Goal: Task Accomplishment & Management: Use online tool/utility

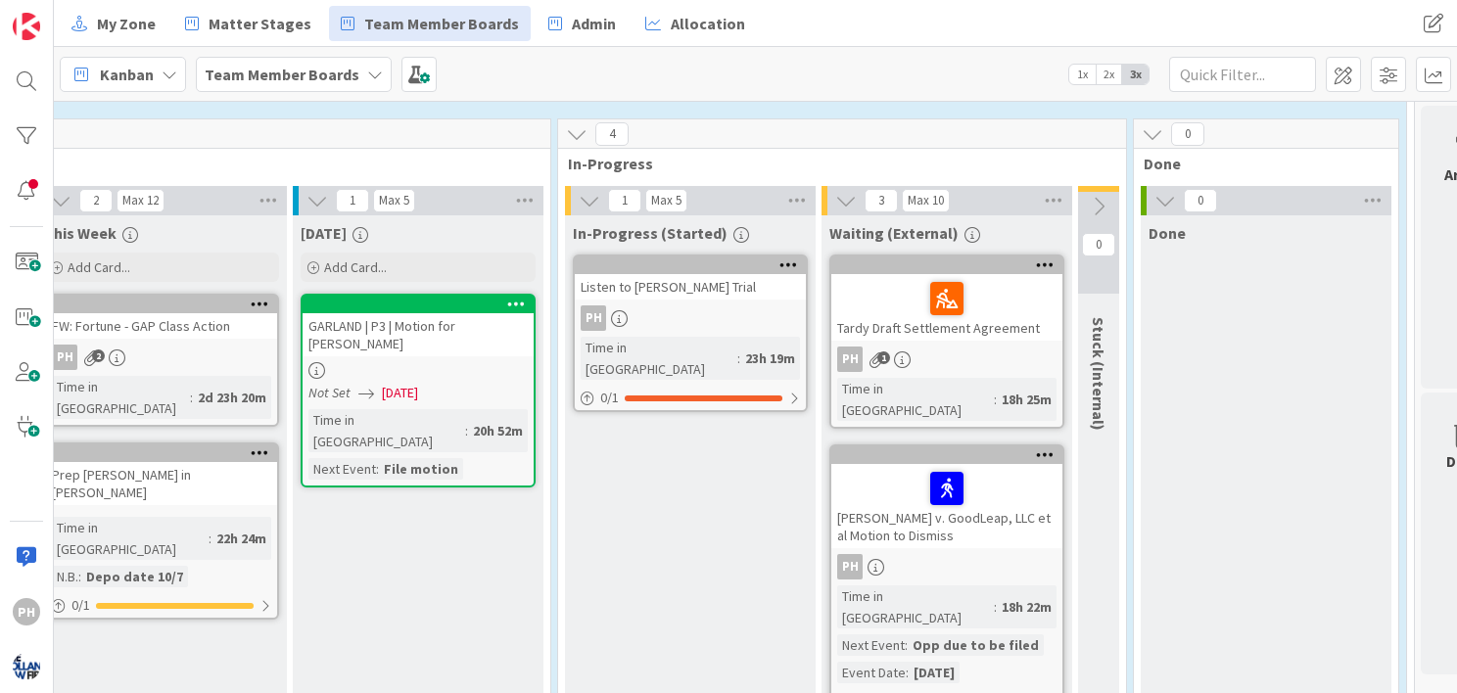
scroll to position [469, 818]
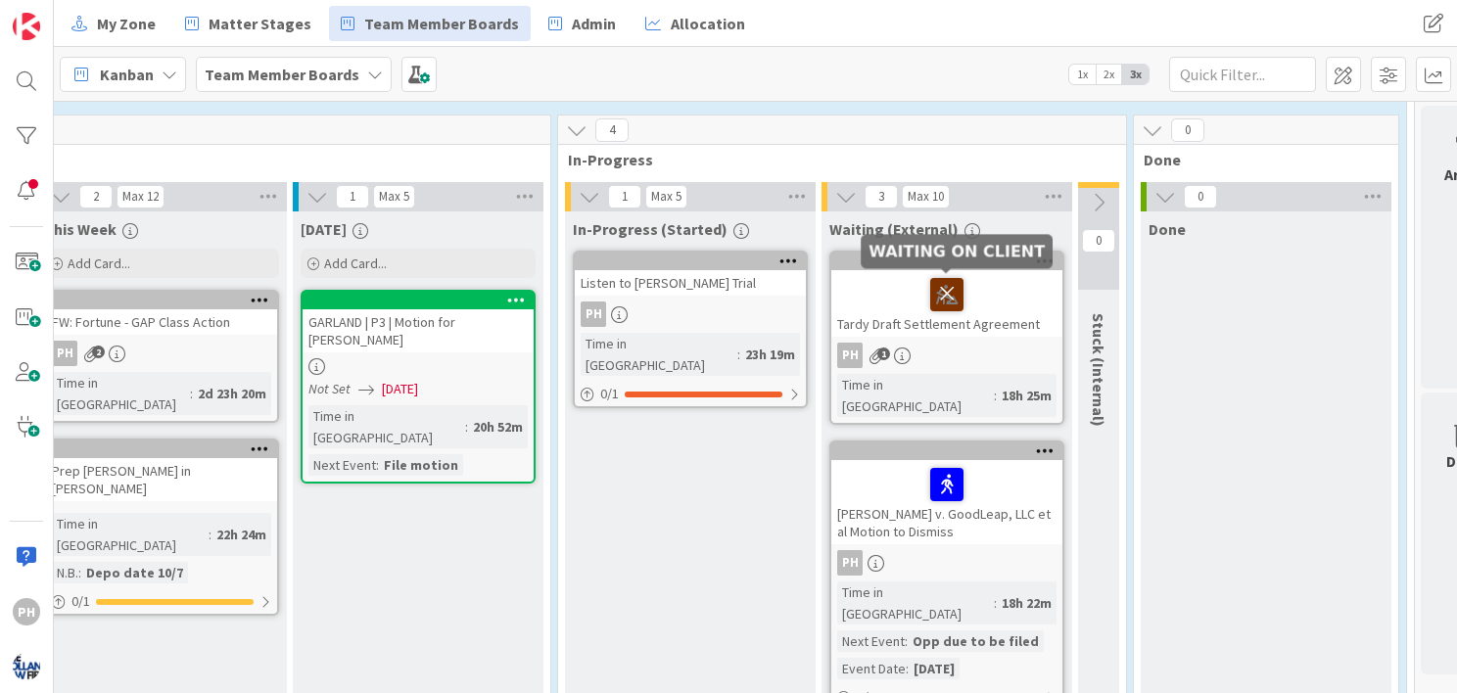
click at [940, 294] on icon at bounding box center [946, 293] width 33 height 31
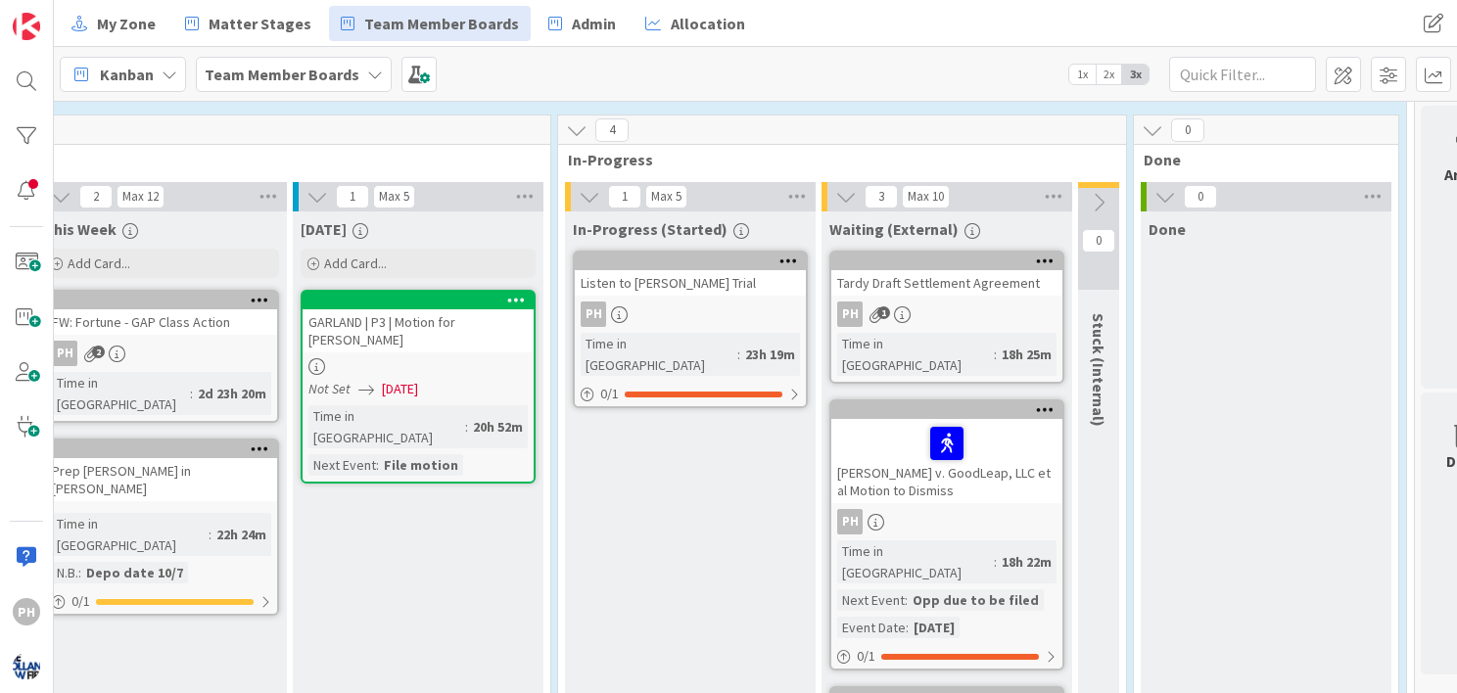
click at [1036, 258] on icon at bounding box center [1045, 261] width 19 height 14
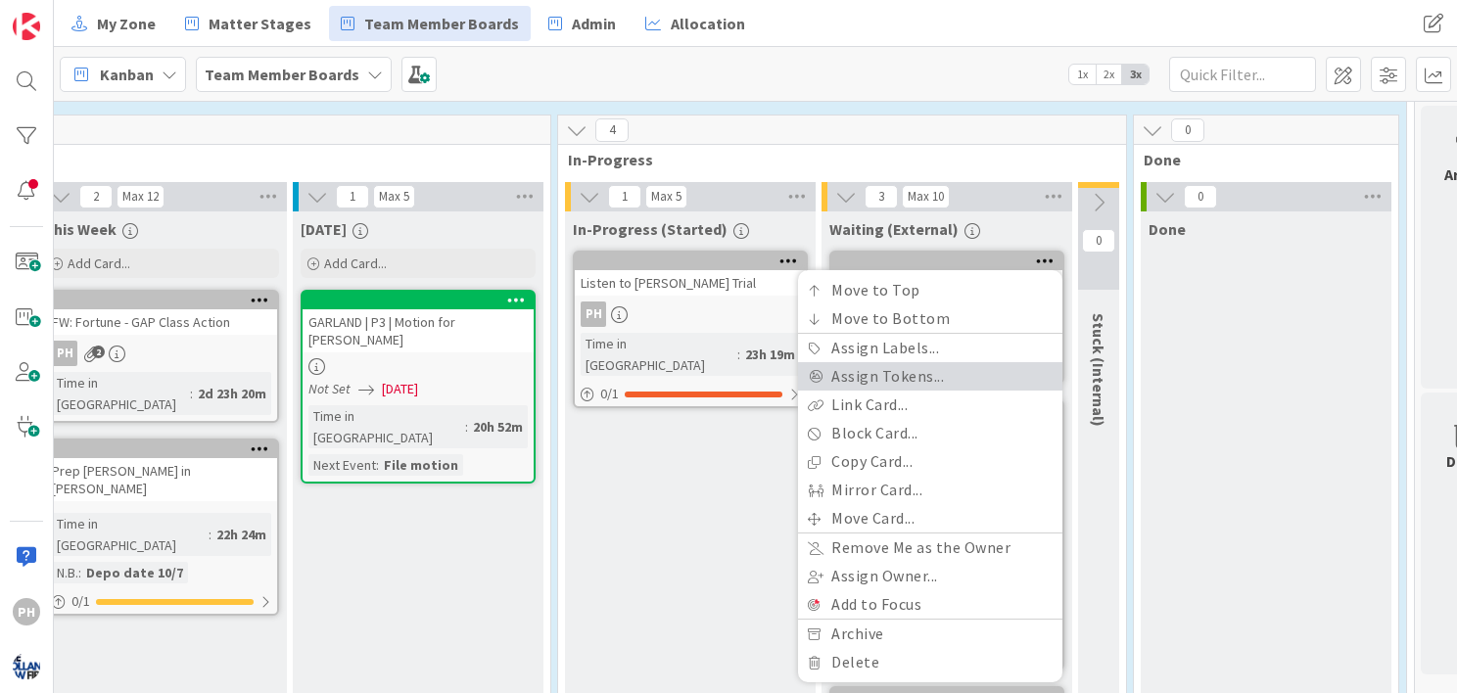
click at [888, 377] on link "Assign Tokens..." at bounding box center [930, 376] width 264 height 28
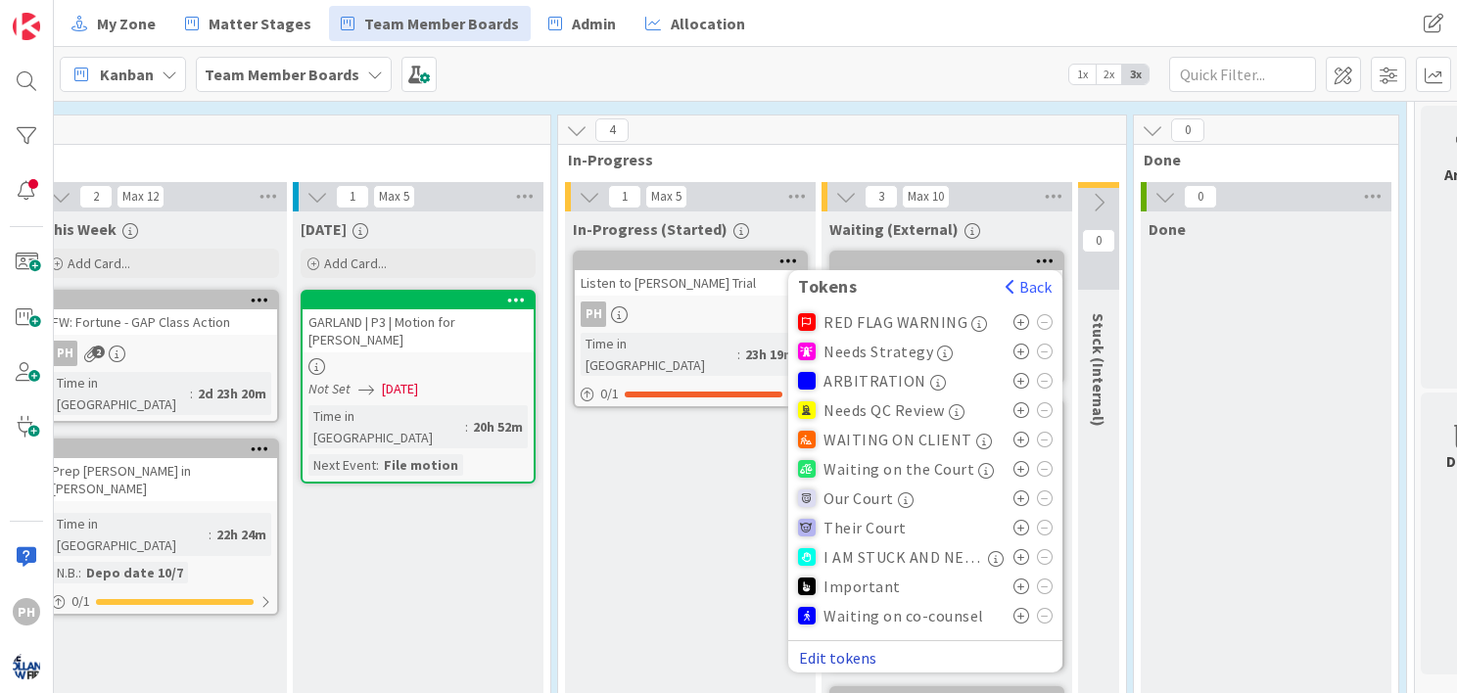
click at [842, 650] on button "Edit tokens" at bounding box center [837, 658] width 79 height 18
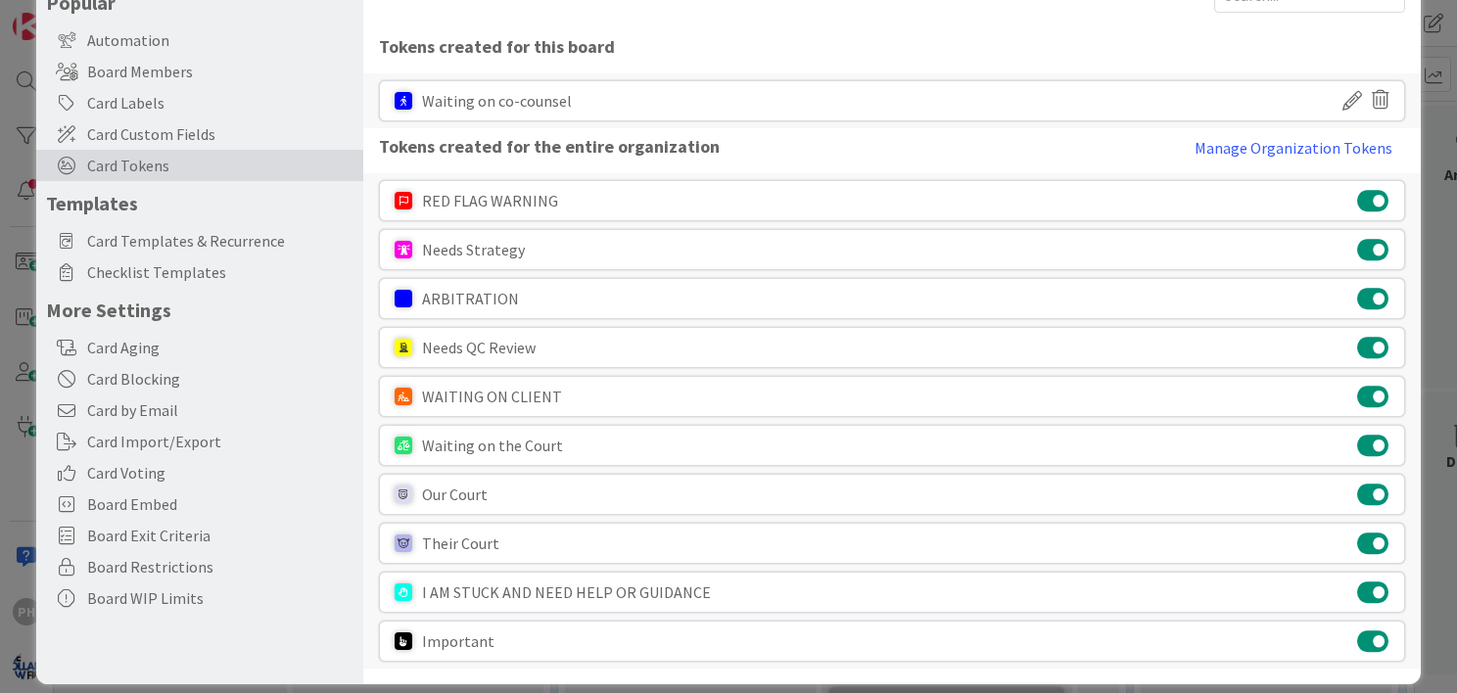
scroll to position [155, 0]
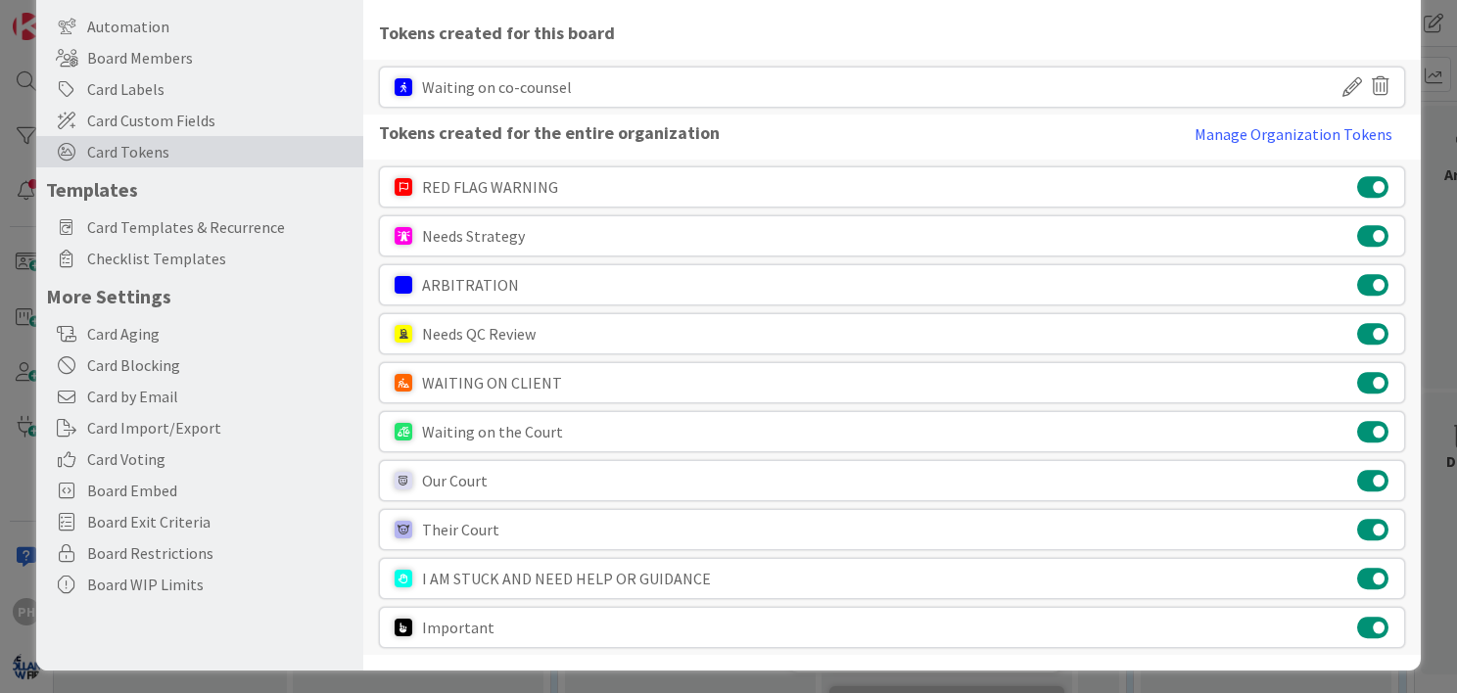
click at [1343, 82] on icon at bounding box center [1353, 87] width 20 height 33
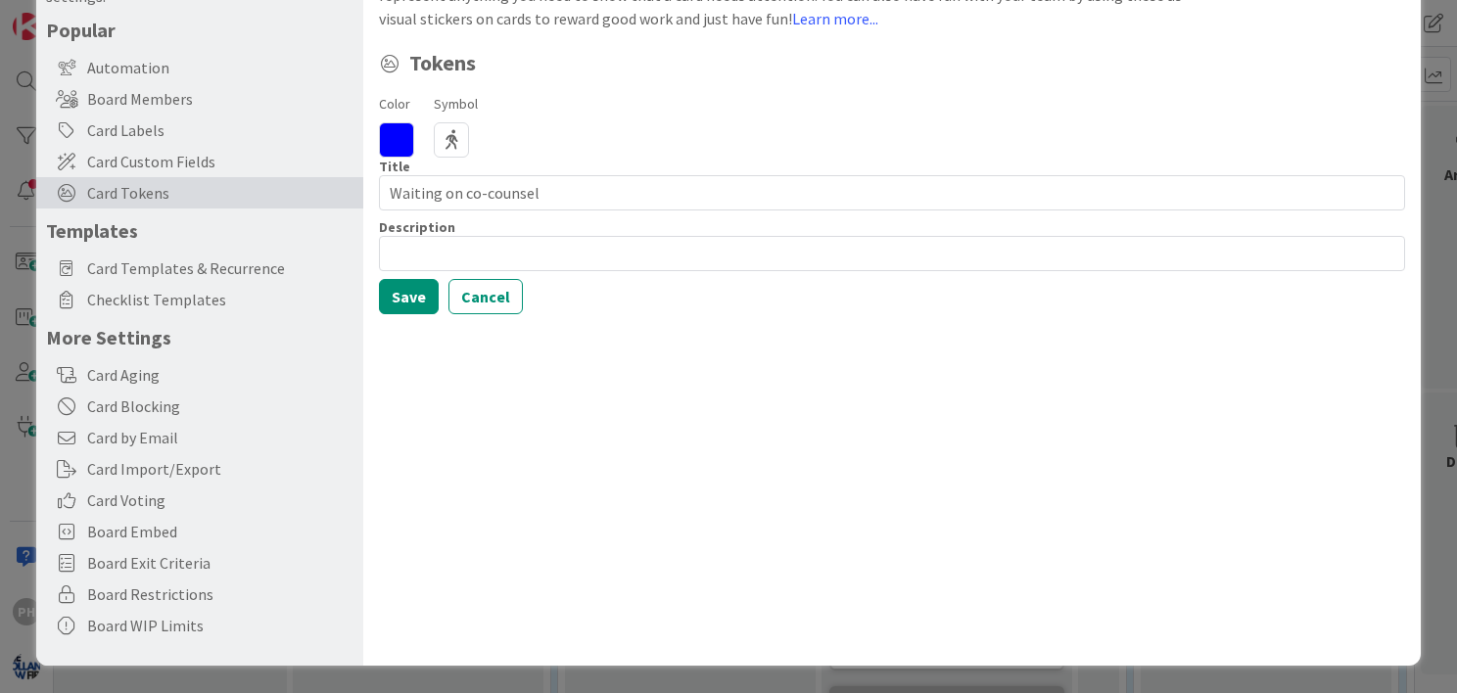
scroll to position [0, 0]
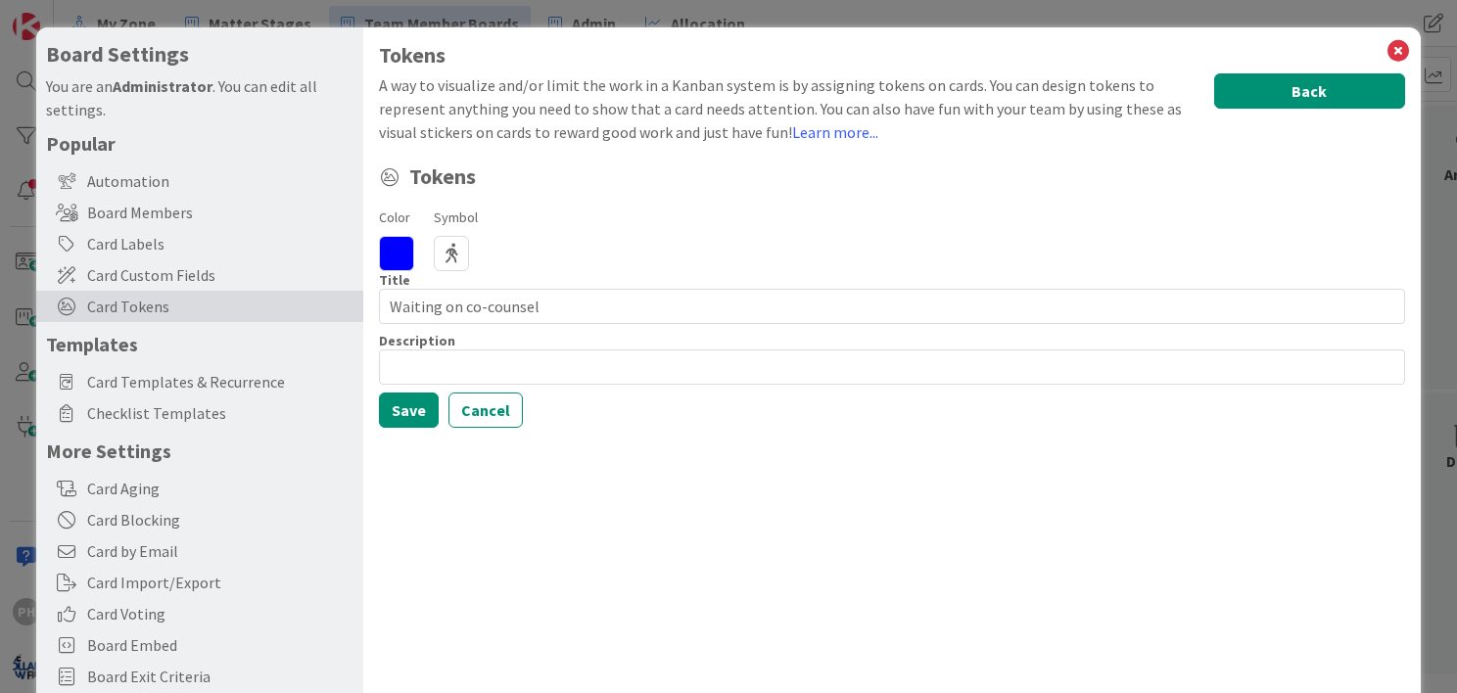
click at [1306, 94] on button "Back" at bounding box center [1310, 90] width 191 height 35
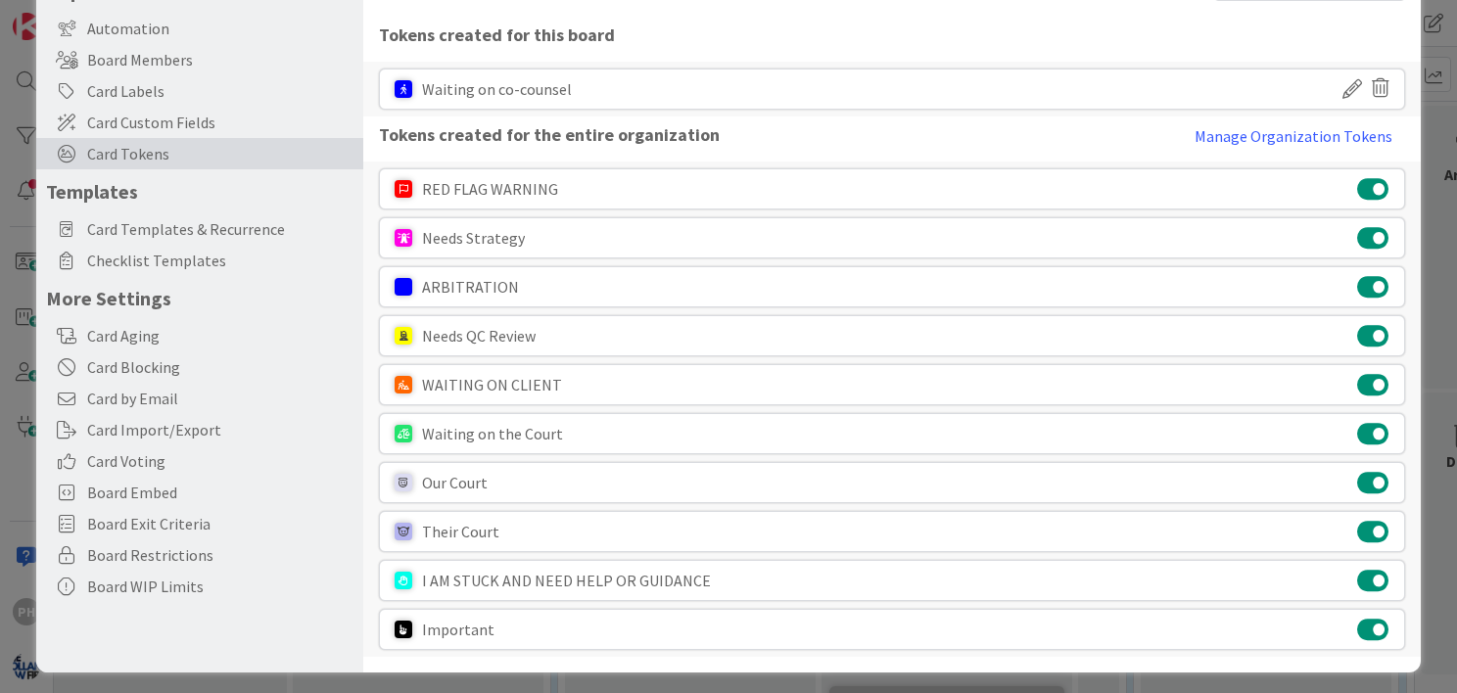
scroll to position [155, 0]
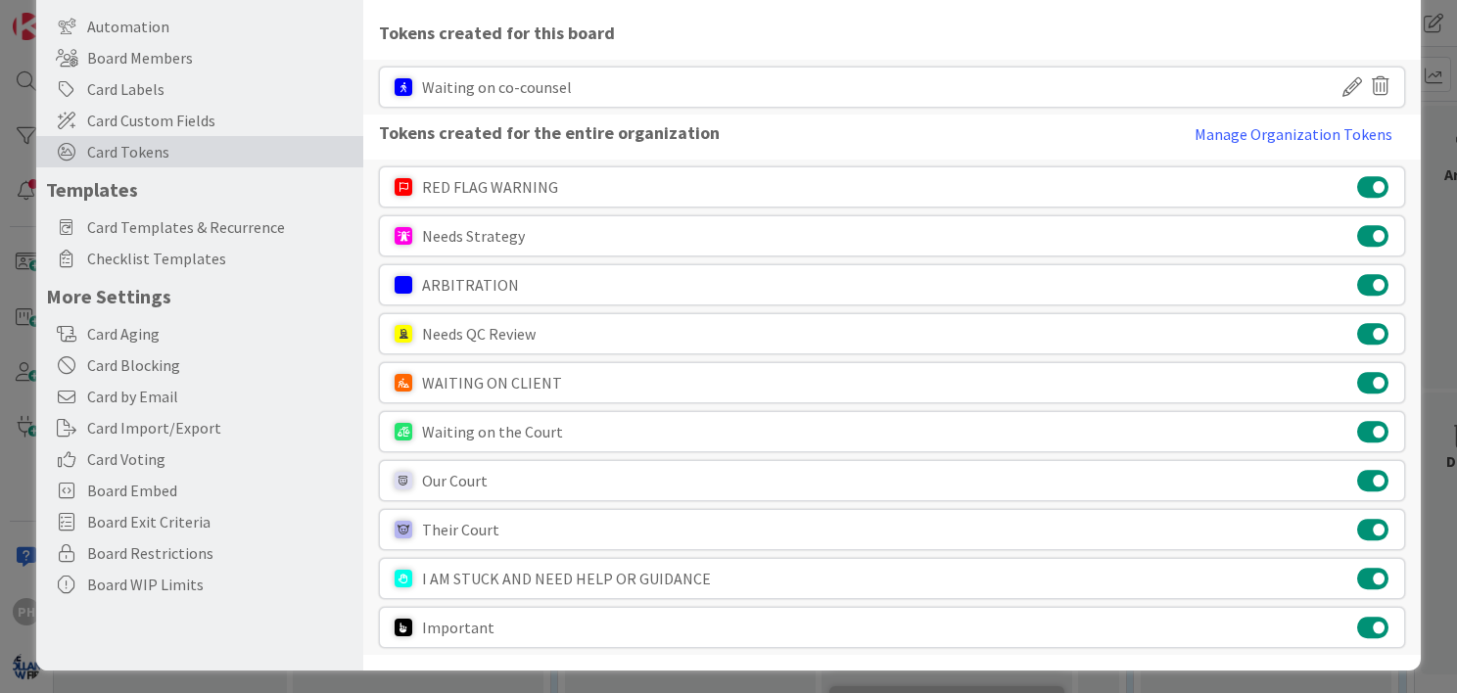
click at [613, 531] on div "Their Court" at bounding box center [892, 529] width 1026 height 41
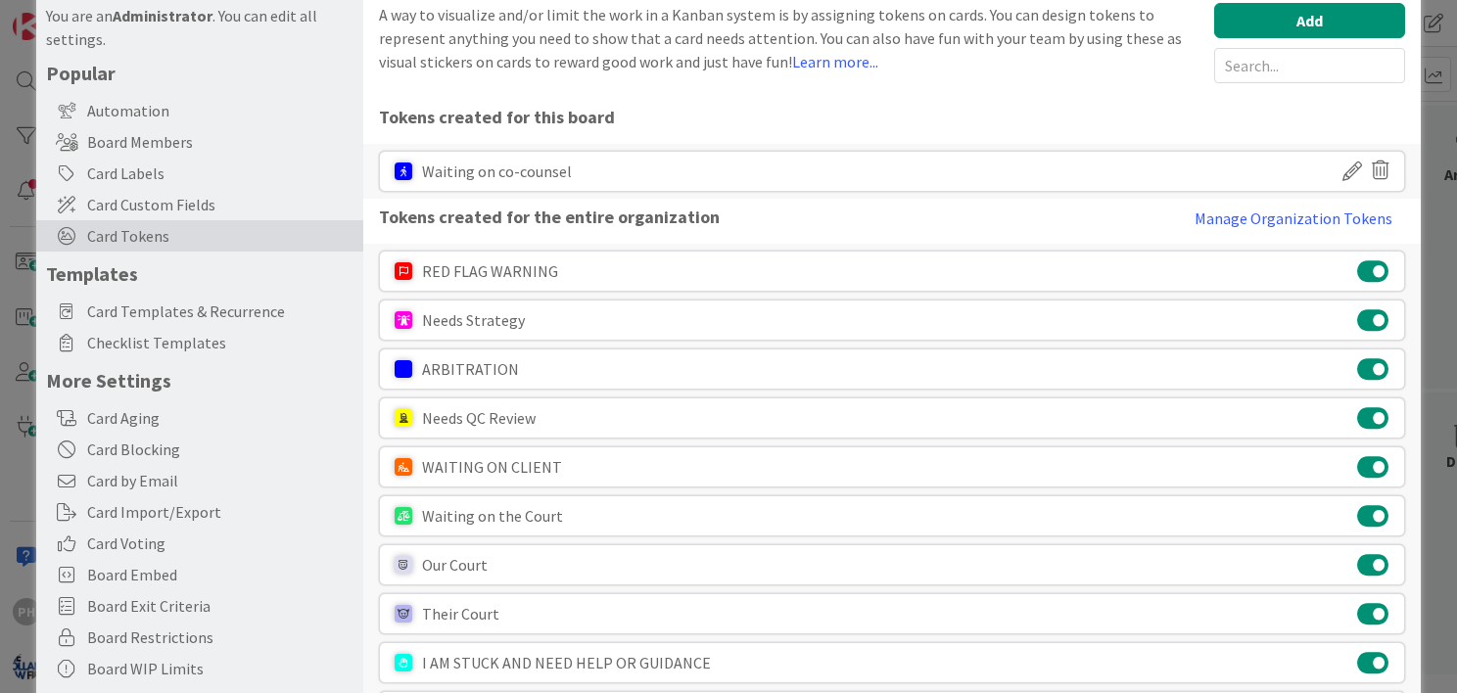
scroll to position [67, 0]
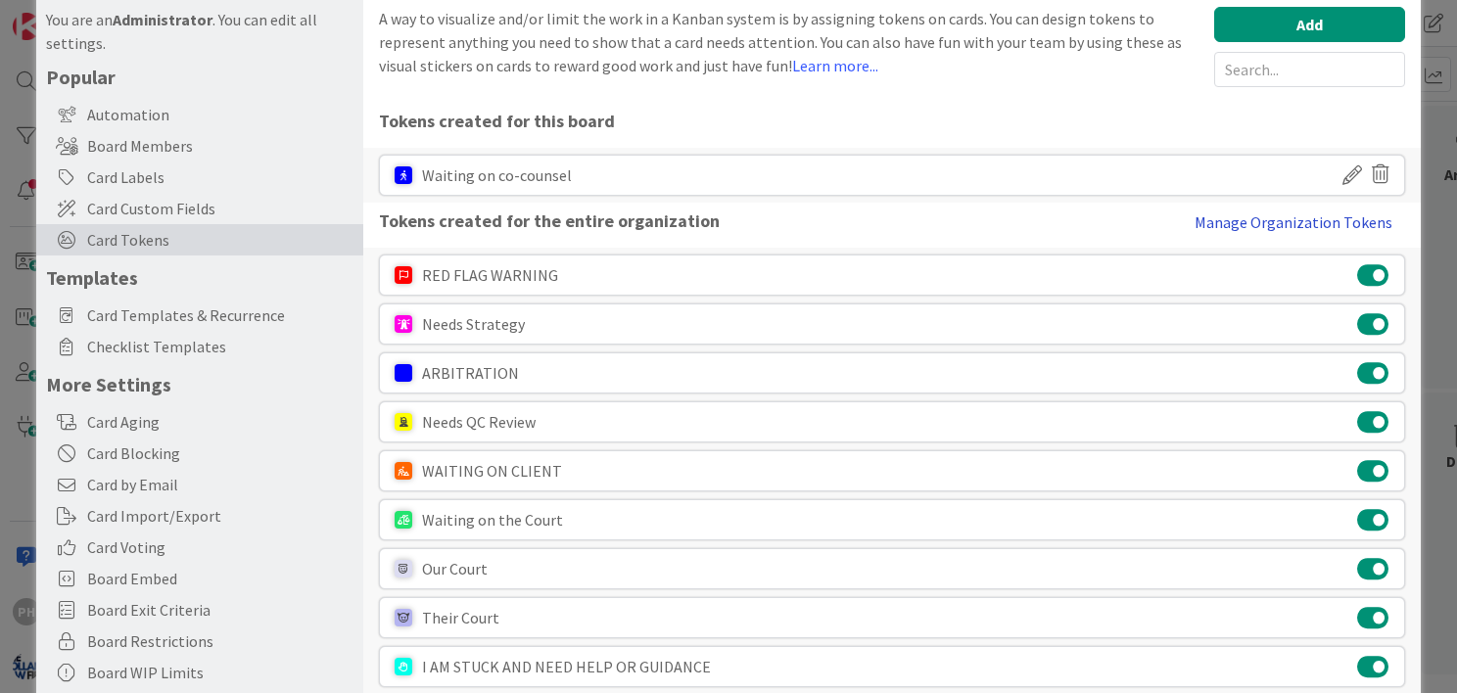
click at [1226, 221] on button "Manage Organization Tokens" at bounding box center [1293, 222] width 223 height 39
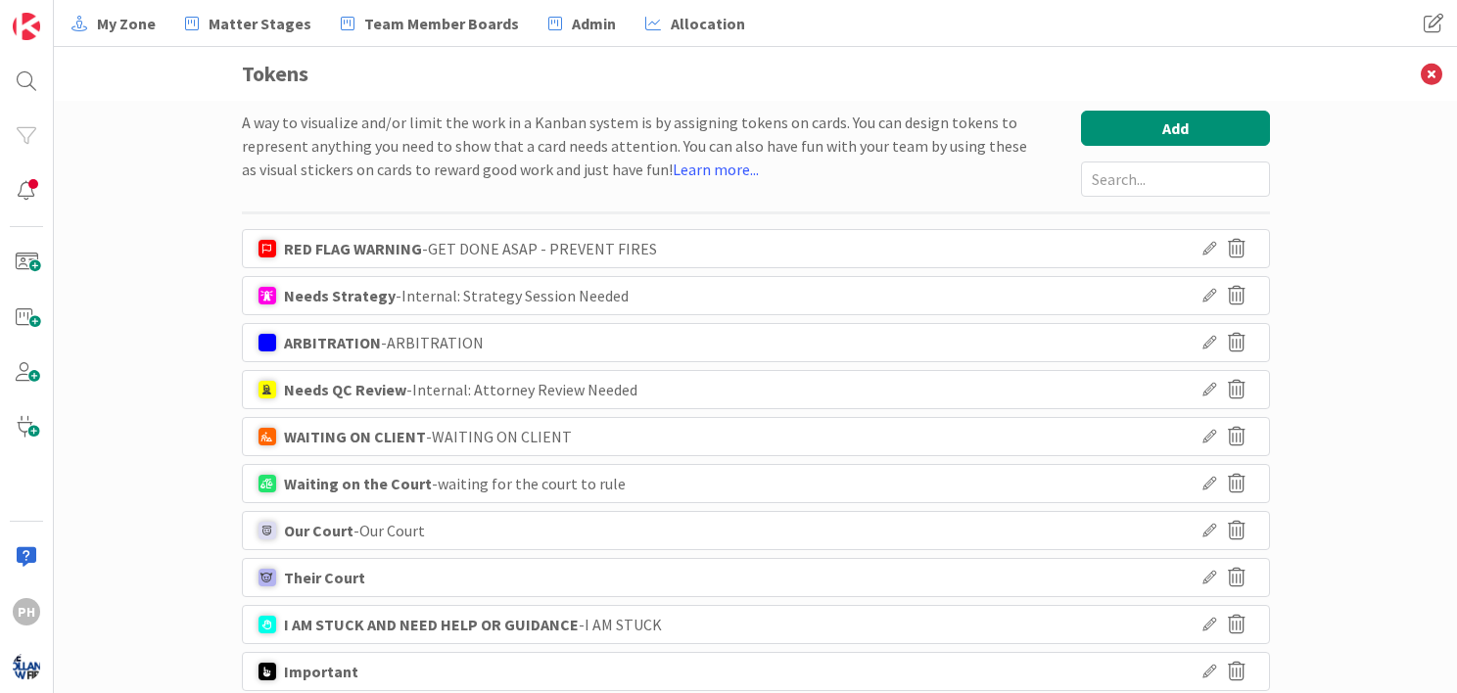
scroll to position [54, 0]
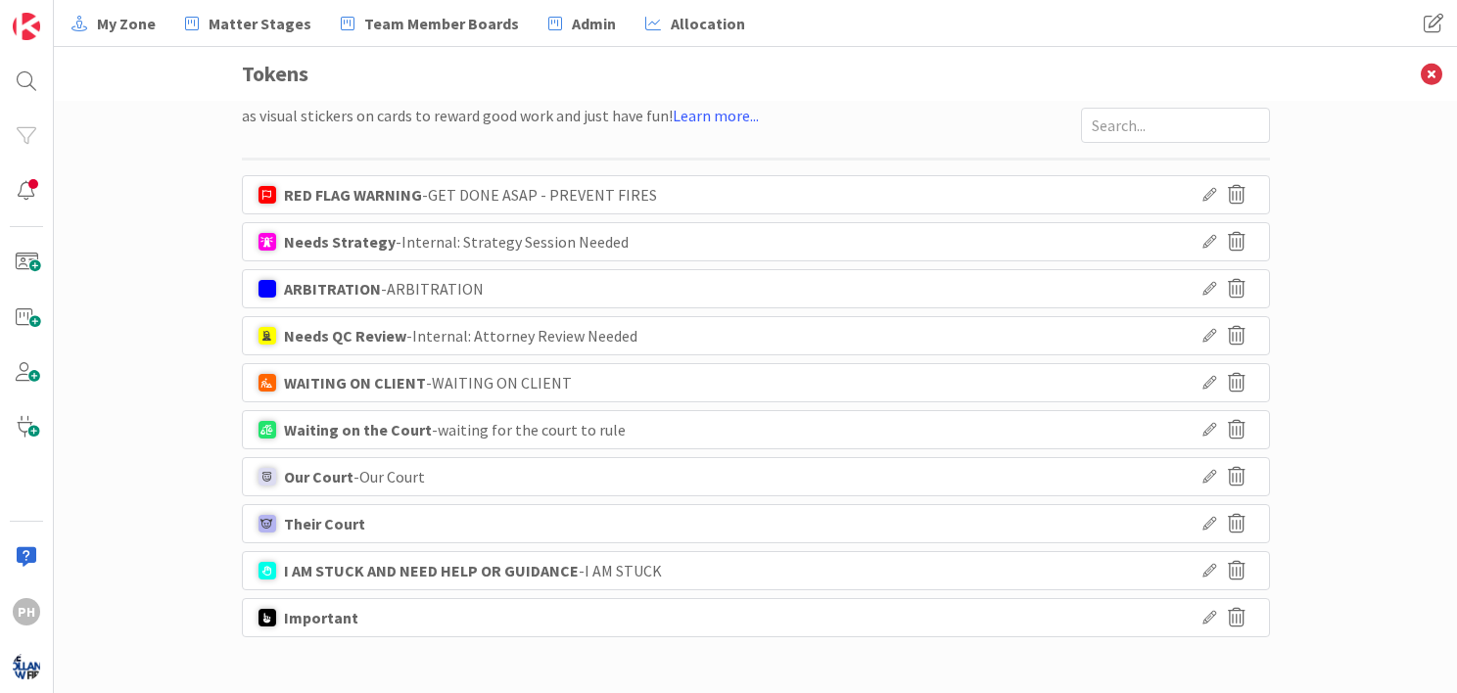
click at [1203, 523] on icon at bounding box center [1210, 524] width 14 height 14
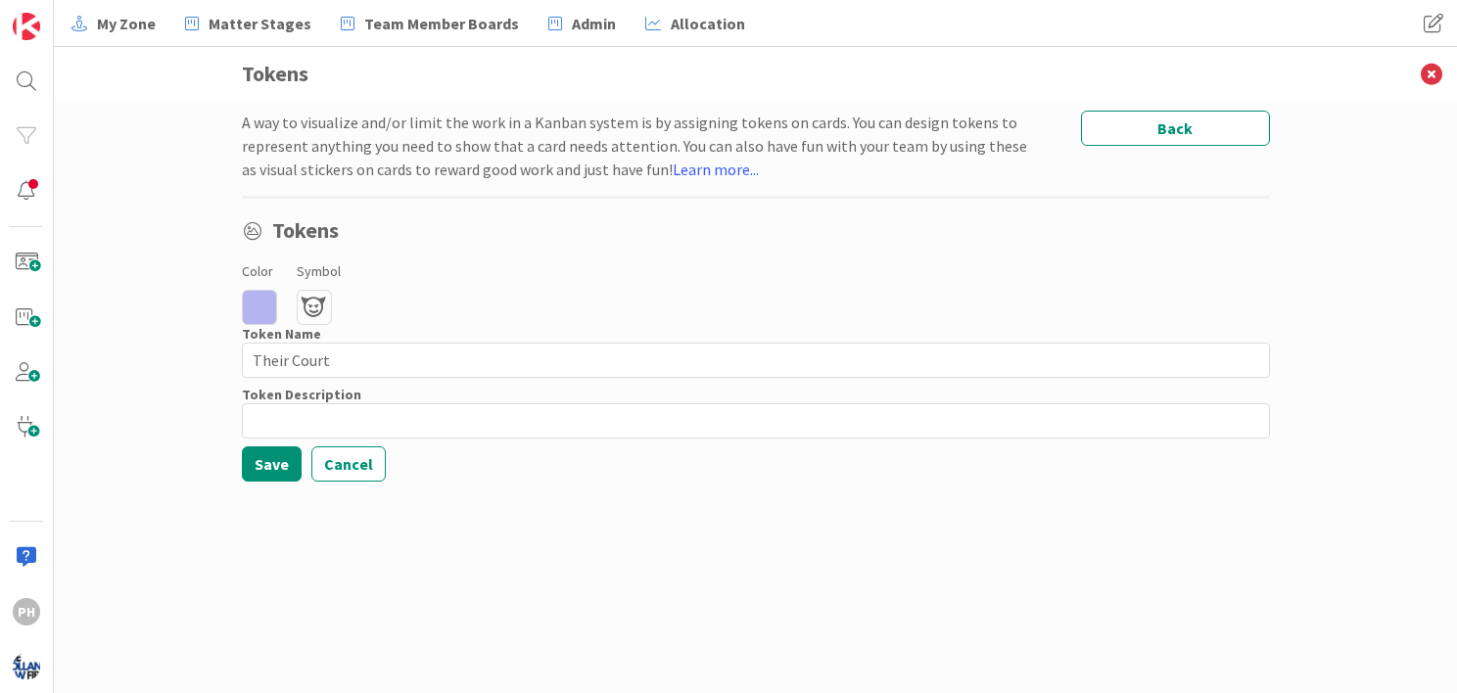
scroll to position [0, 0]
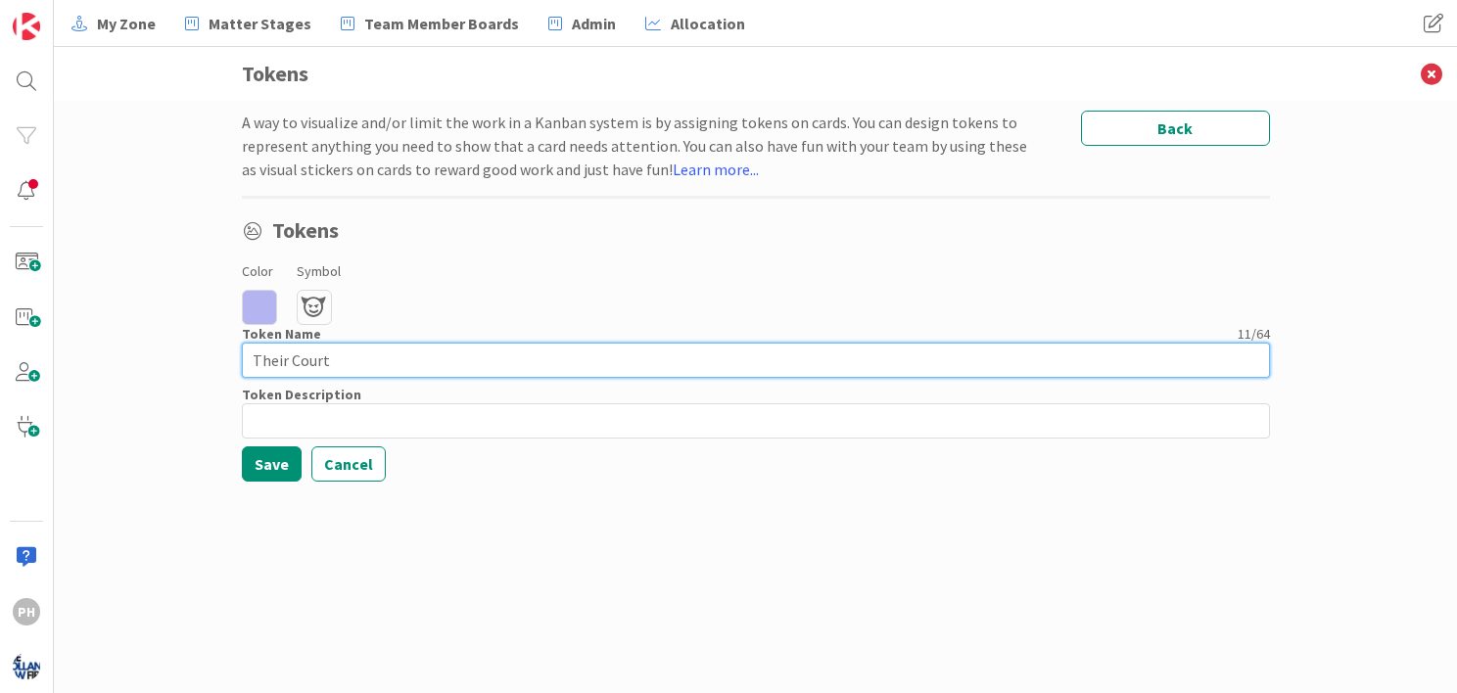
drag, startPoint x: 341, startPoint y: 374, endPoint x: 223, endPoint y: 346, distance: 120.9
click at [223, 346] on div "A way to visualize and/or limit the work in a Kanban system is by assigning tok…" at bounding box center [756, 397] width 1404 height 593
type input "Waiting on Opposing Counsel"
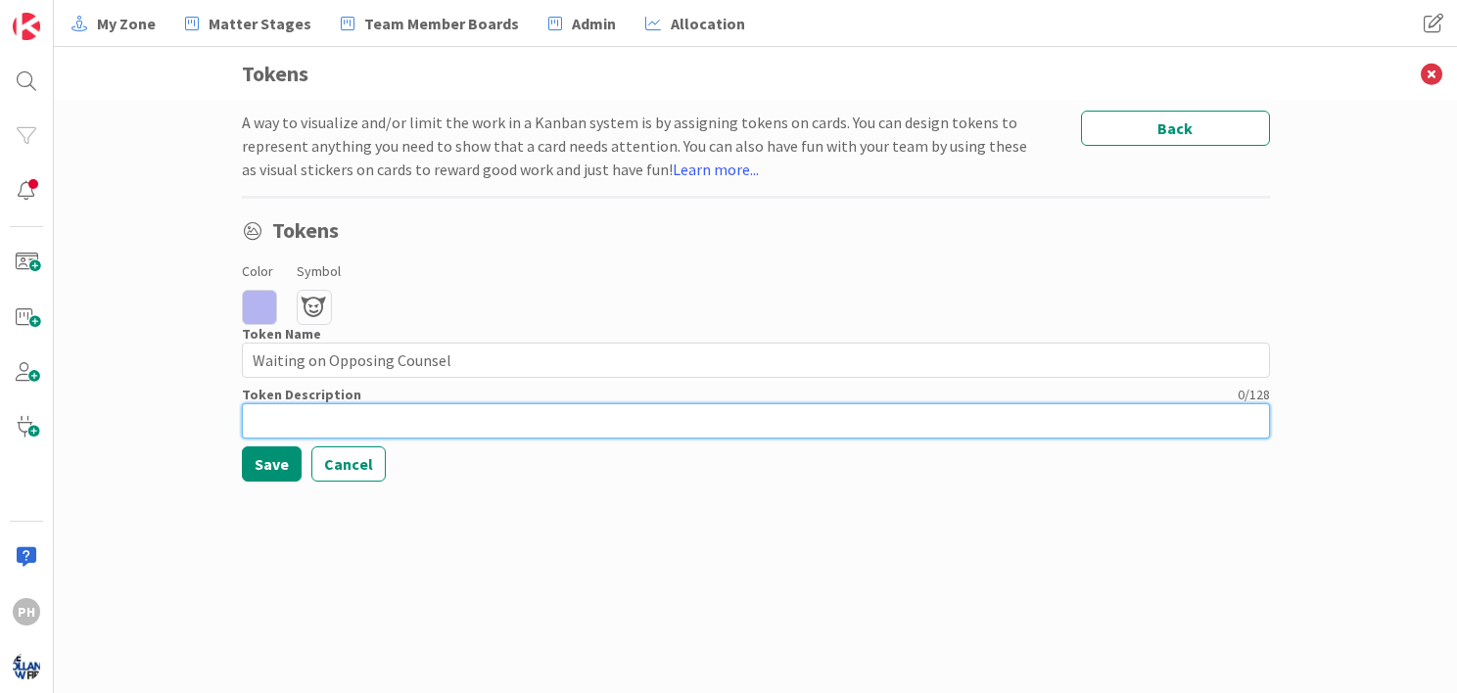
click at [270, 427] on input at bounding box center [756, 421] width 1028 height 35
type input "T"
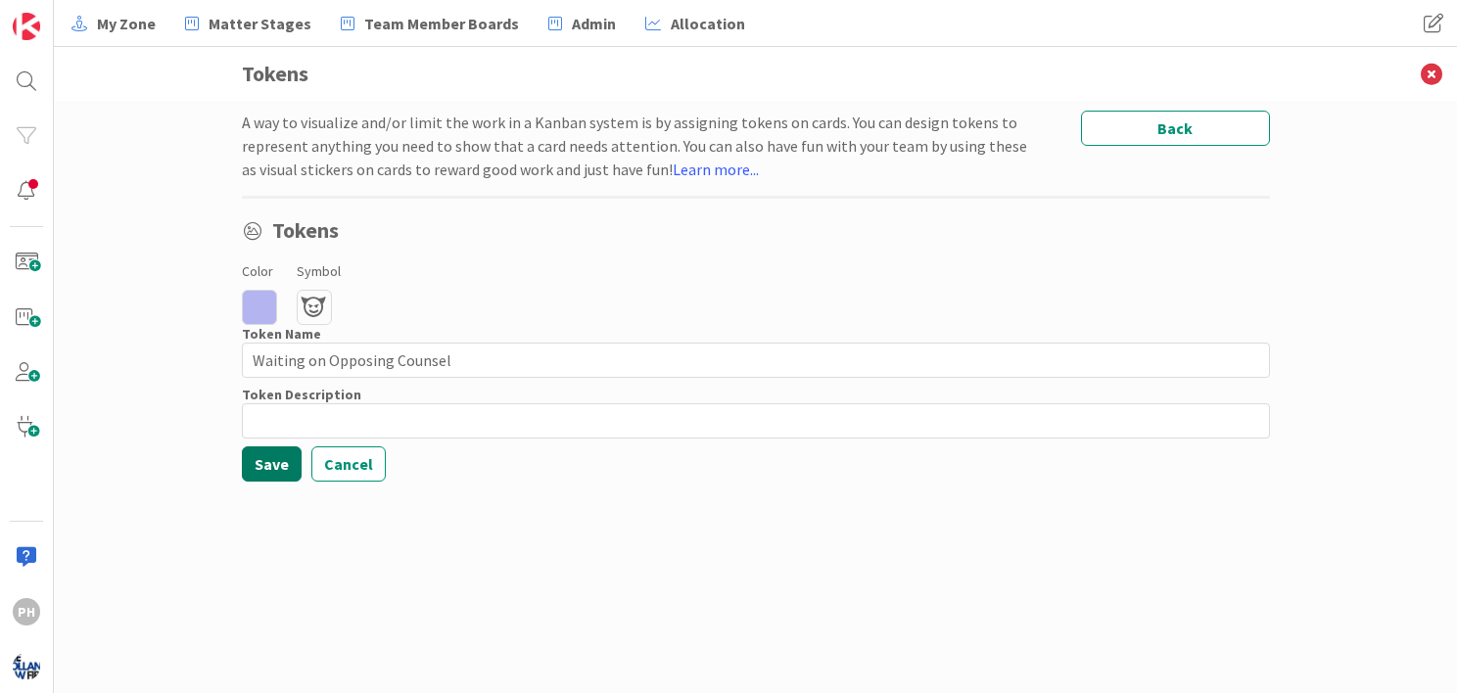
click at [265, 454] on button "Save" at bounding box center [272, 464] width 60 height 35
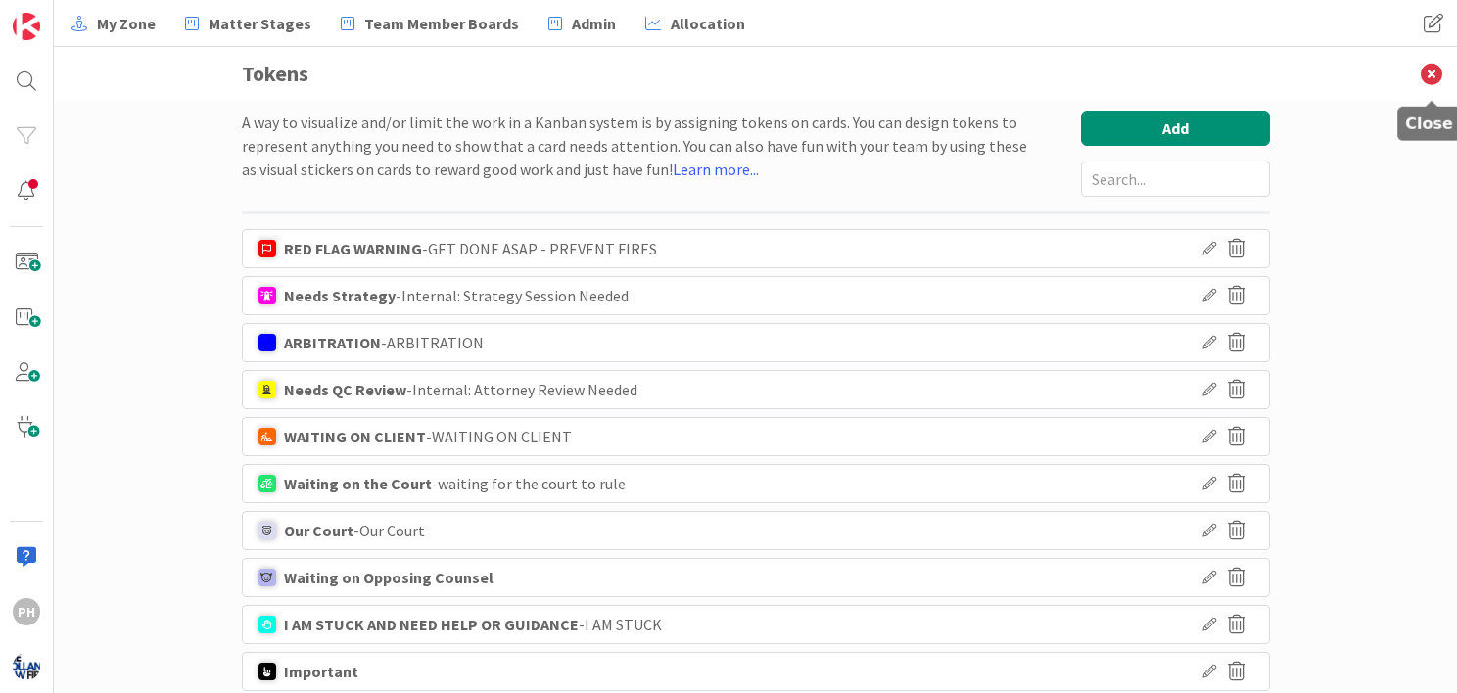
click at [1428, 76] on icon at bounding box center [1431, 74] width 51 height 54
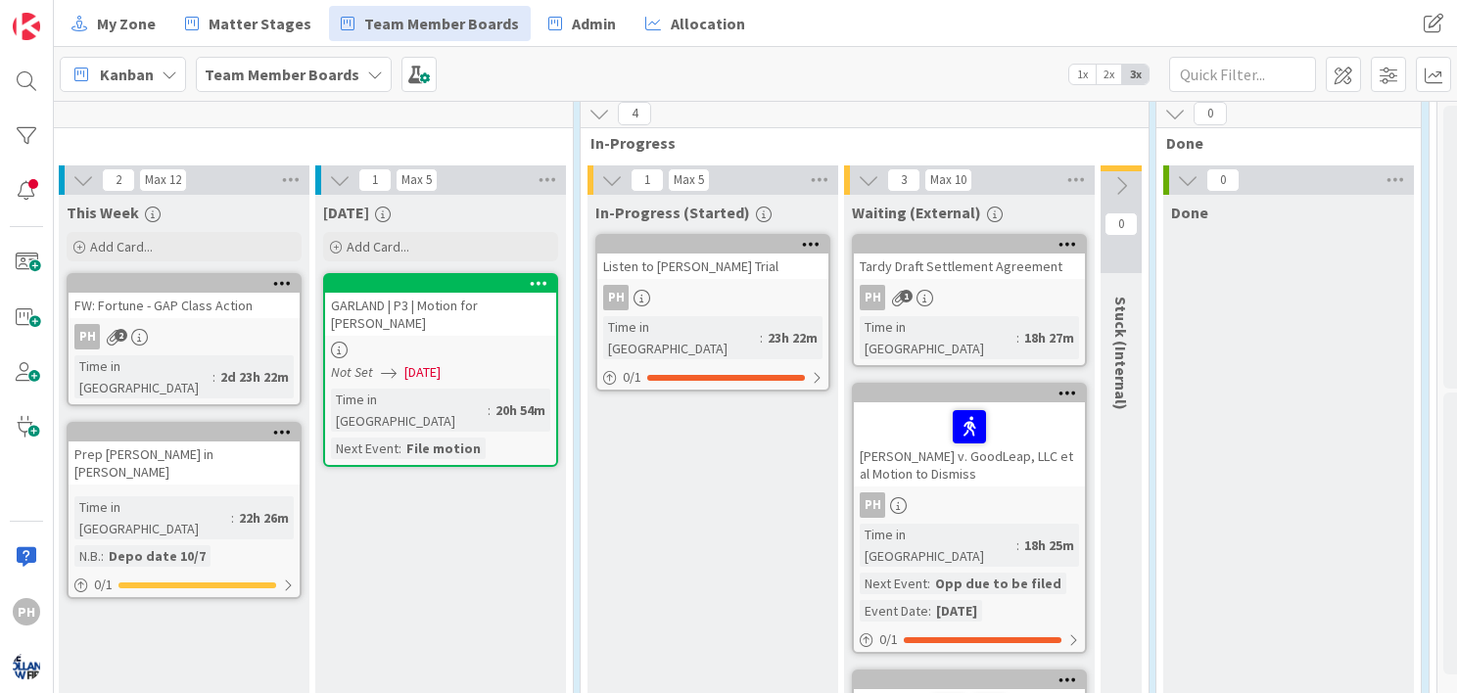
scroll to position [486, 795]
click at [1056, 238] on div at bounding box center [1067, 245] width 35 height 14
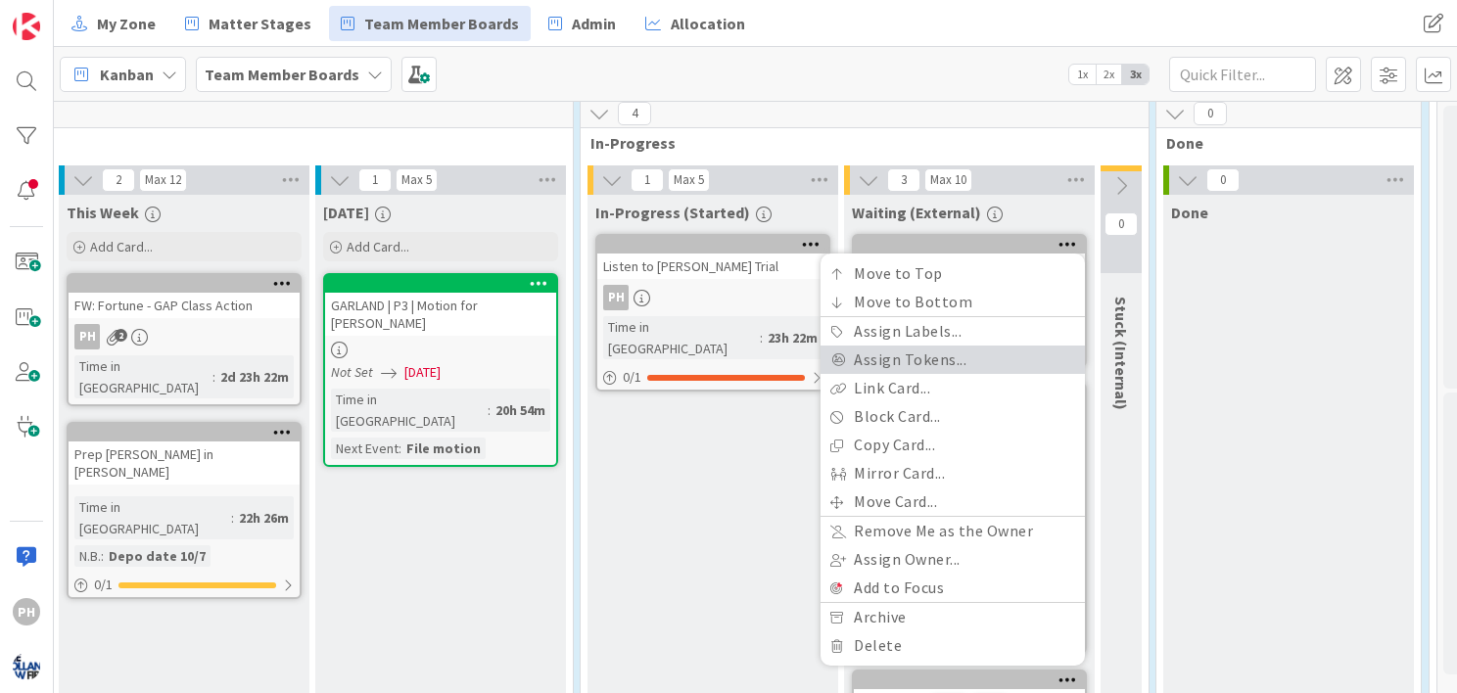
click at [946, 346] on link "Assign Tokens..." at bounding box center [953, 360] width 264 height 28
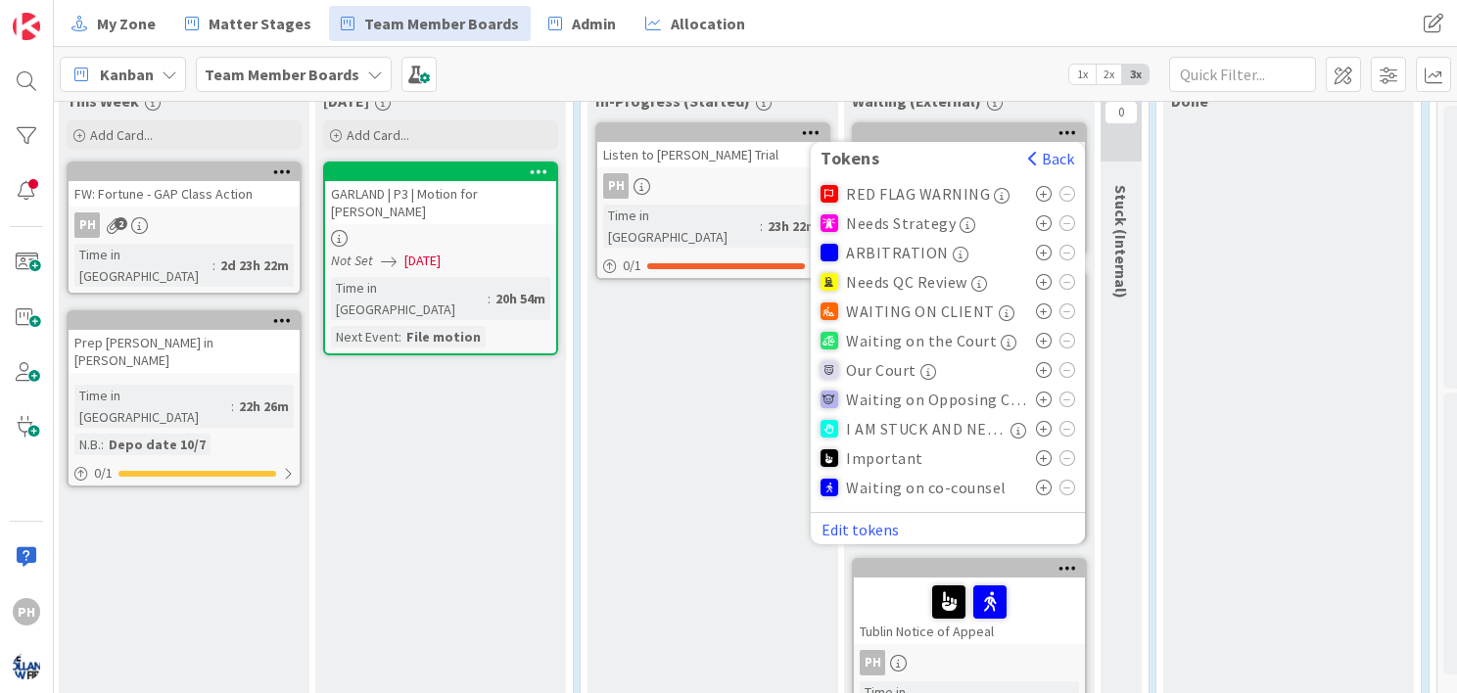
scroll to position [599, 795]
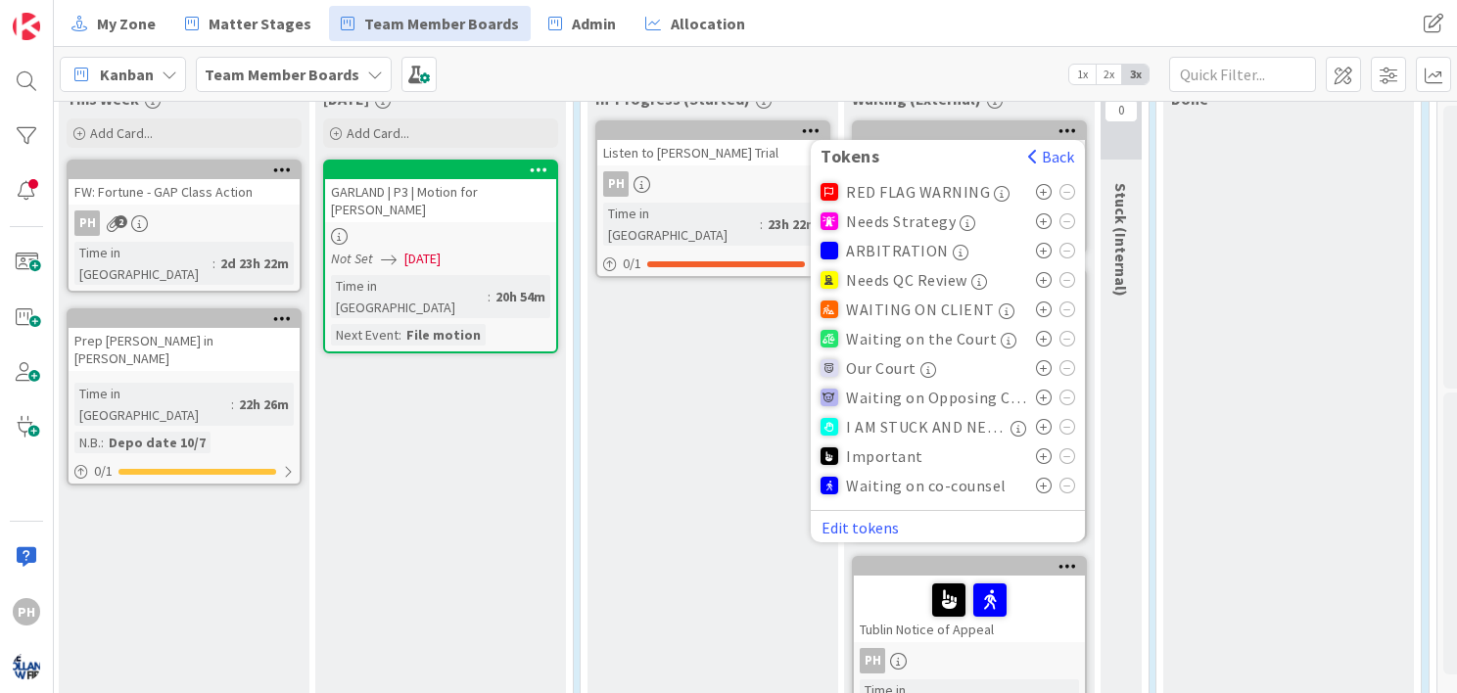
click at [1042, 390] on icon at bounding box center [1044, 398] width 17 height 16
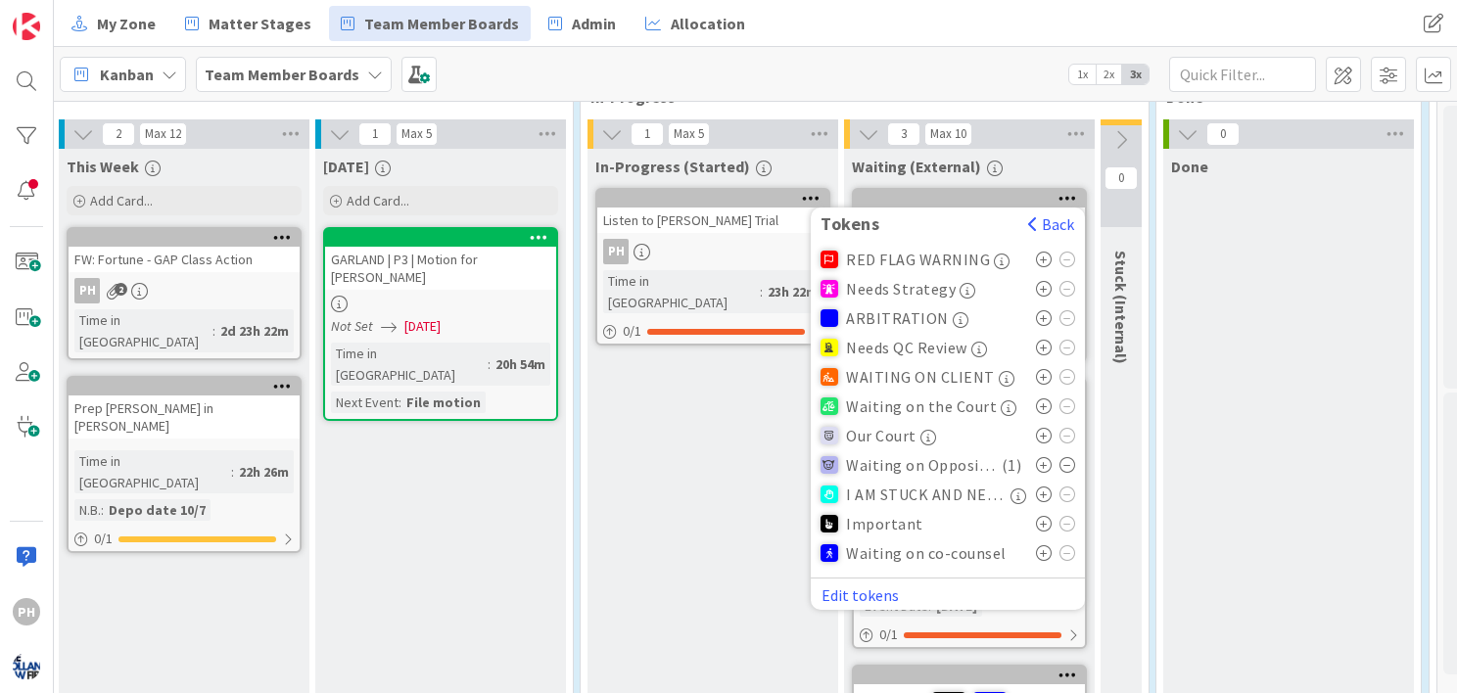
scroll to position [528, 795]
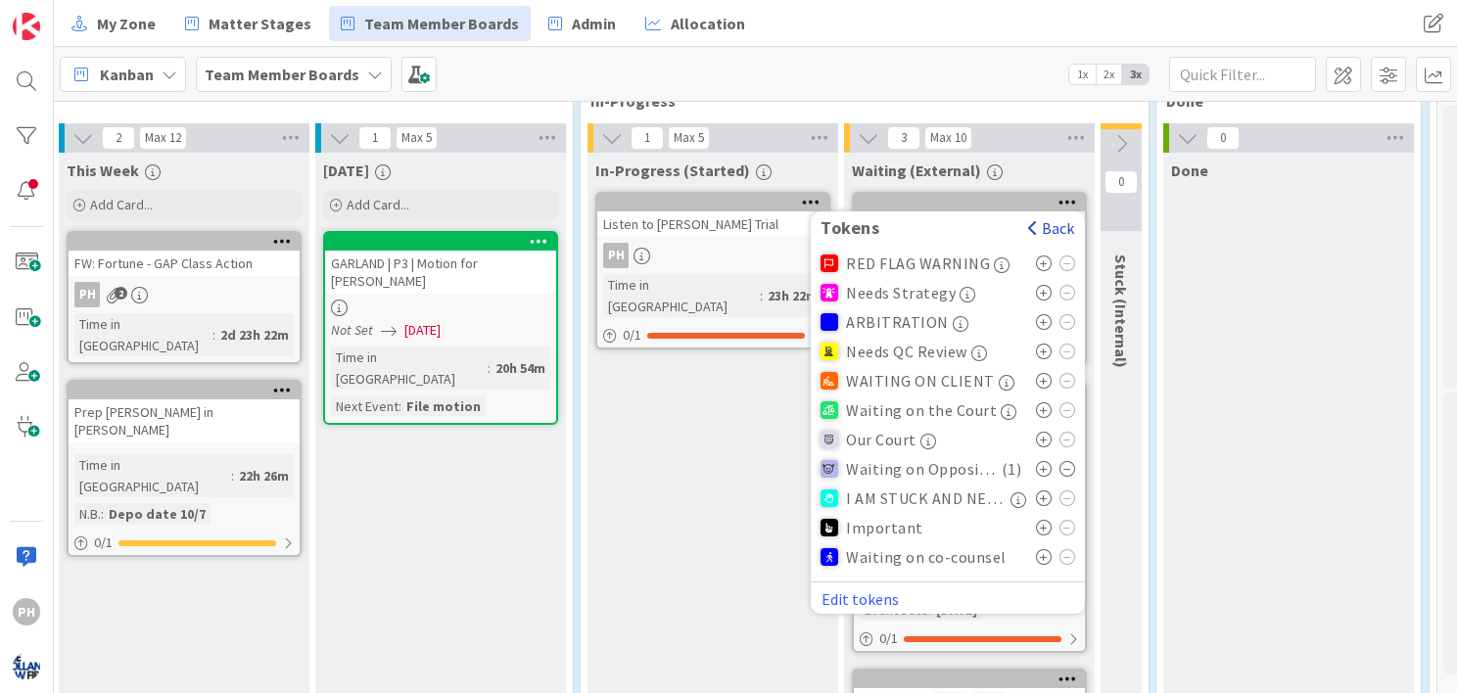
click at [1033, 217] on button "Back" at bounding box center [1051, 228] width 48 height 22
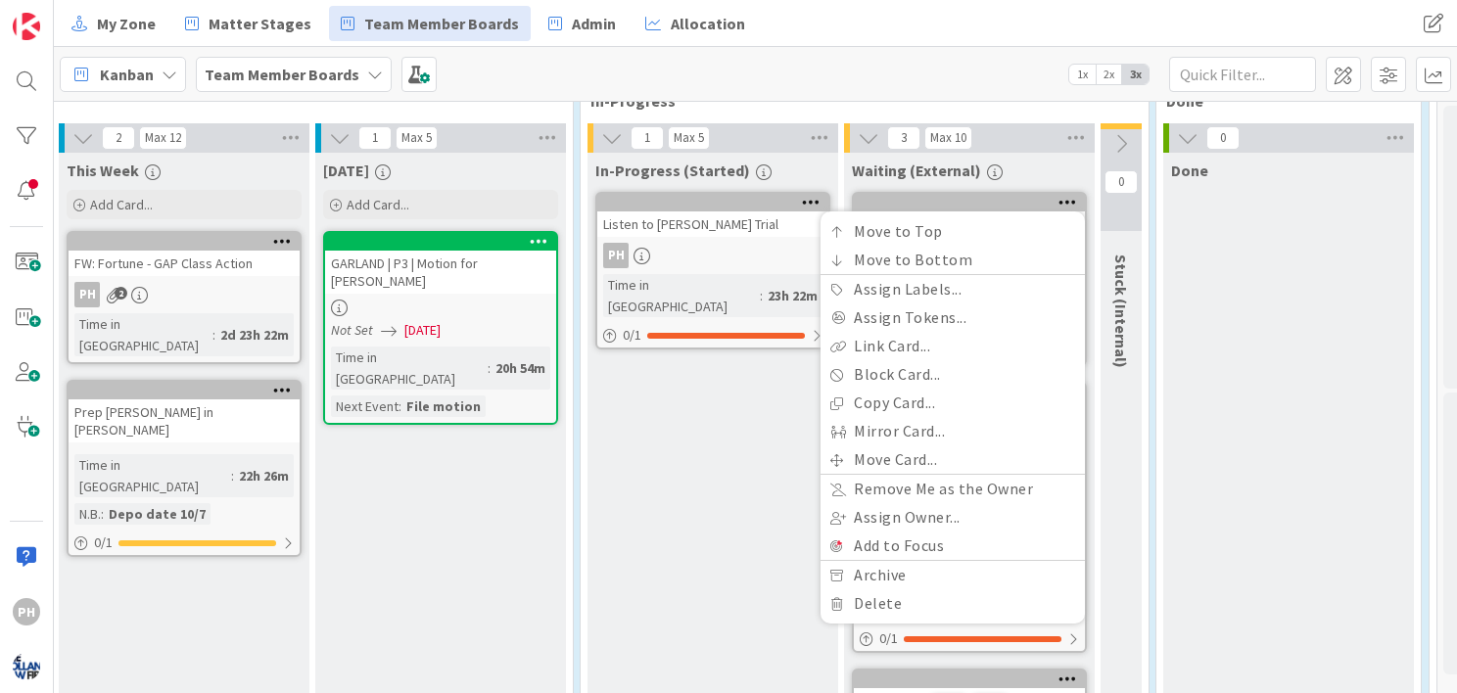
click at [1030, 59] on div "Kanban Team Member Boards 1x 2x 3x" at bounding box center [756, 74] width 1404 height 54
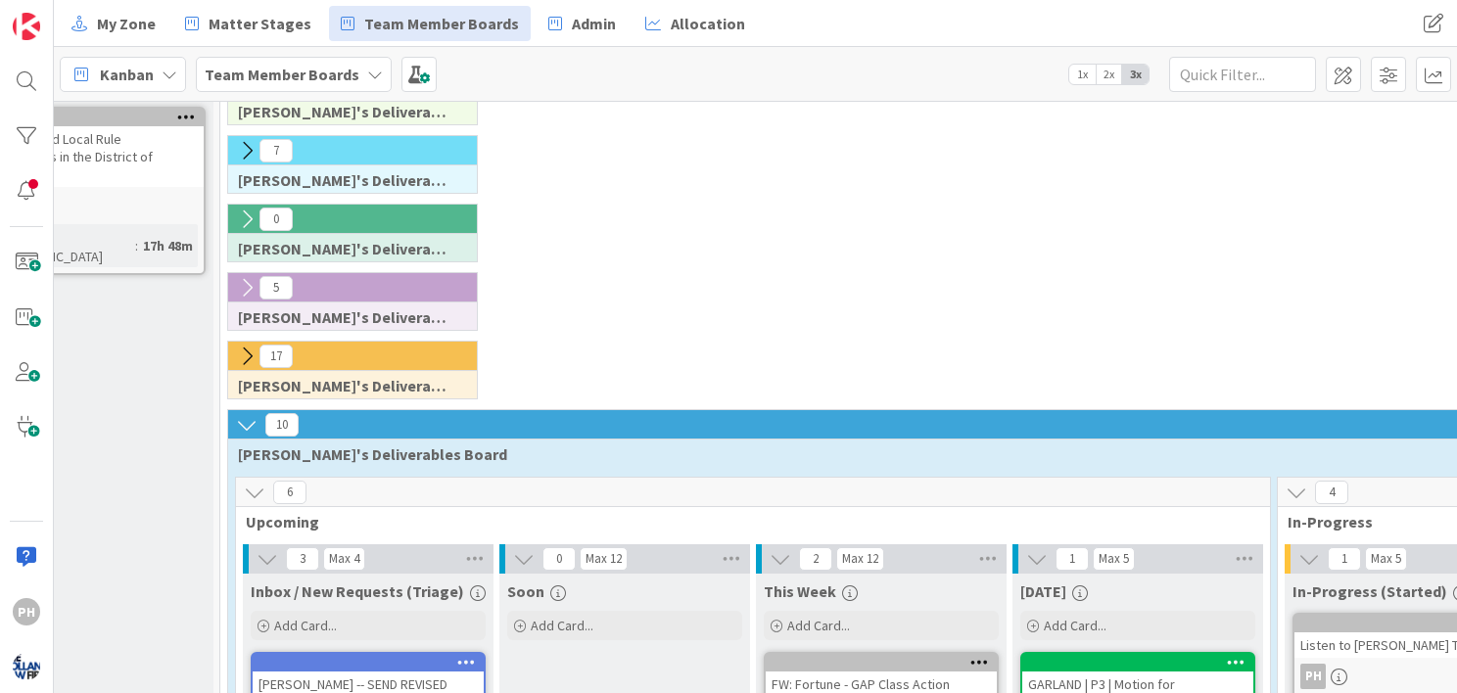
scroll to position [106, 98]
click at [246, 349] on icon at bounding box center [247, 358] width 22 height 22
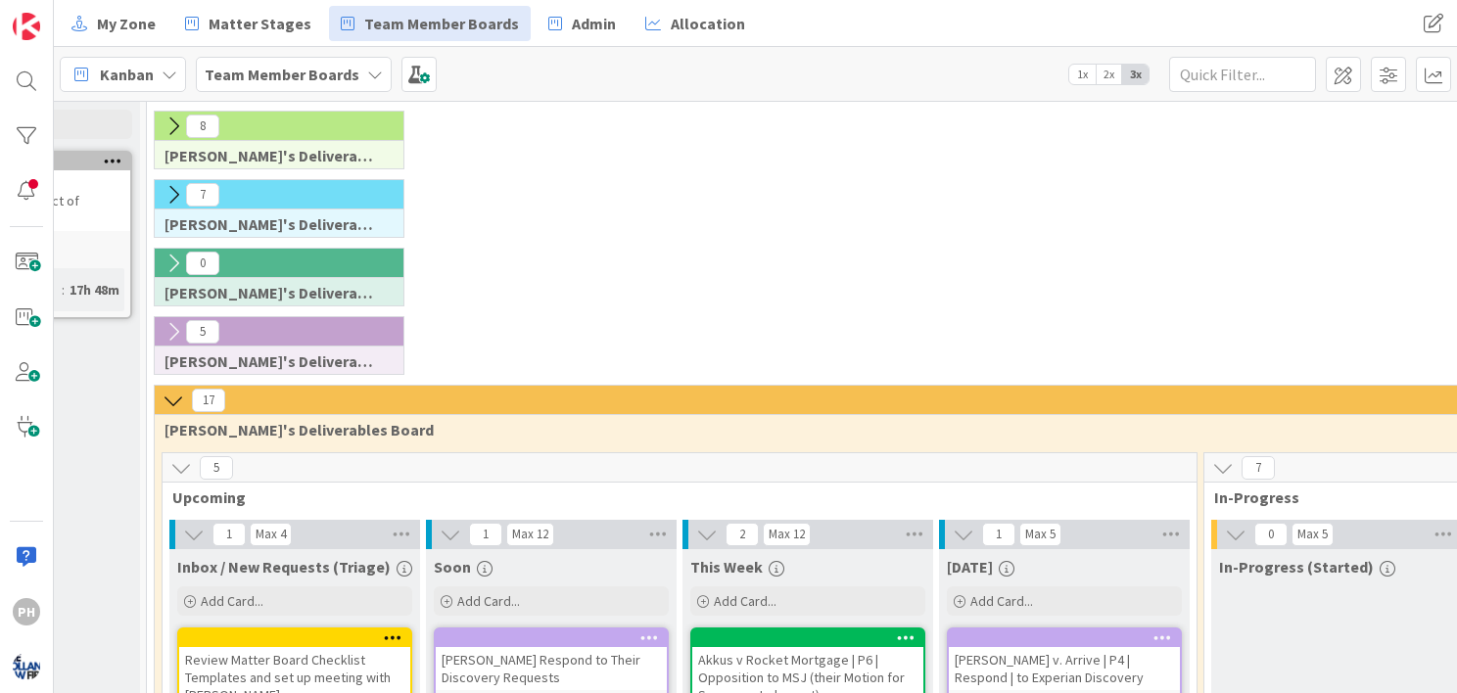
scroll to position [63, 151]
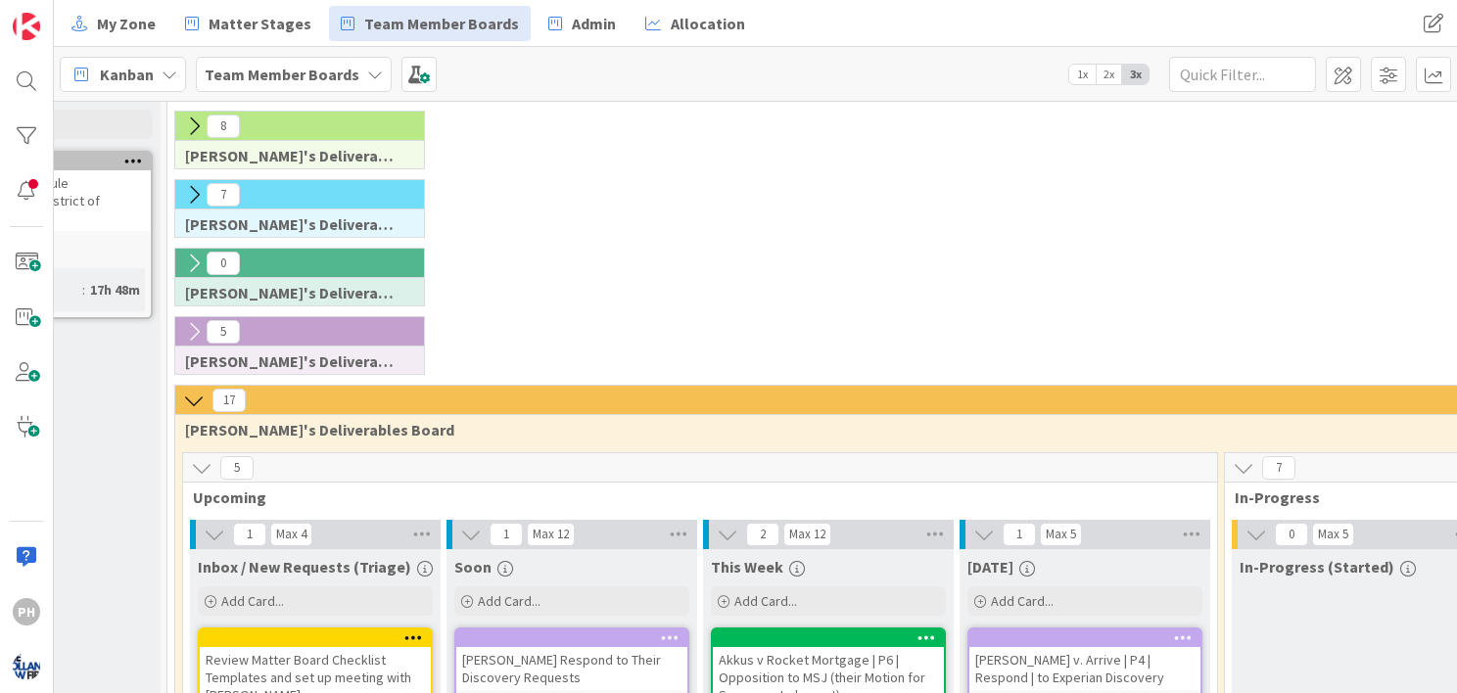
click at [200, 325] on icon at bounding box center [194, 332] width 22 height 22
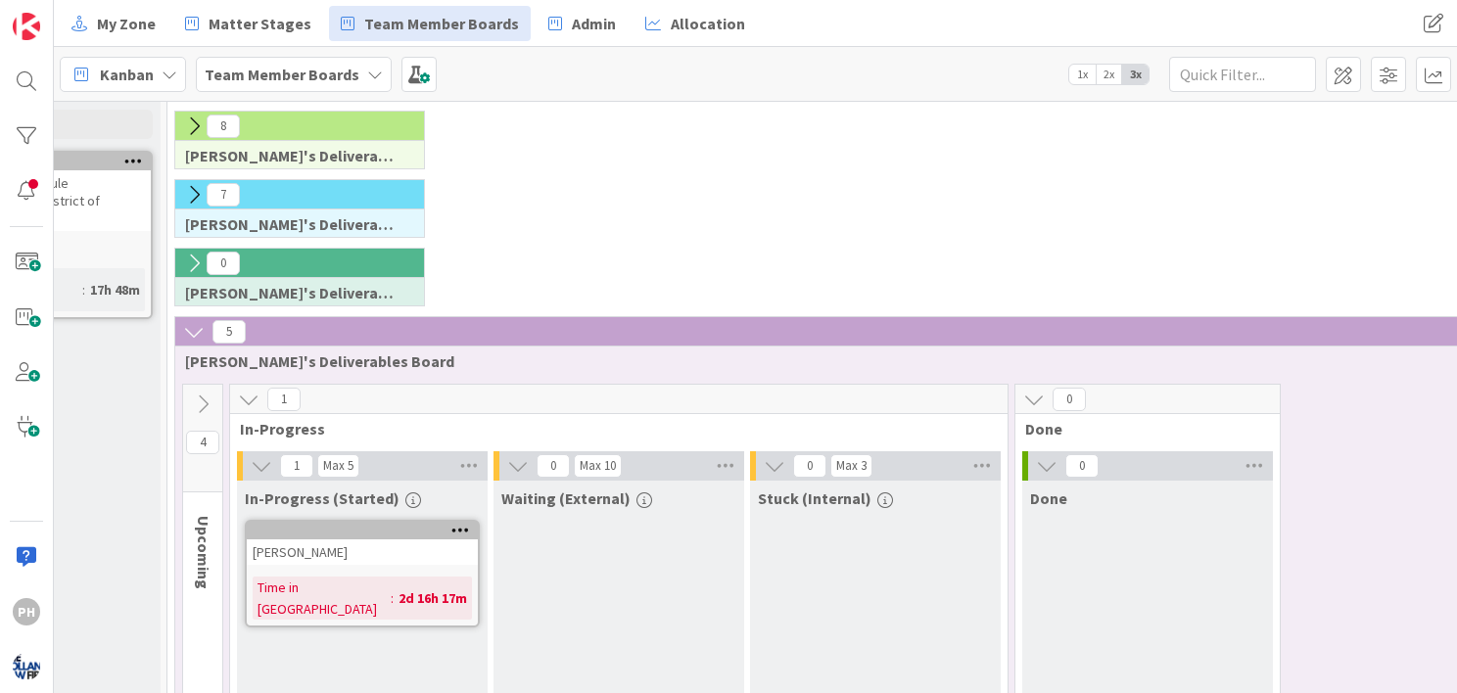
click at [192, 263] on icon at bounding box center [194, 264] width 22 height 22
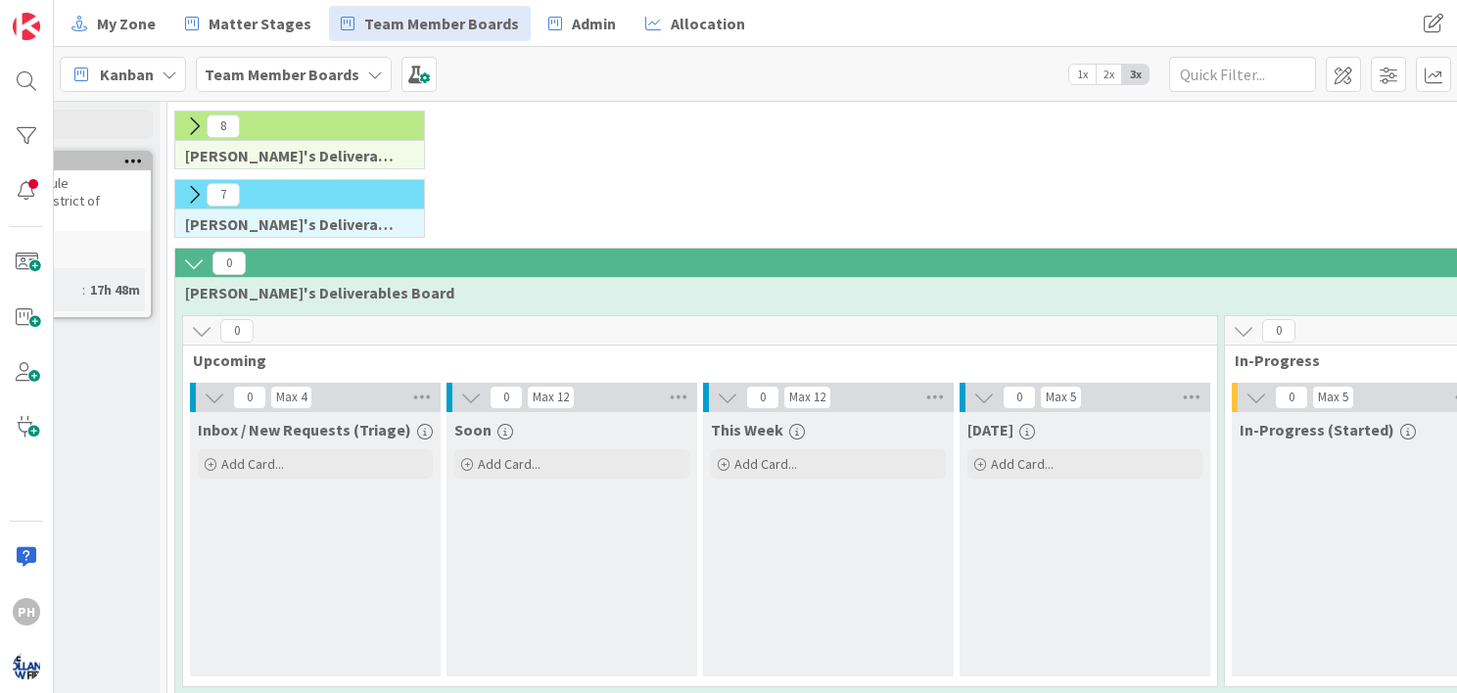
click at [194, 189] on icon at bounding box center [194, 195] width 22 height 22
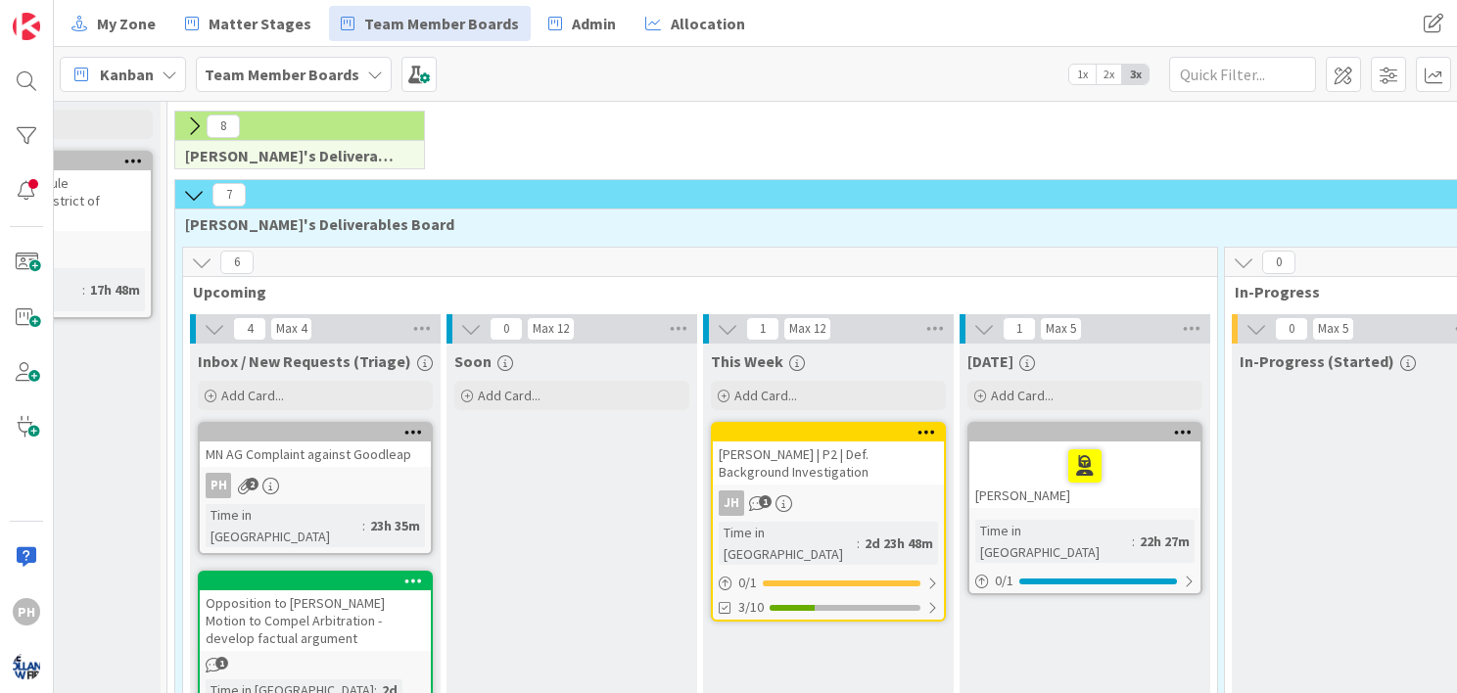
click at [188, 136] on button at bounding box center [193, 126] width 25 height 25
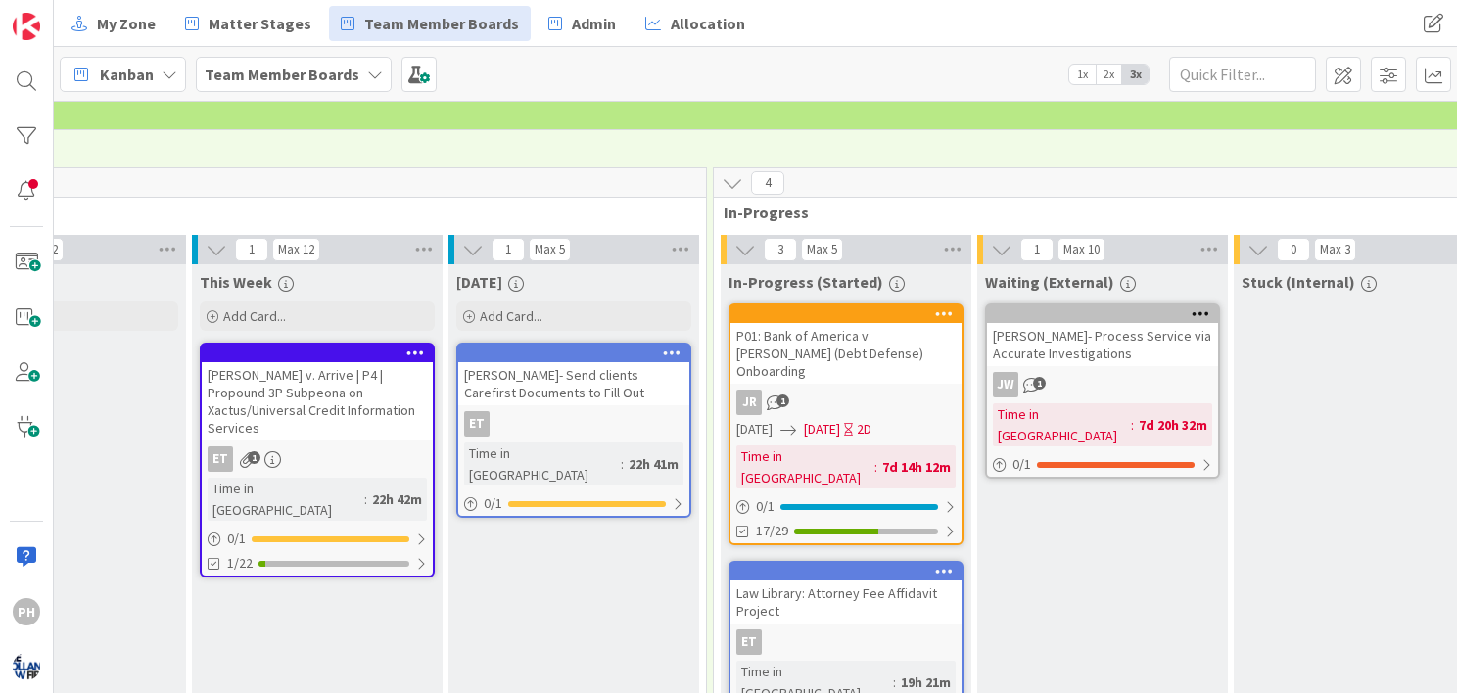
scroll to position [73, 662]
click at [1197, 308] on icon at bounding box center [1201, 314] width 19 height 14
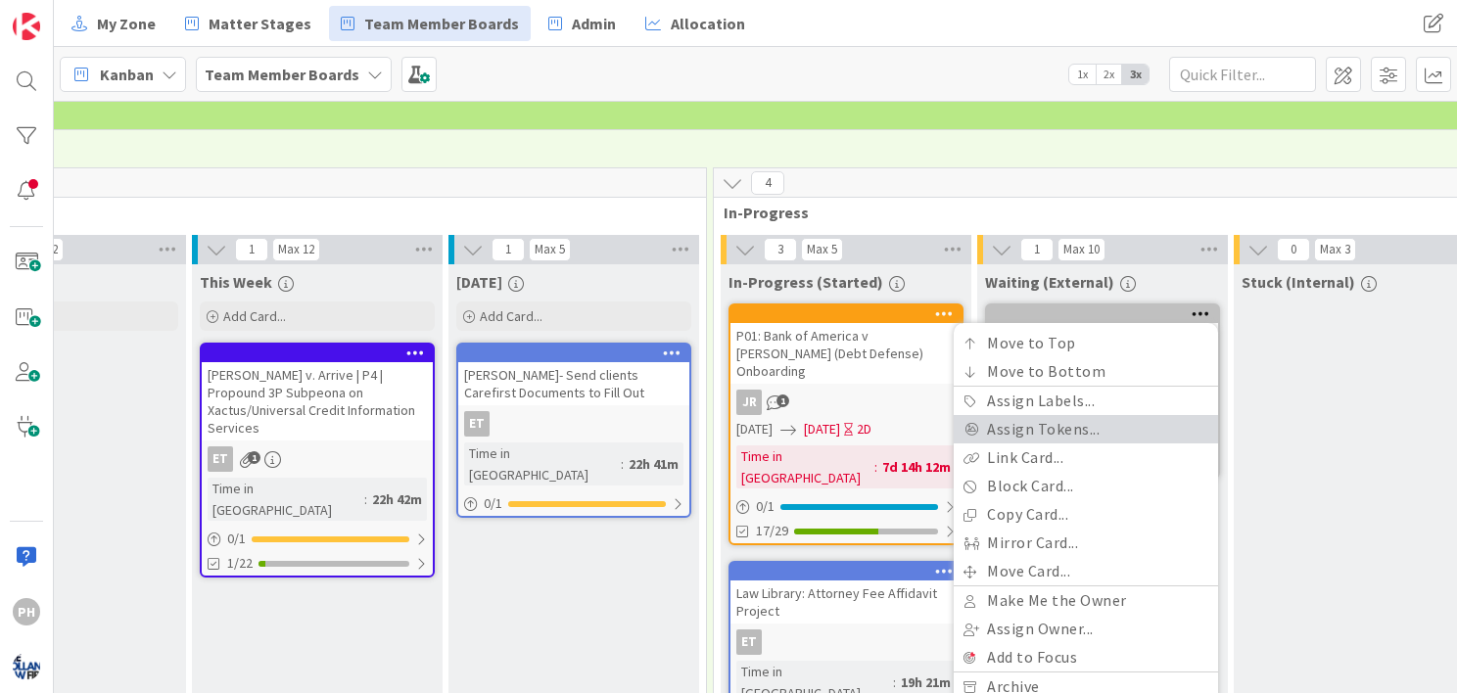
click at [1035, 432] on link "Assign Tokens..." at bounding box center [1086, 429] width 264 height 28
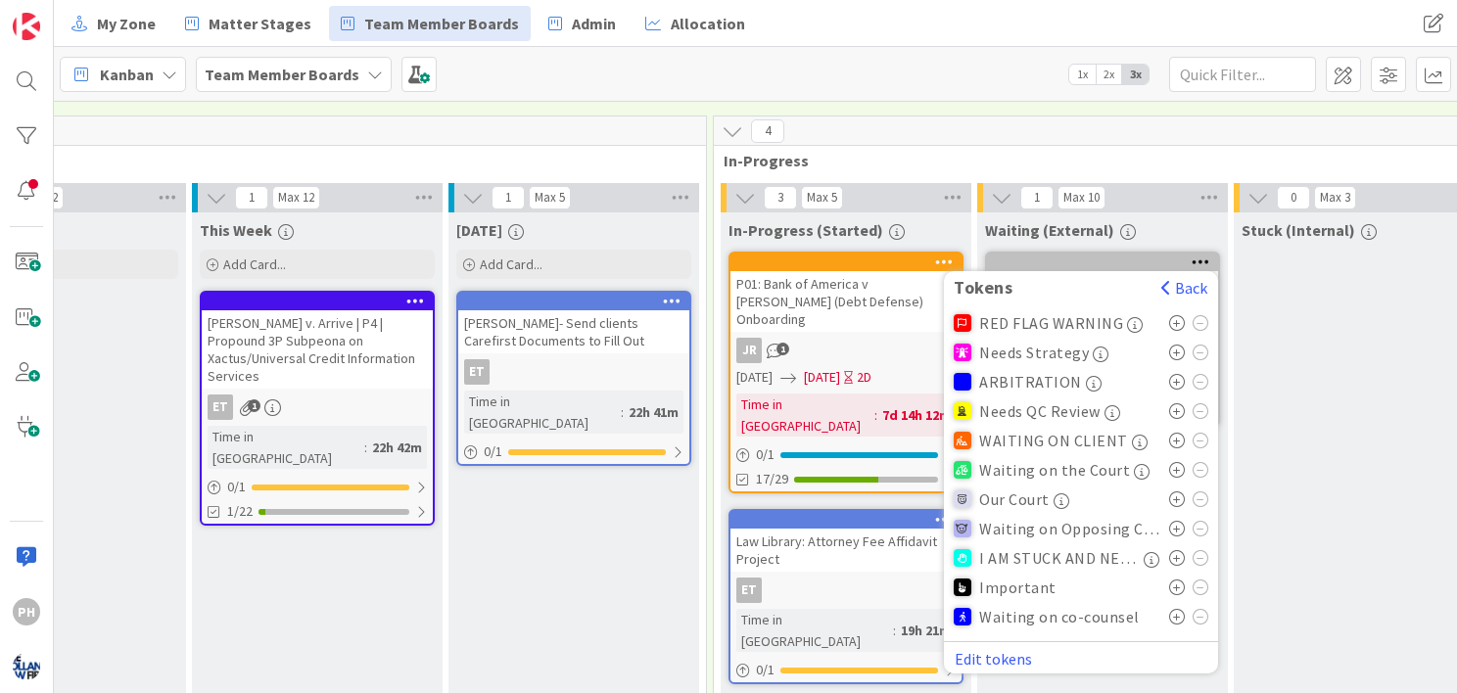
scroll to position [128, 662]
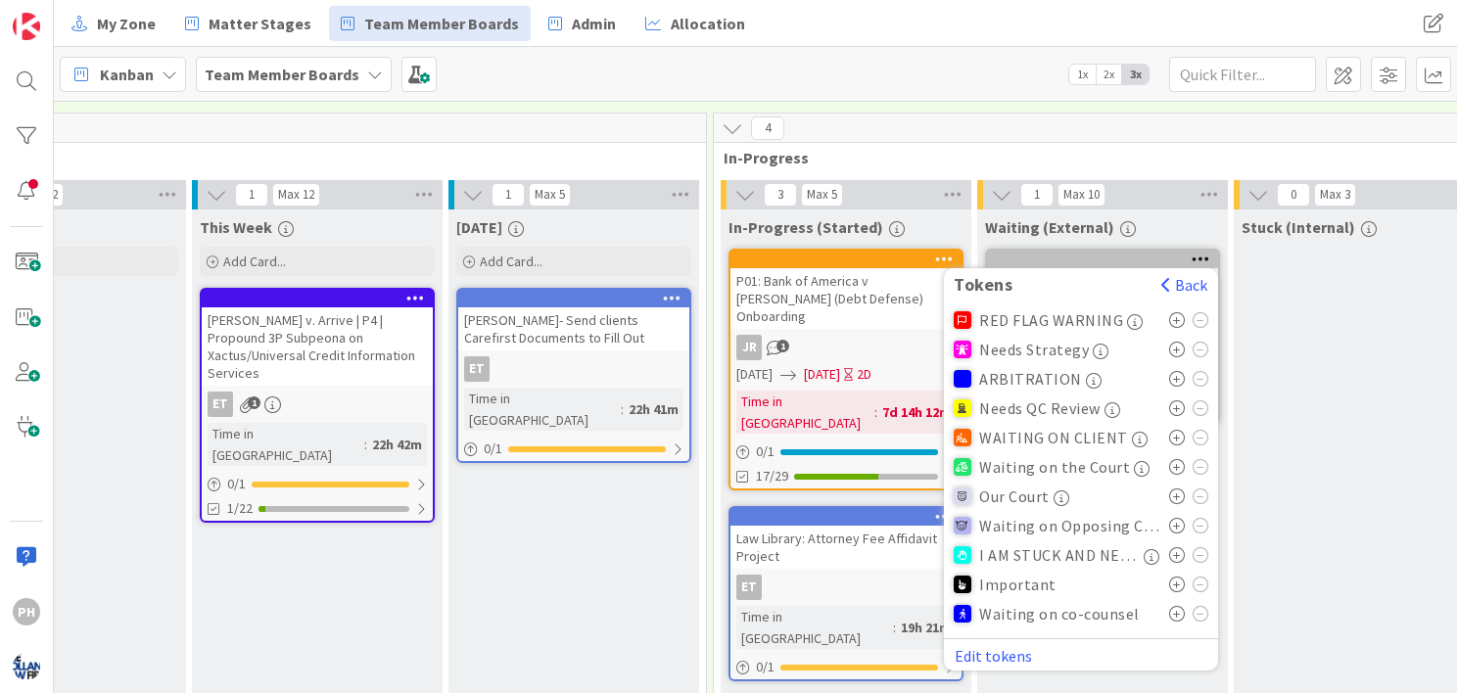
click at [1322, 348] on div "Stuck (Internal)" at bounding box center [1359, 549] width 251 height 679
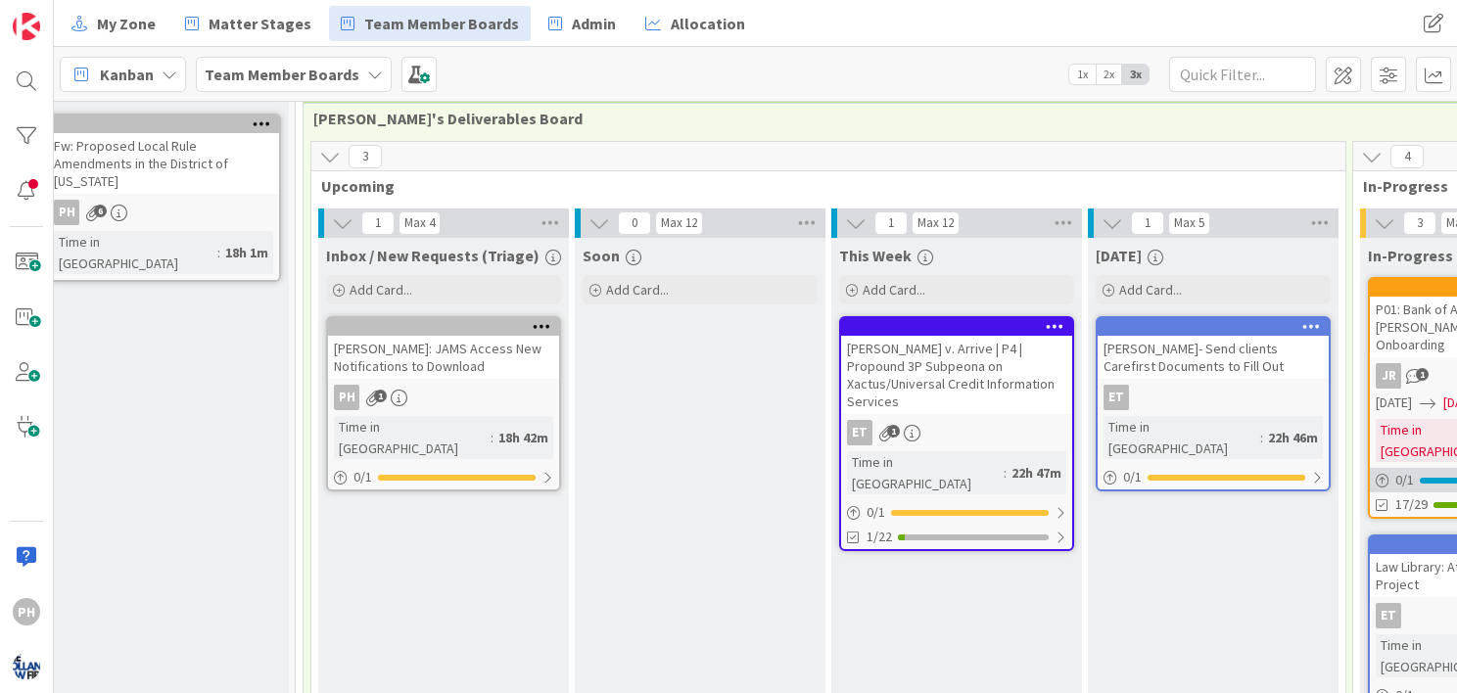
scroll to position [100, 0]
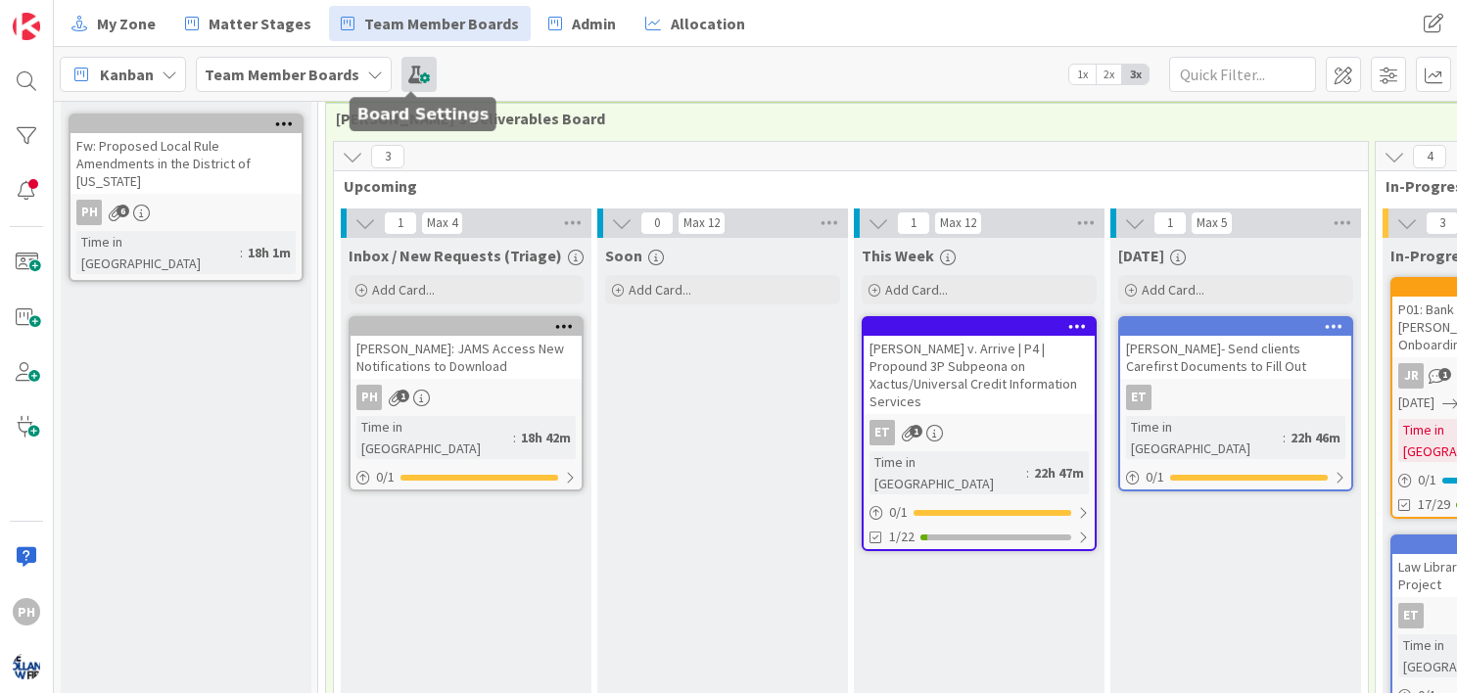
click at [407, 68] on span at bounding box center [419, 74] width 35 height 35
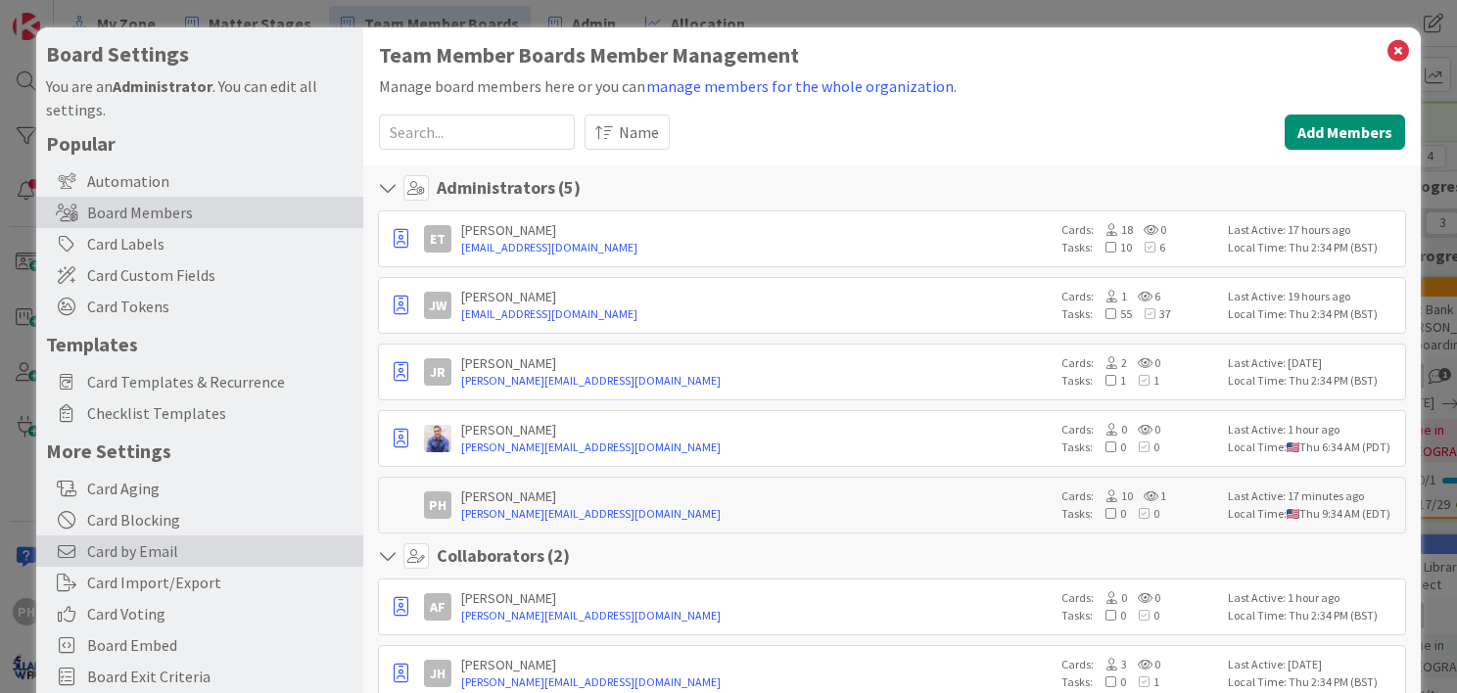
click at [92, 552] on span "Card by Email" at bounding box center [220, 552] width 266 height 24
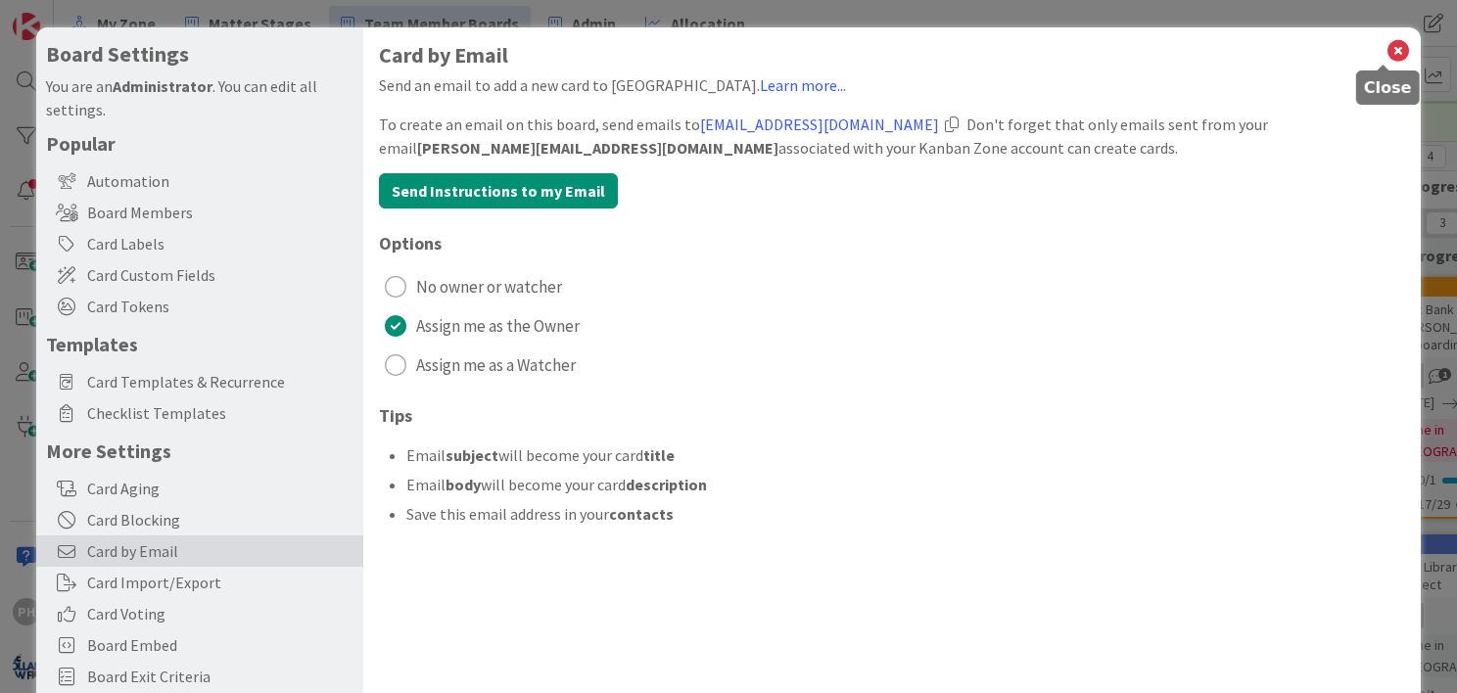
click at [1386, 49] on icon at bounding box center [1398, 50] width 25 height 27
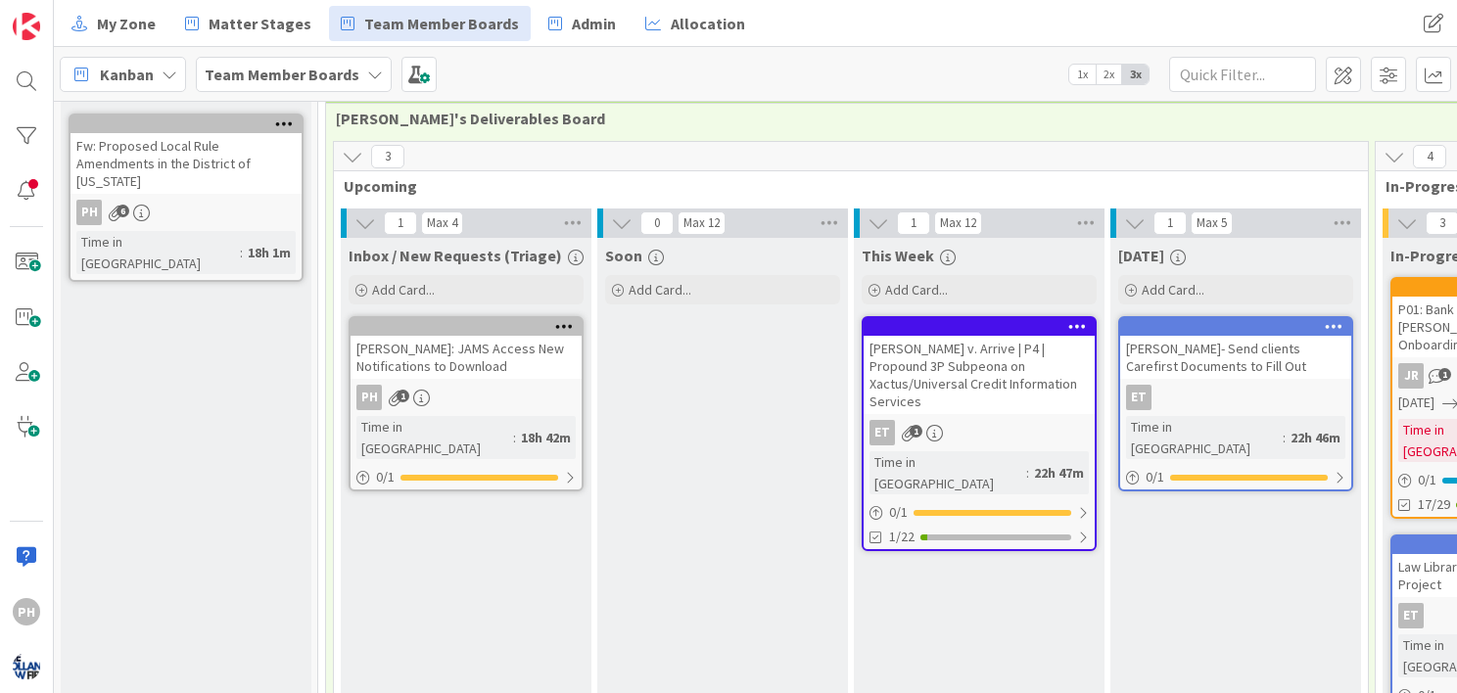
click at [279, 122] on icon at bounding box center [284, 124] width 19 height 14
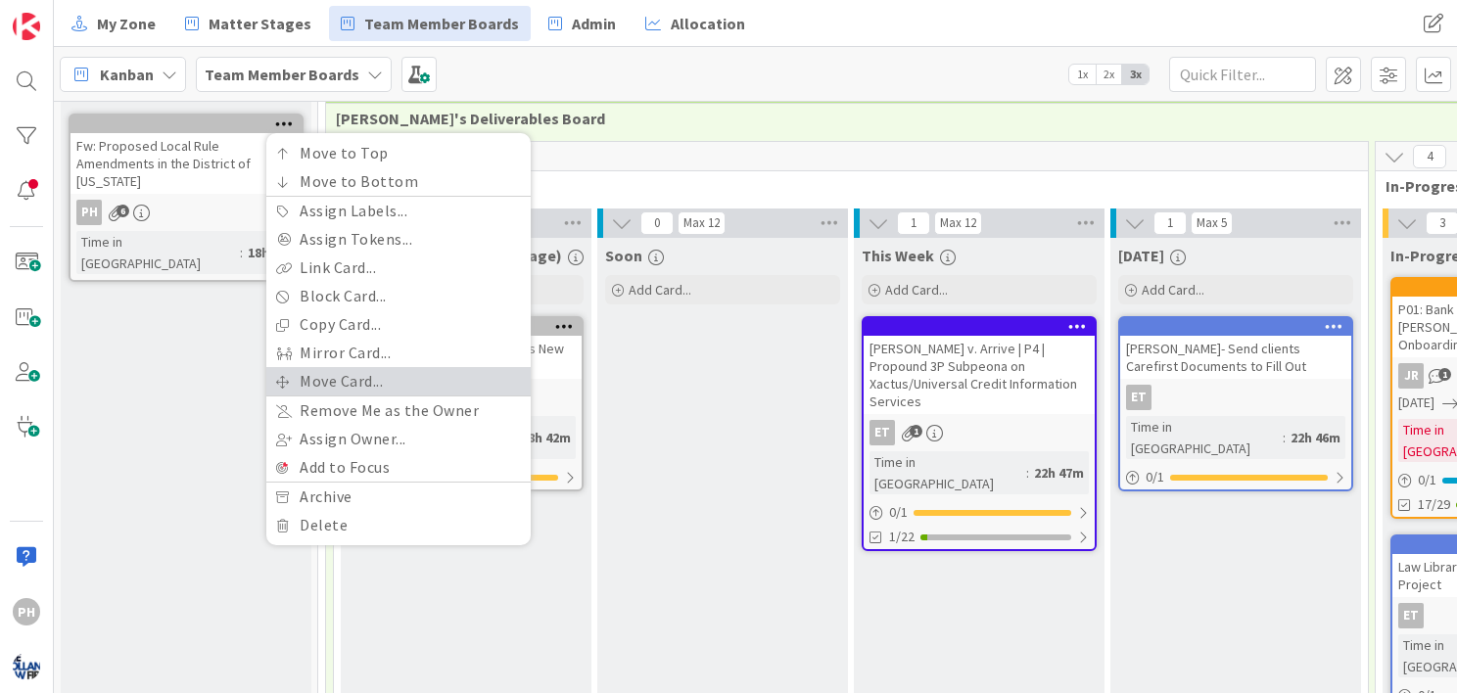
click at [302, 373] on link "Move Card..." at bounding box center [398, 381] width 264 height 28
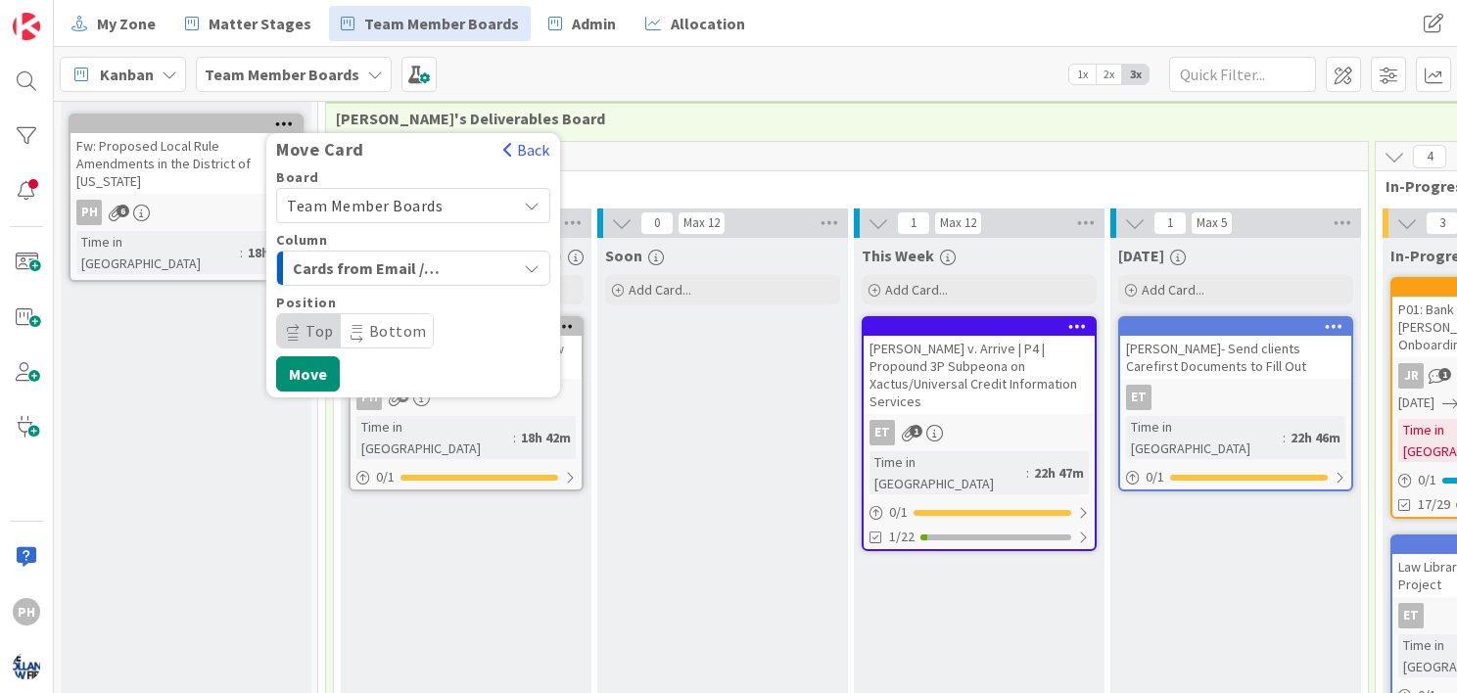
click at [443, 267] on div "Cards from Email / Group Triage" at bounding box center [402, 268] width 228 height 31
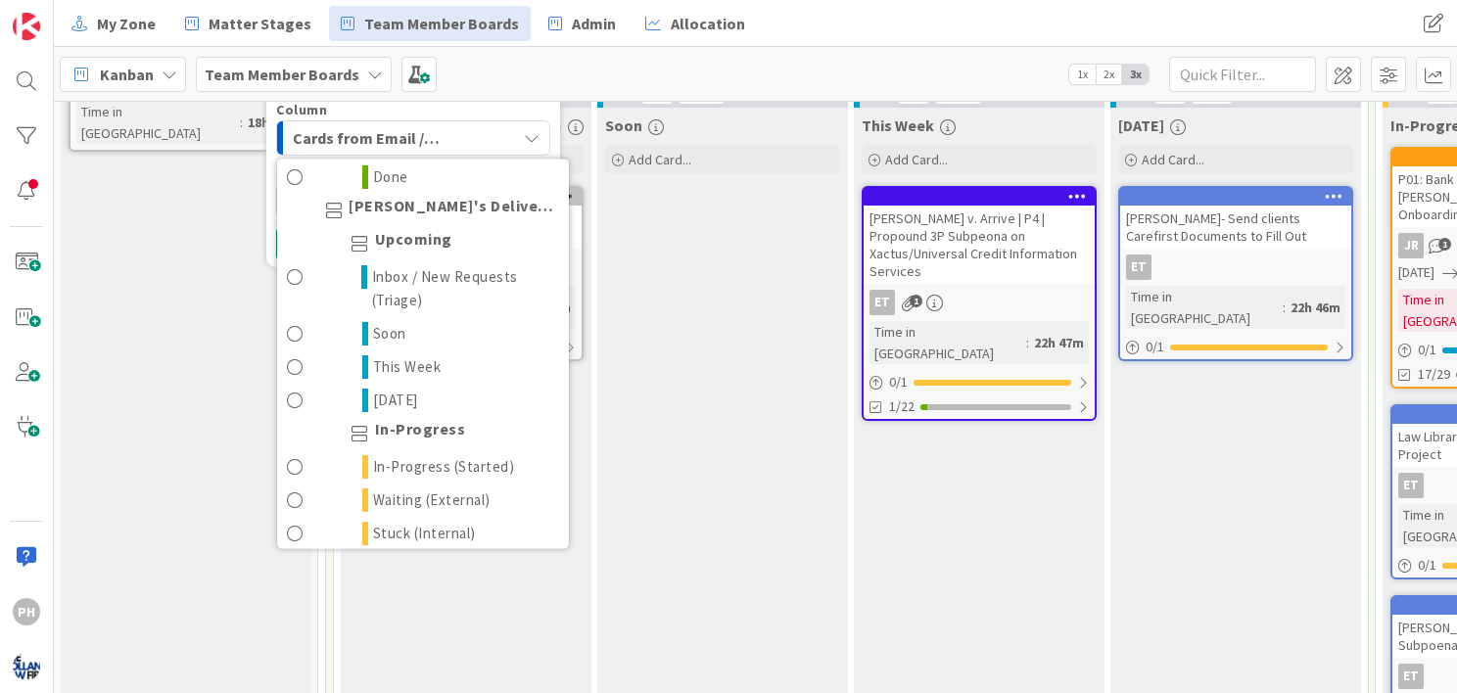
scroll to position [2159, 0]
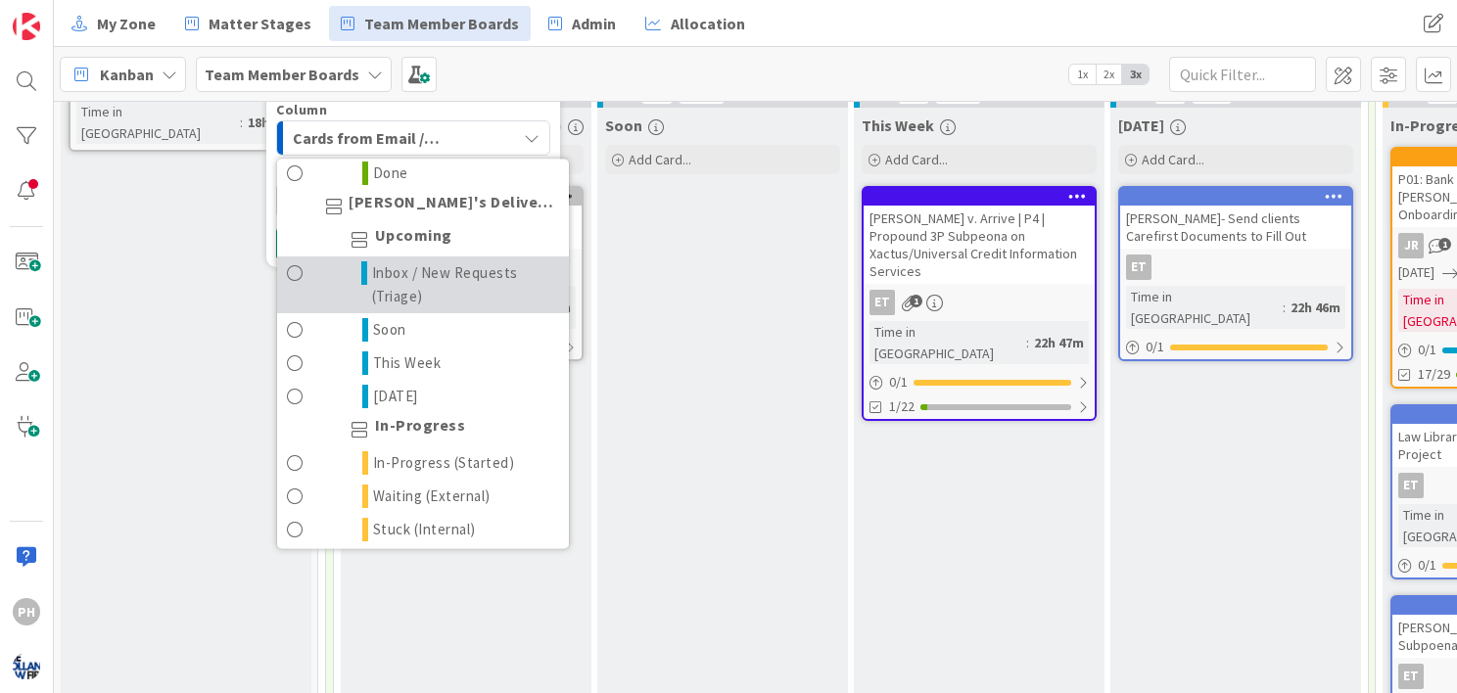
click at [413, 272] on span "Inbox / New Requests (Triage)" at bounding box center [465, 285] width 187 height 47
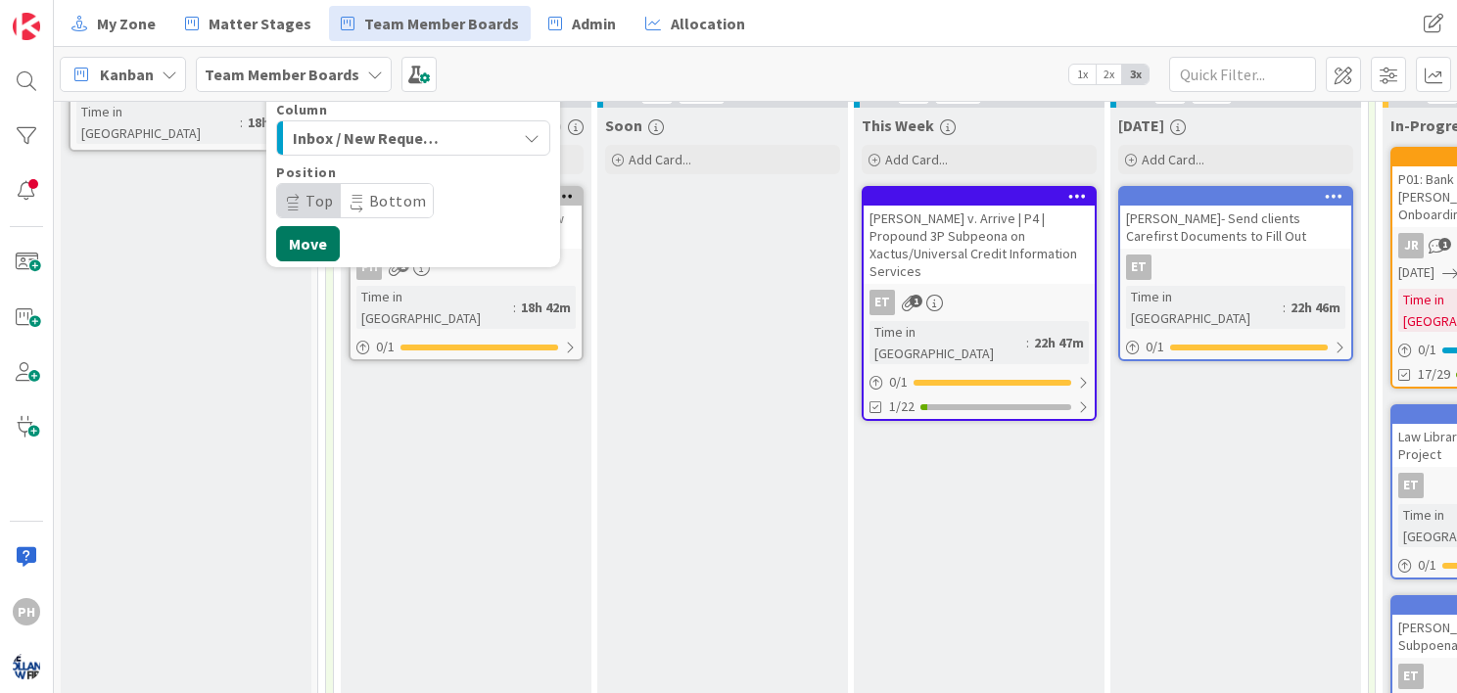
click at [320, 239] on button "Move" at bounding box center [308, 243] width 64 height 35
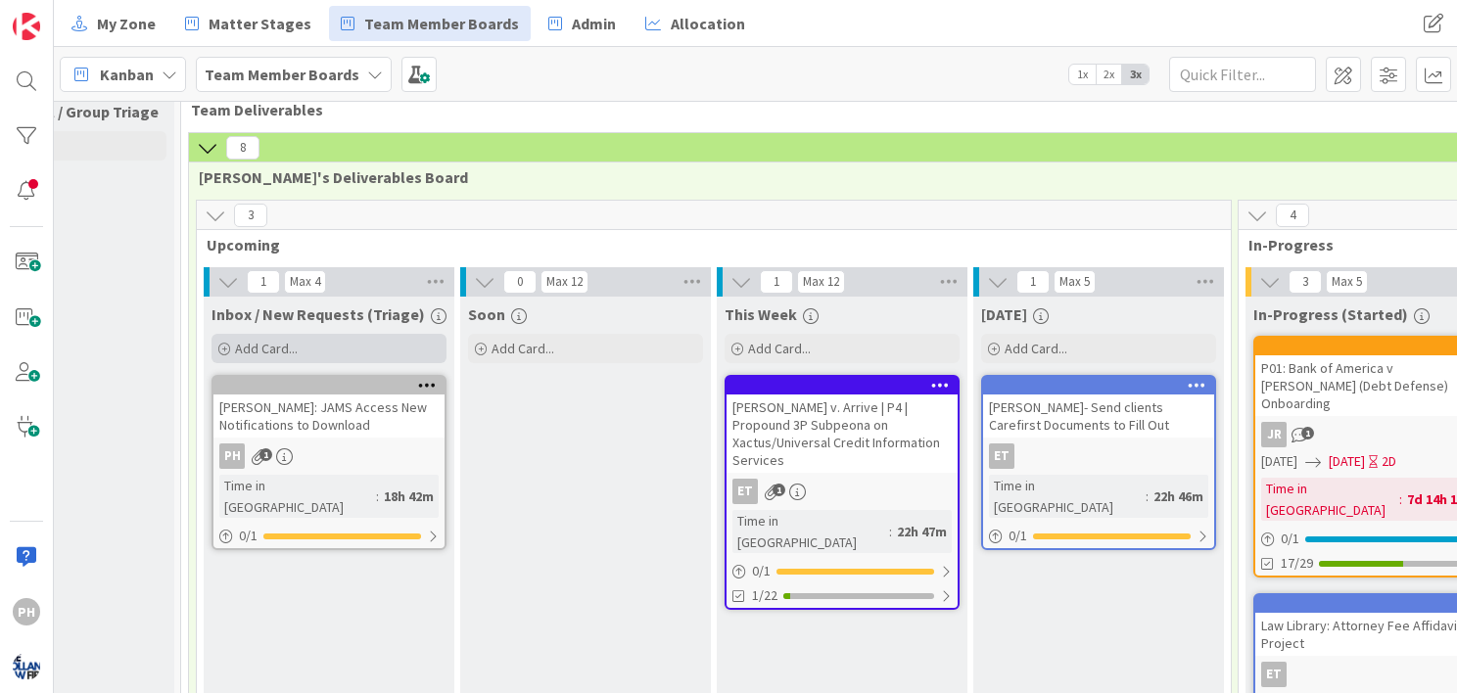
scroll to position [39, 137]
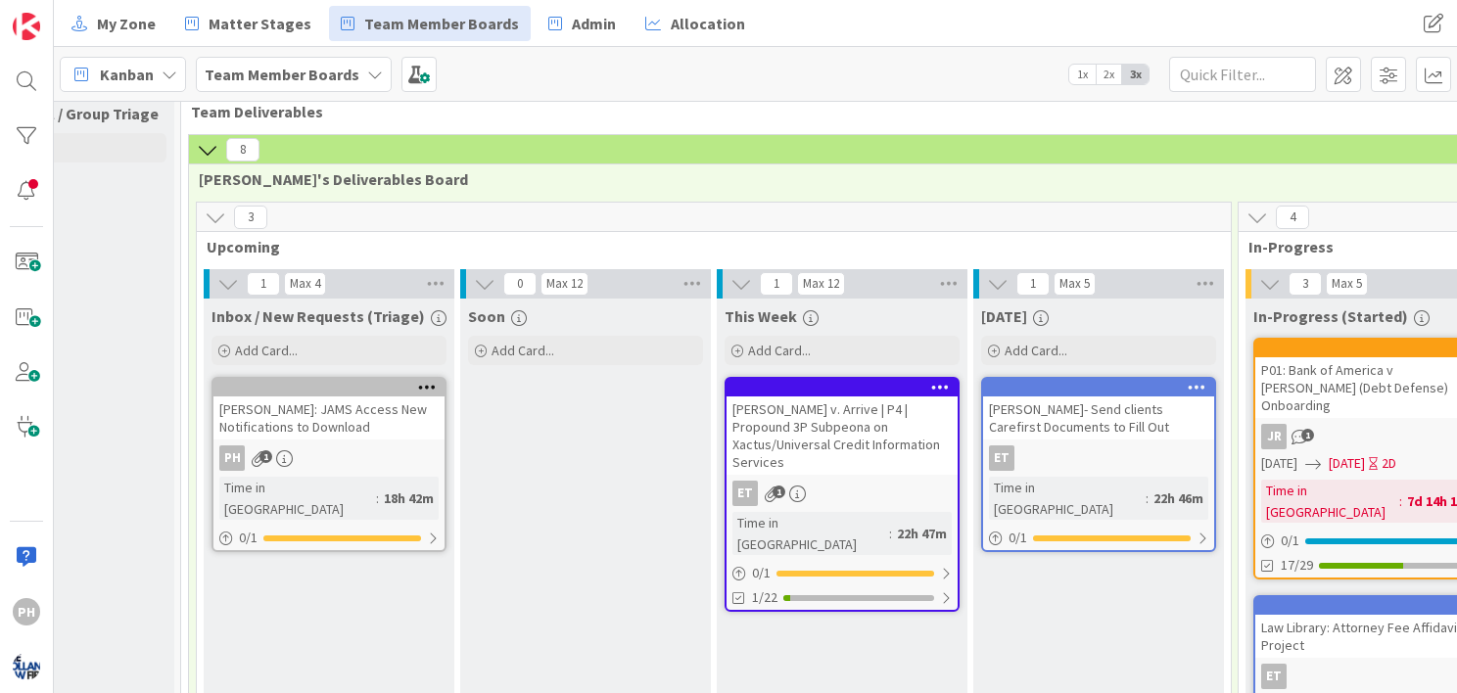
click at [213, 142] on icon at bounding box center [208, 150] width 22 height 22
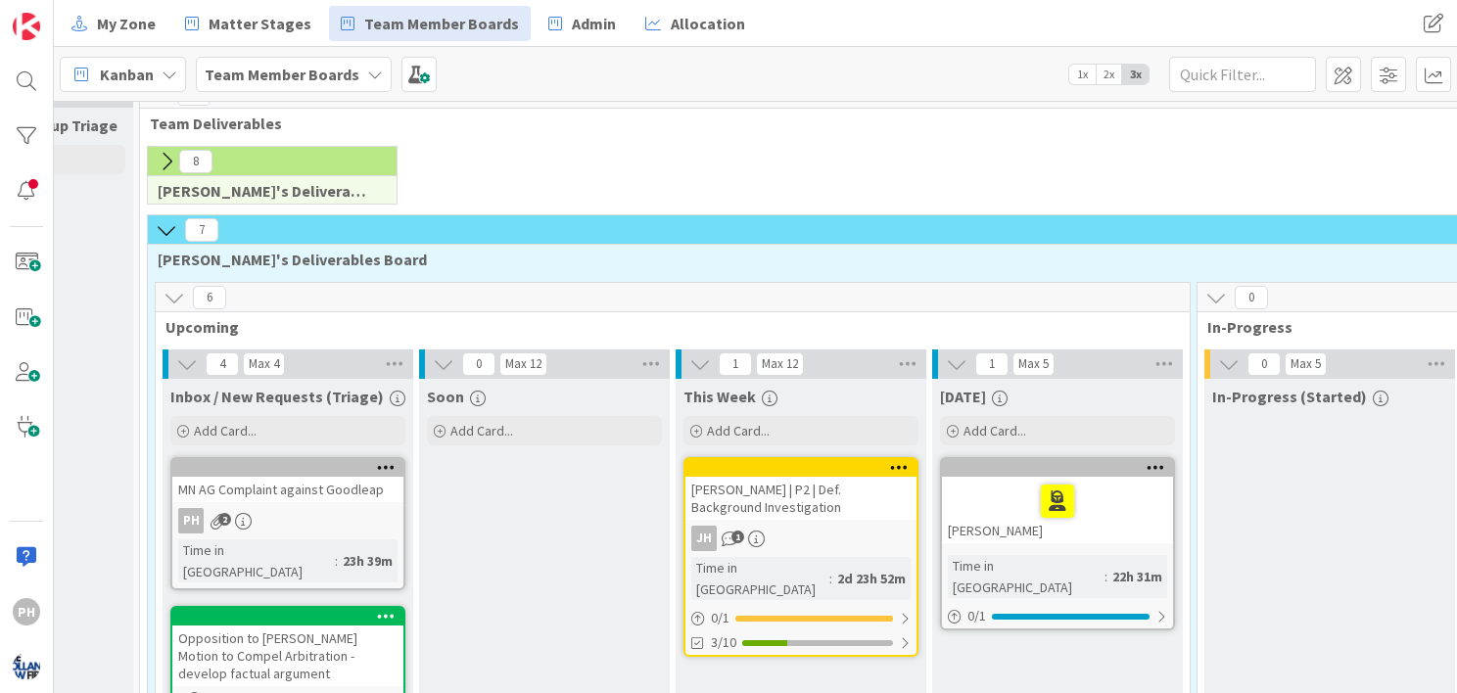
scroll to position [27, 179]
click at [1153, 462] on icon at bounding box center [1155, 467] width 19 height 14
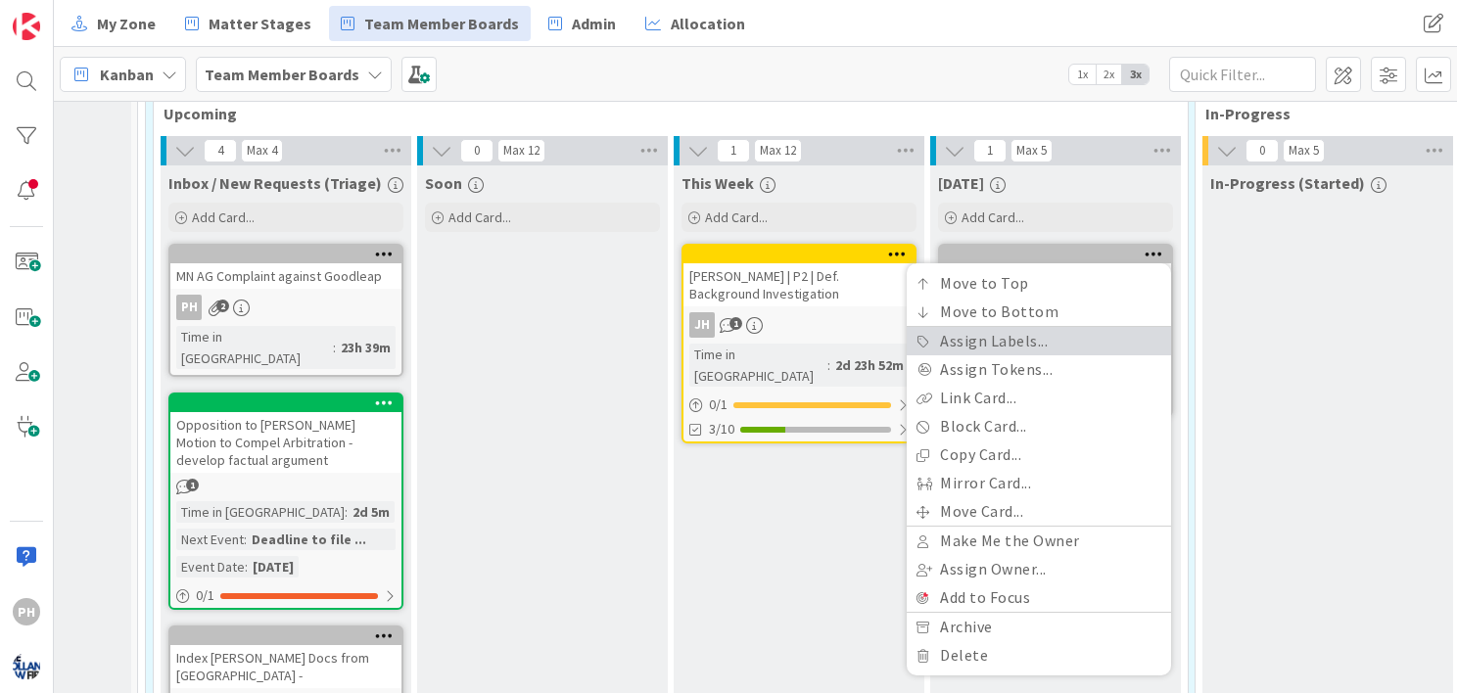
scroll to position [247, 180]
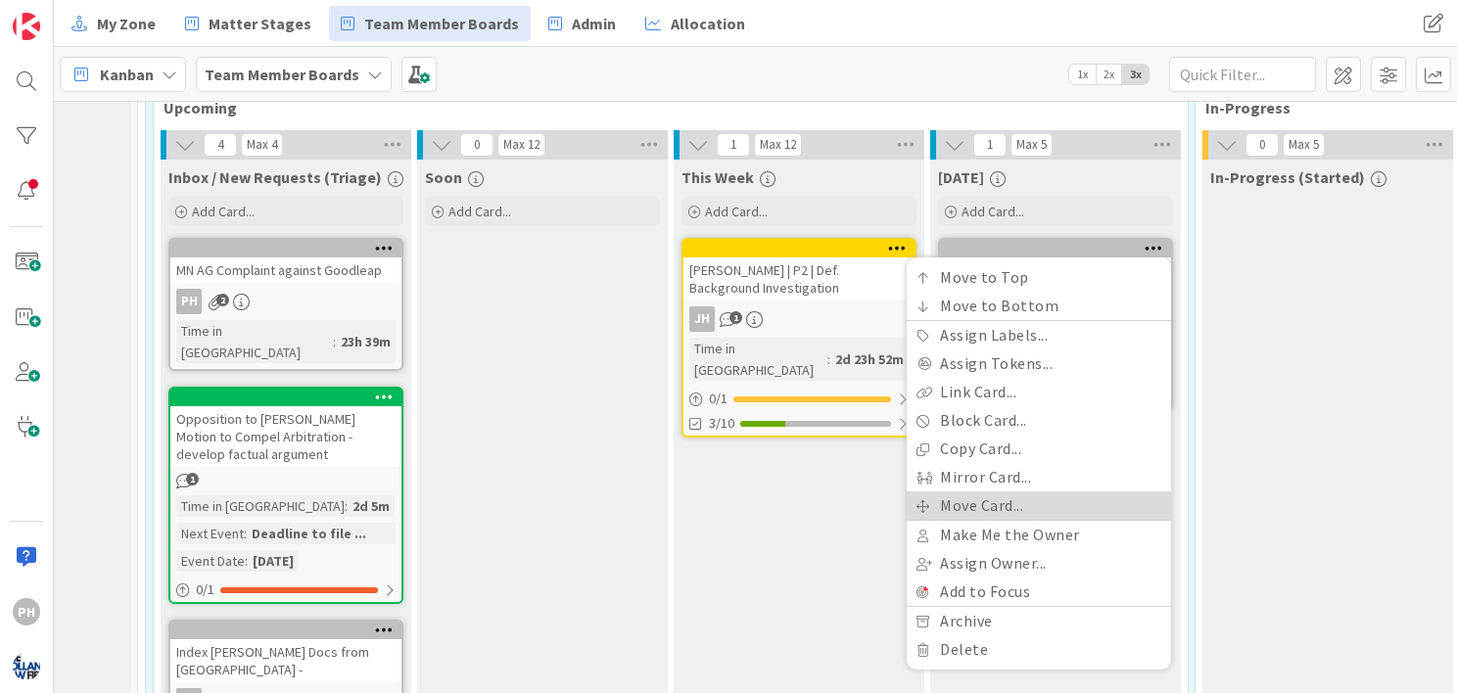
click at [1021, 503] on link "Move Card..." at bounding box center [1039, 506] width 264 height 28
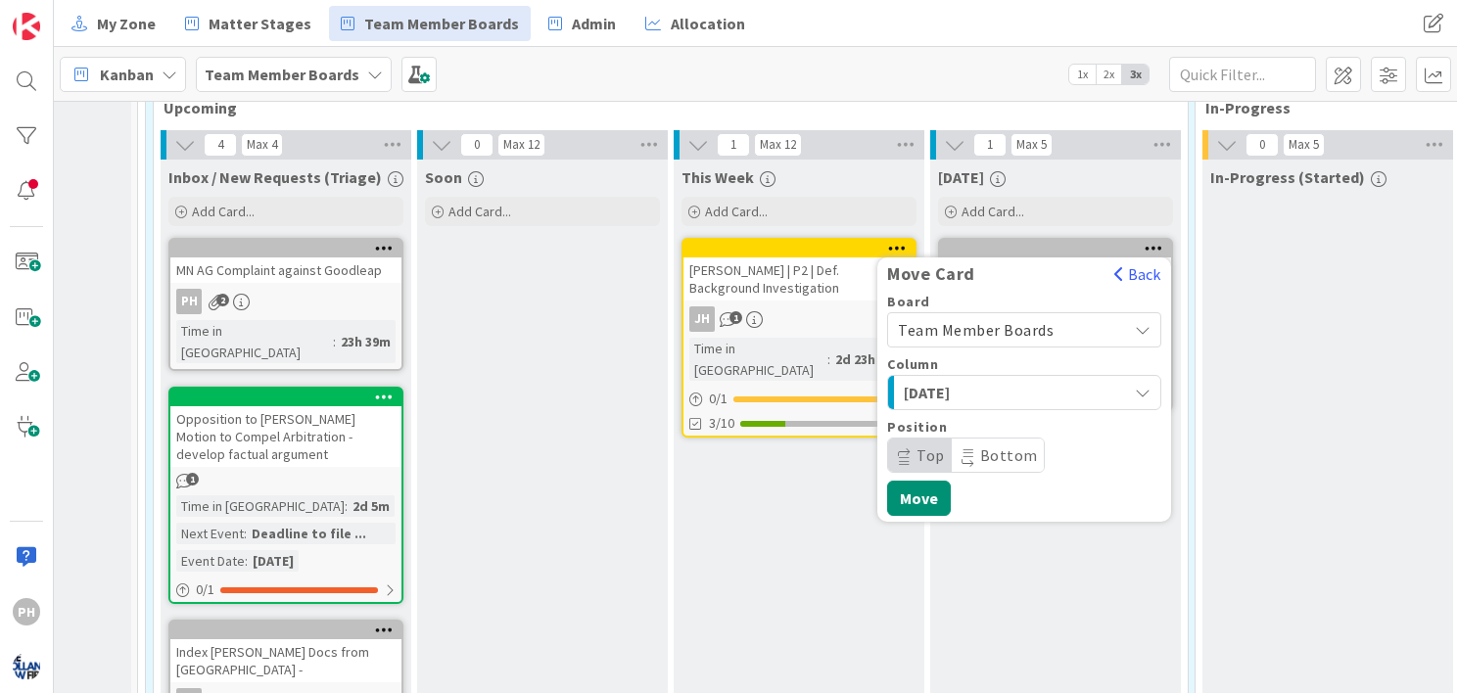
click at [995, 386] on span "[DATE]" at bounding box center [977, 392] width 147 height 25
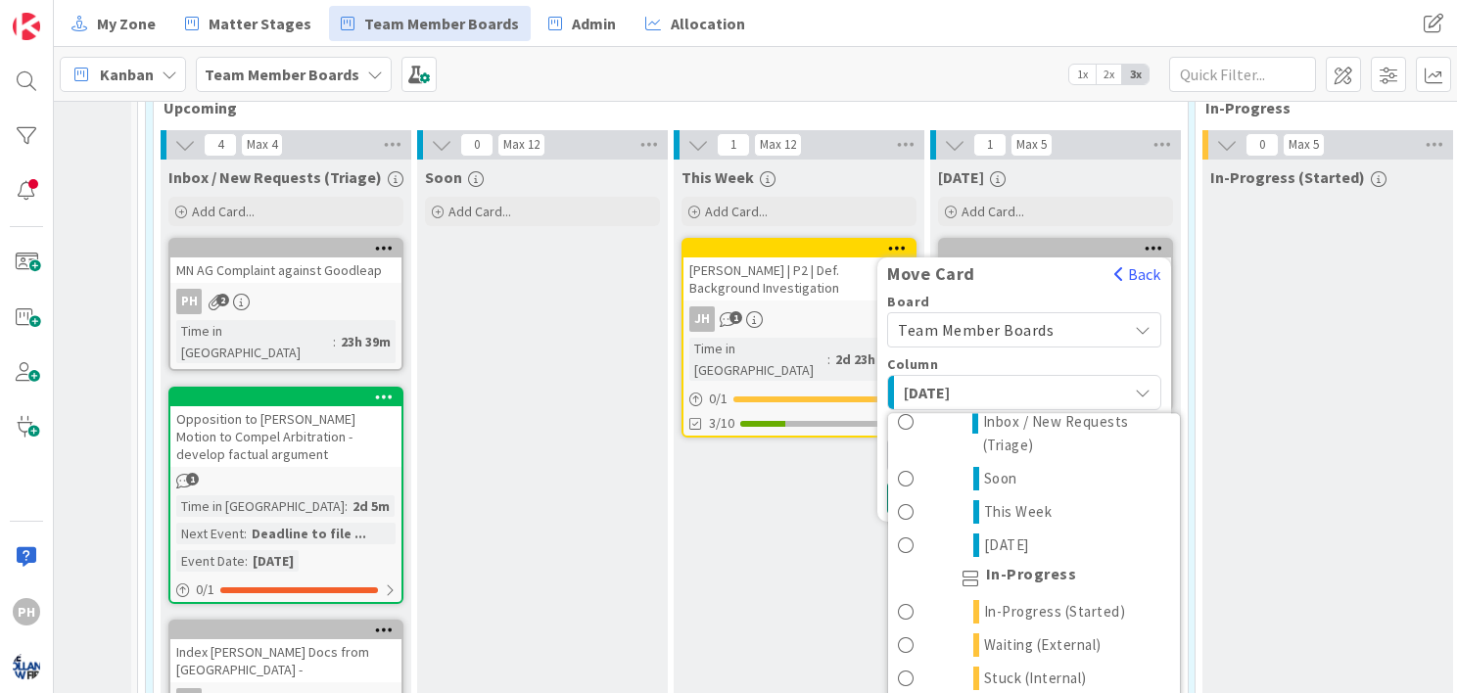
scroll to position [1421, 0]
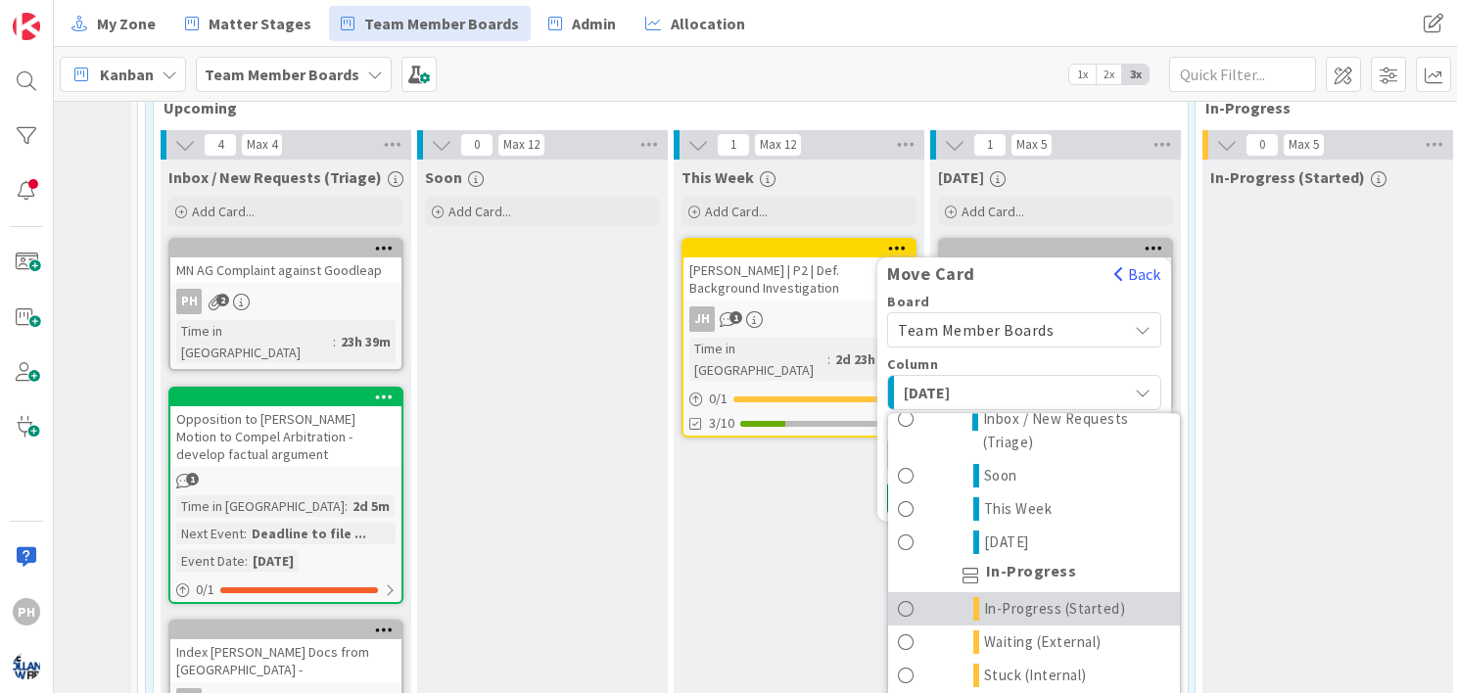
click at [1024, 612] on span "In-Progress (Started)" at bounding box center [1055, 609] width 142 height 24
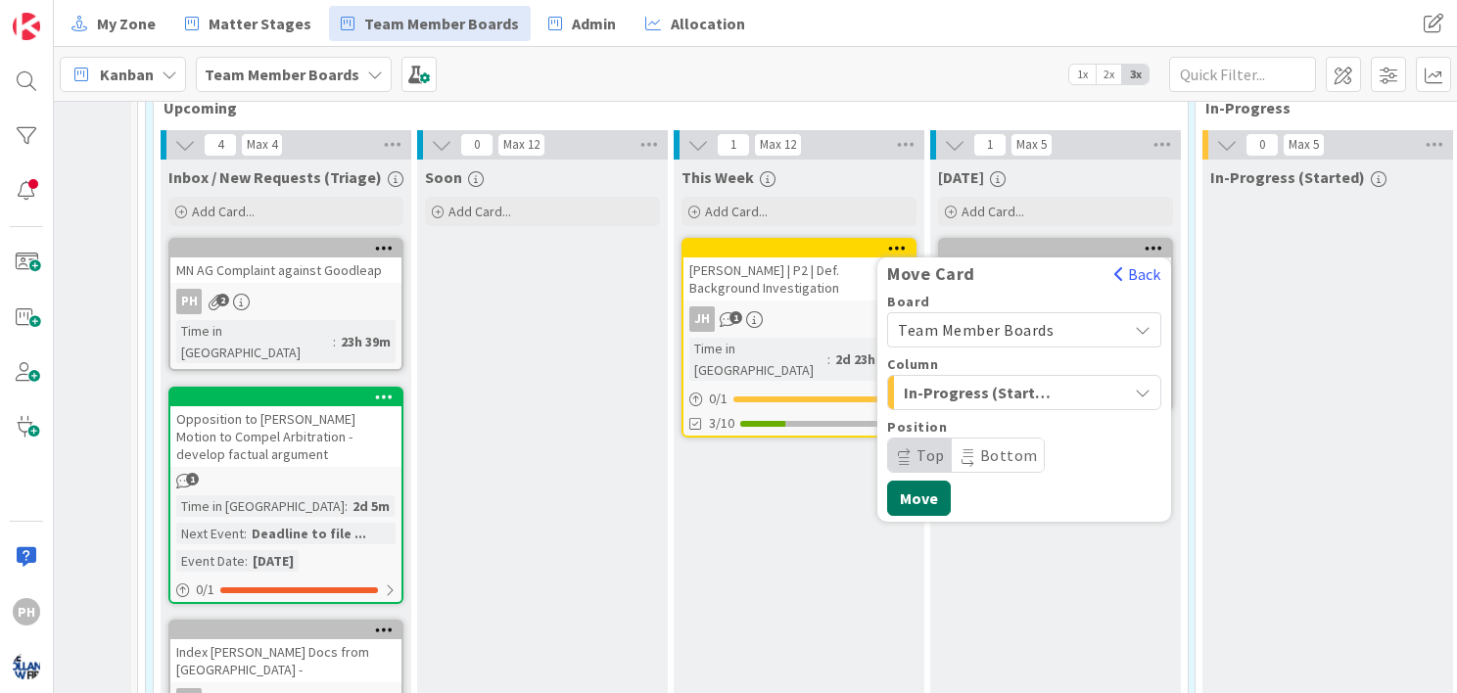
click at [921, 487] on button "Move" at bounding box center [919, 498] width 64 height 35
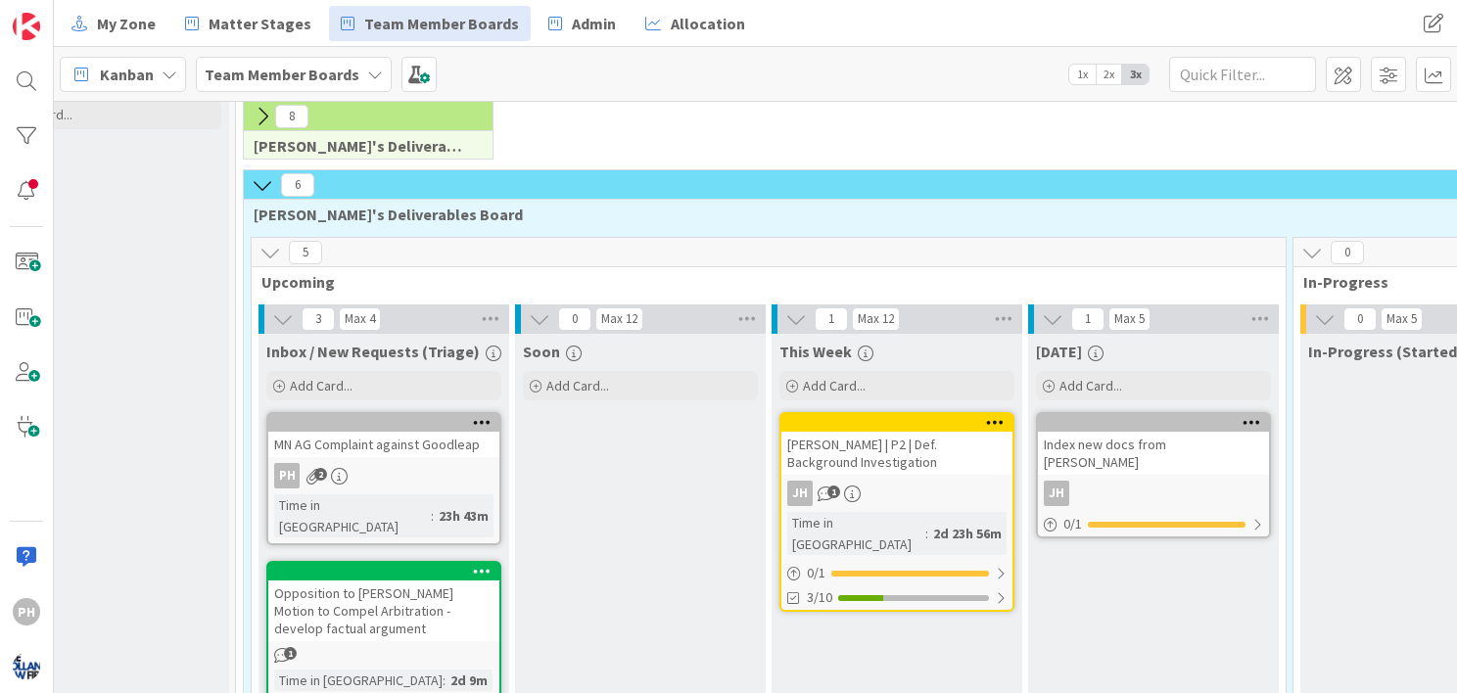
scroll to position [71, 82]
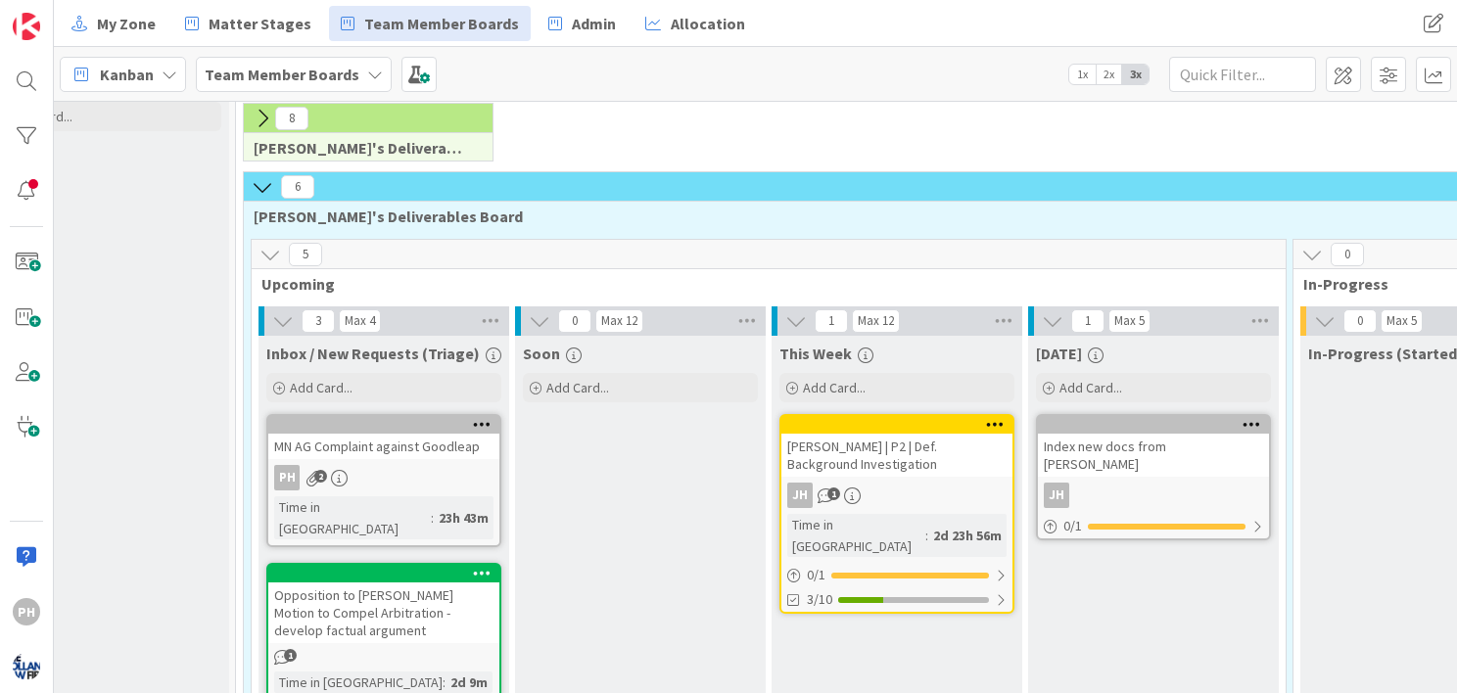
click at [255, 176] on icon at bounding box center [263, 187] width 22 height 22
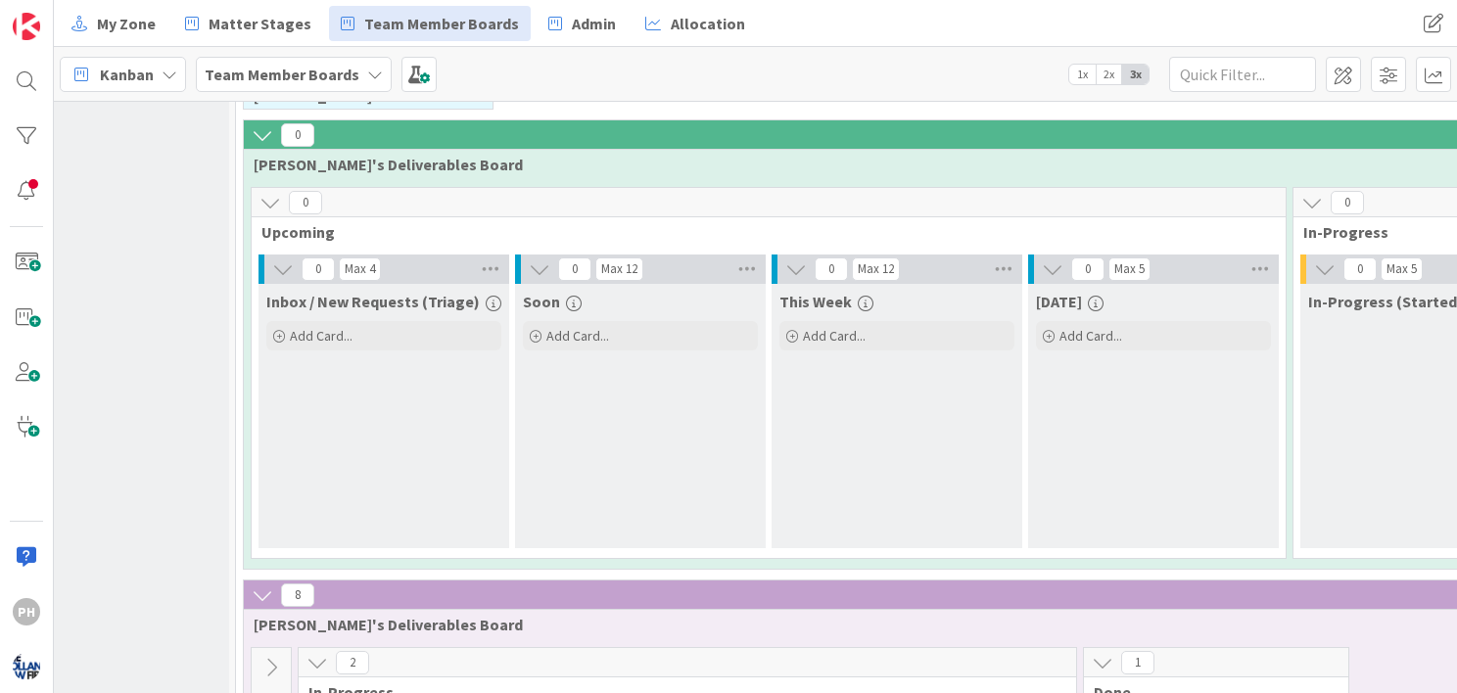
scroll to position [188, 82]
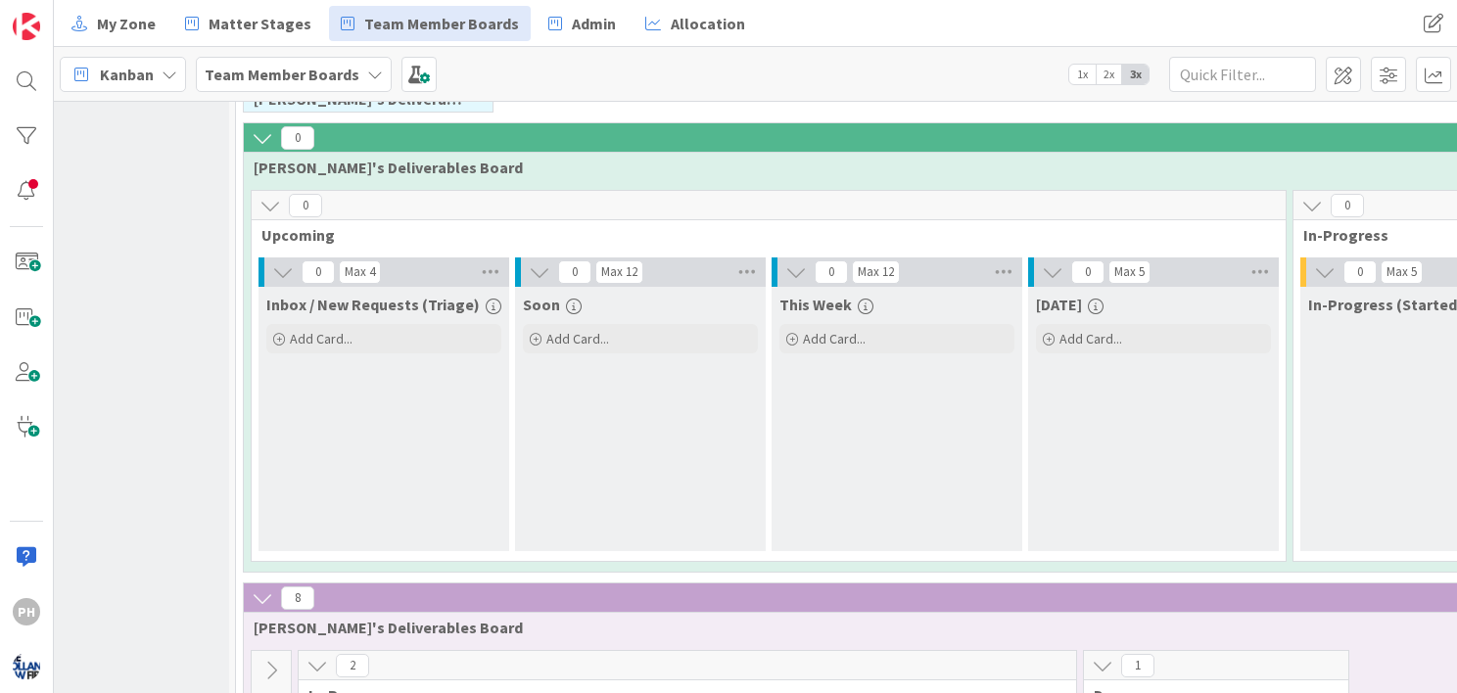
click at [257, 131] on icon at bounding box center [263, 138] width 22 height 22
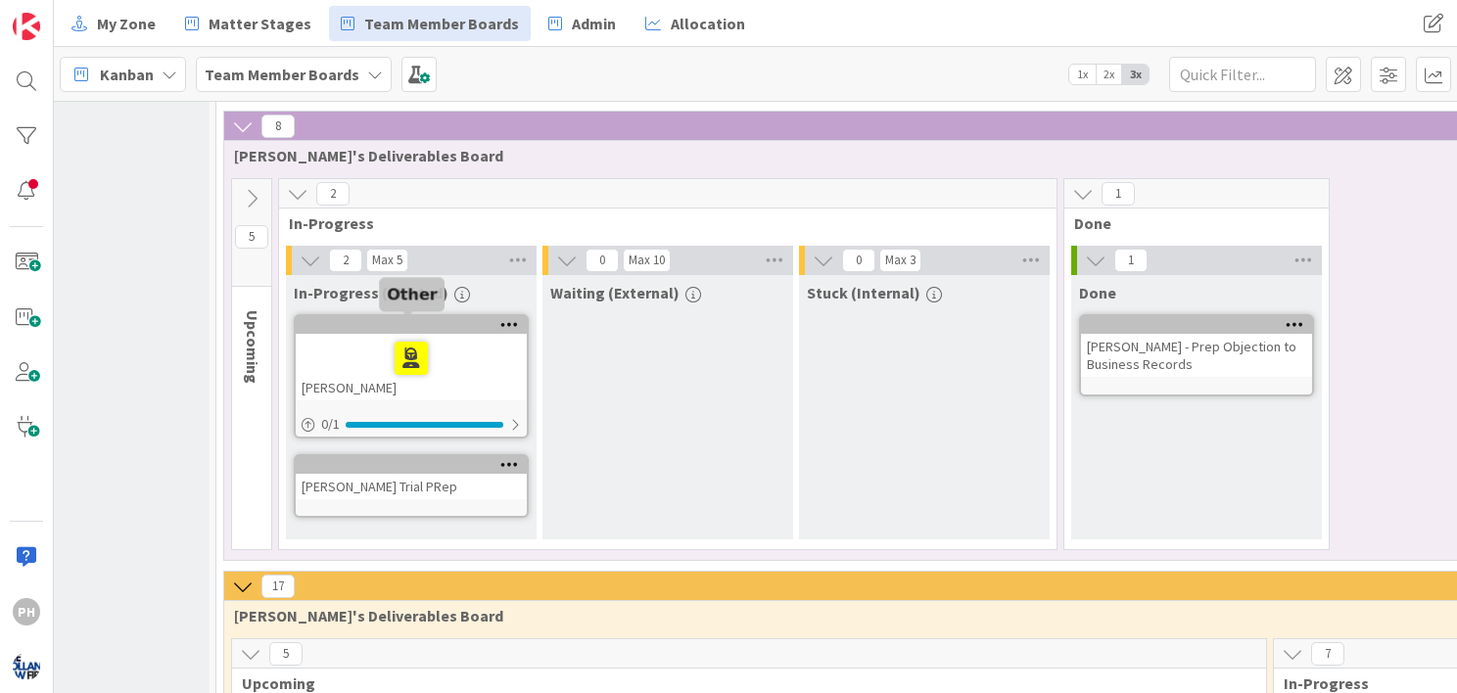
scroll to position [266, 94]
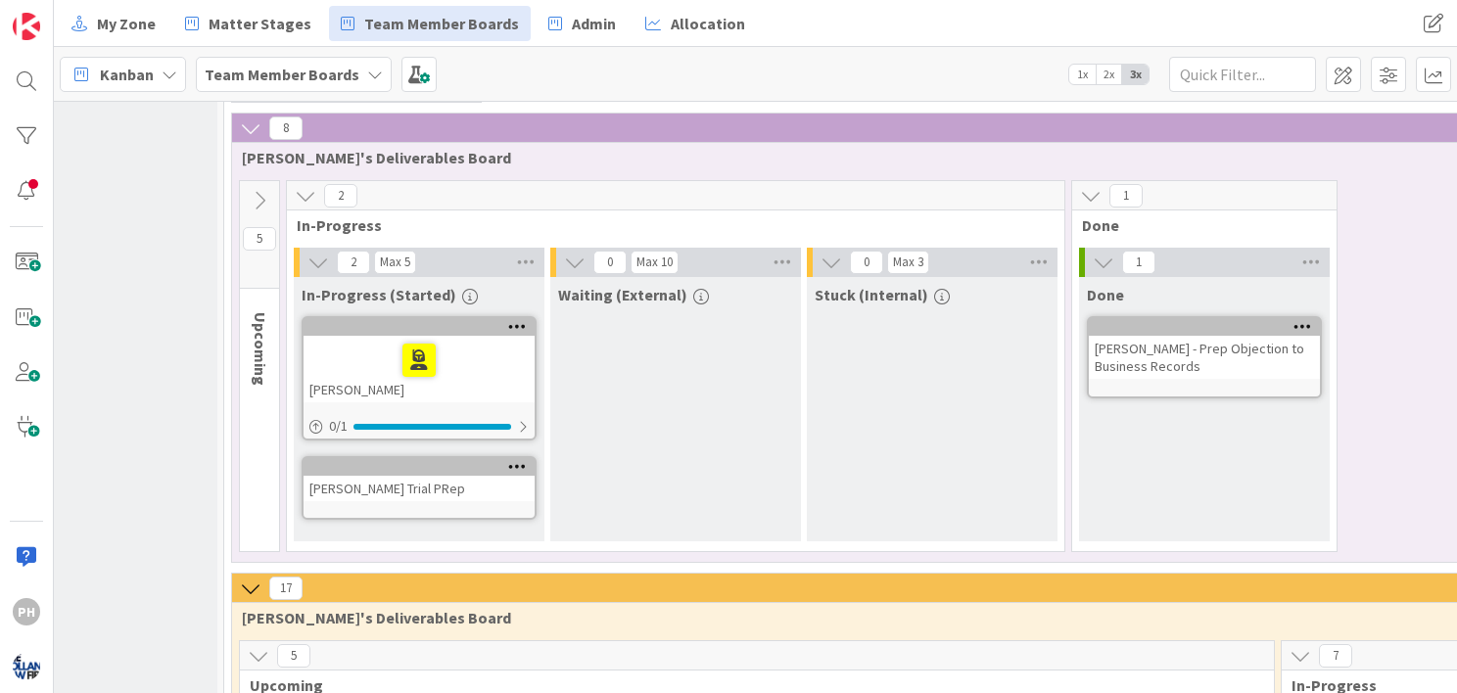
click at [262, 196] on icon at bounding box center [260, 201] width 22 height 22
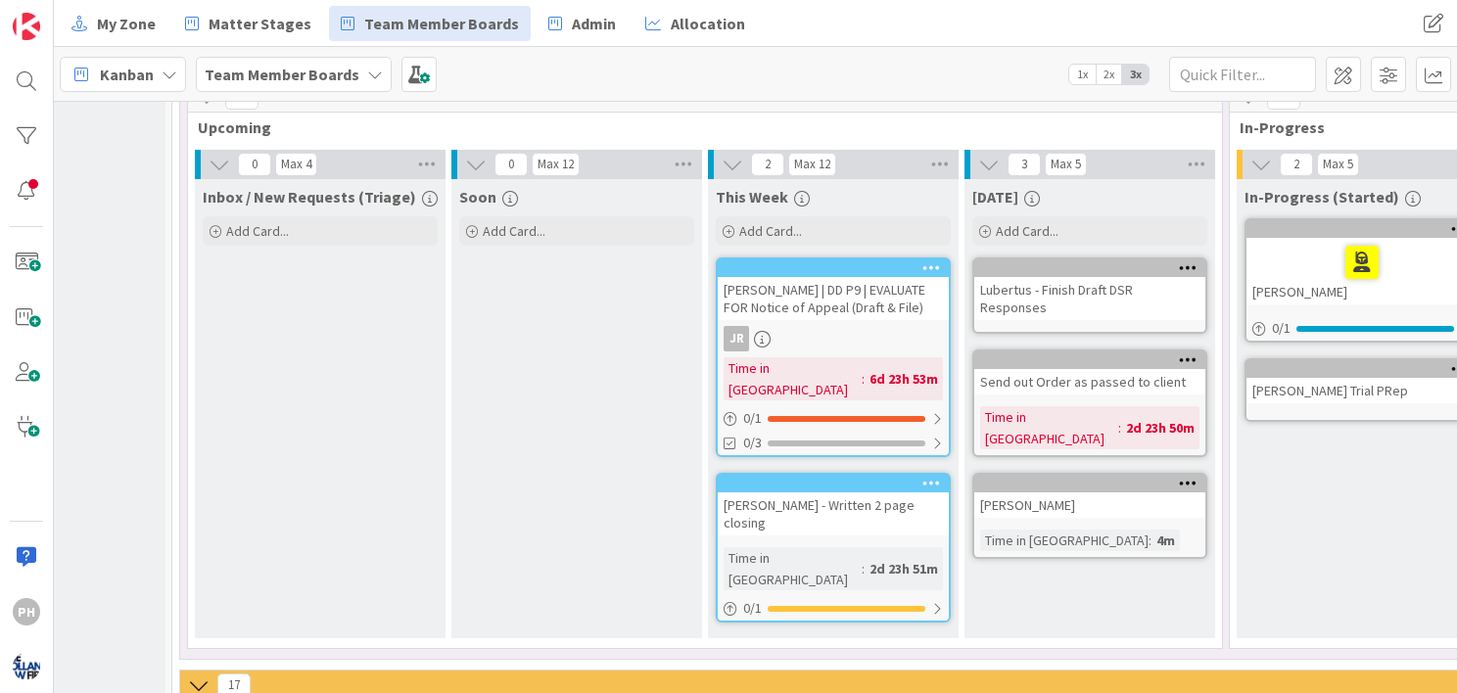
scroll to position [364, 145]
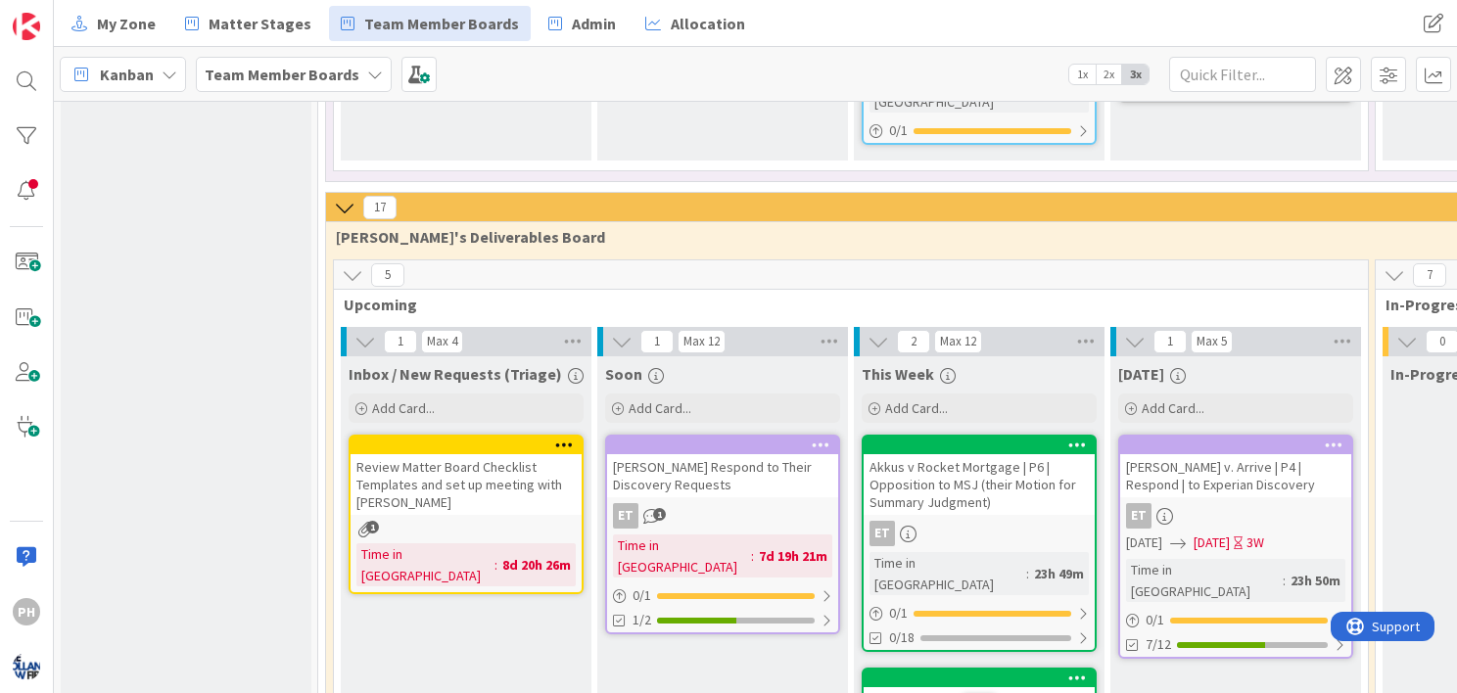
scroll to position [844, 0]
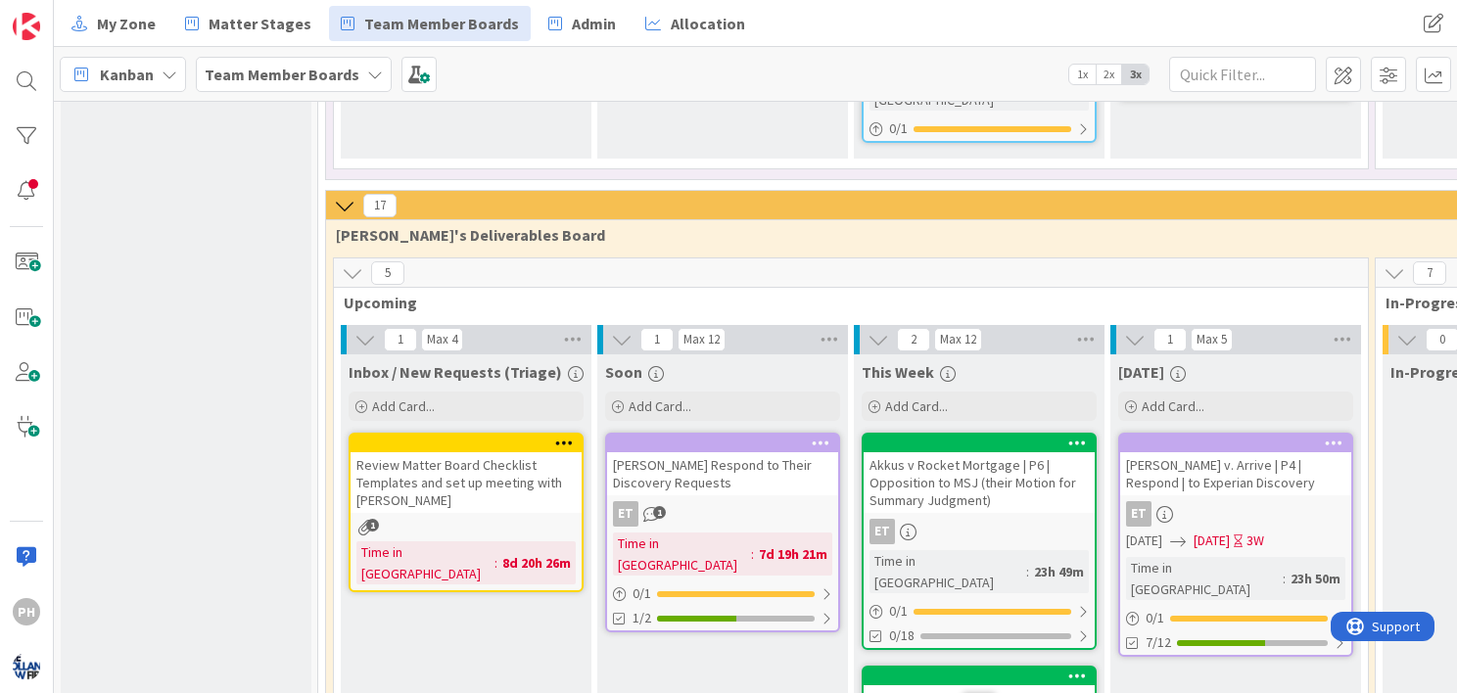
click at [344, 195] on icon at bounding box center [345, 206] width 22 height 22
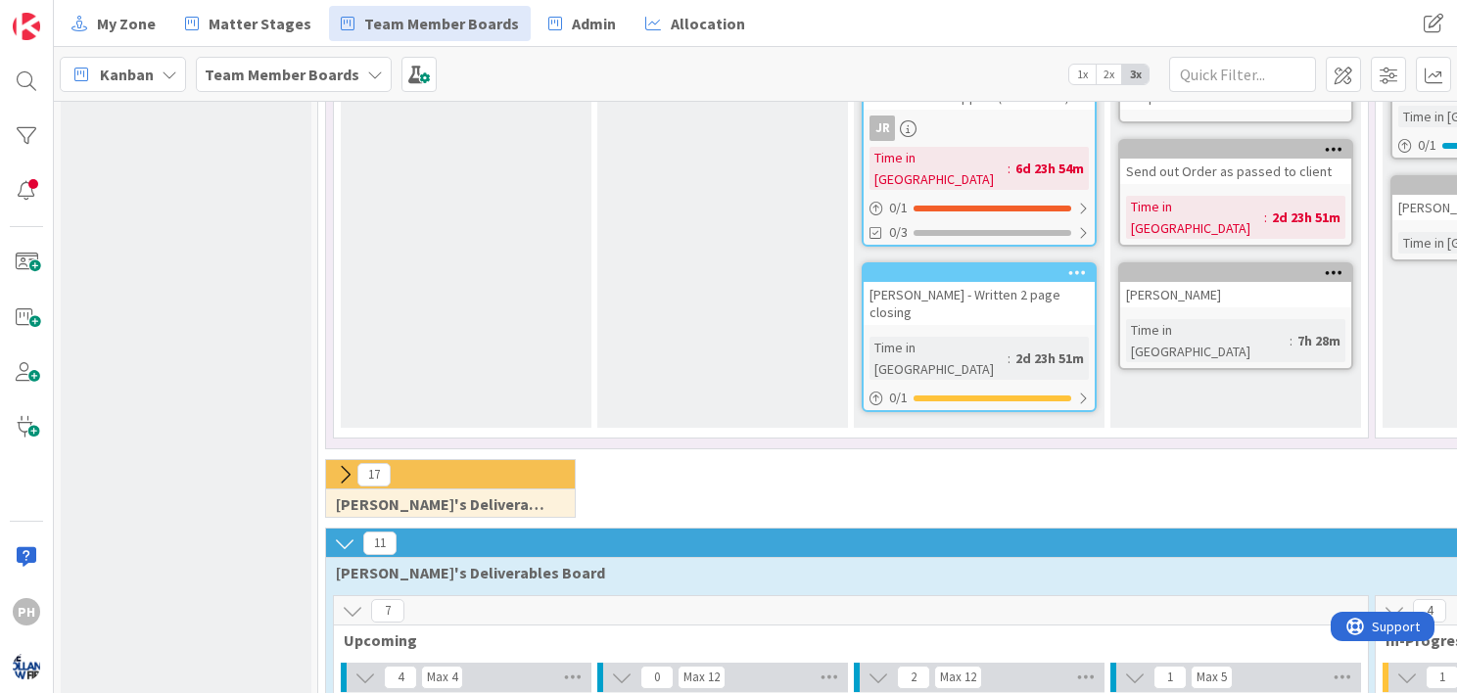
scroll to position [570, 0]
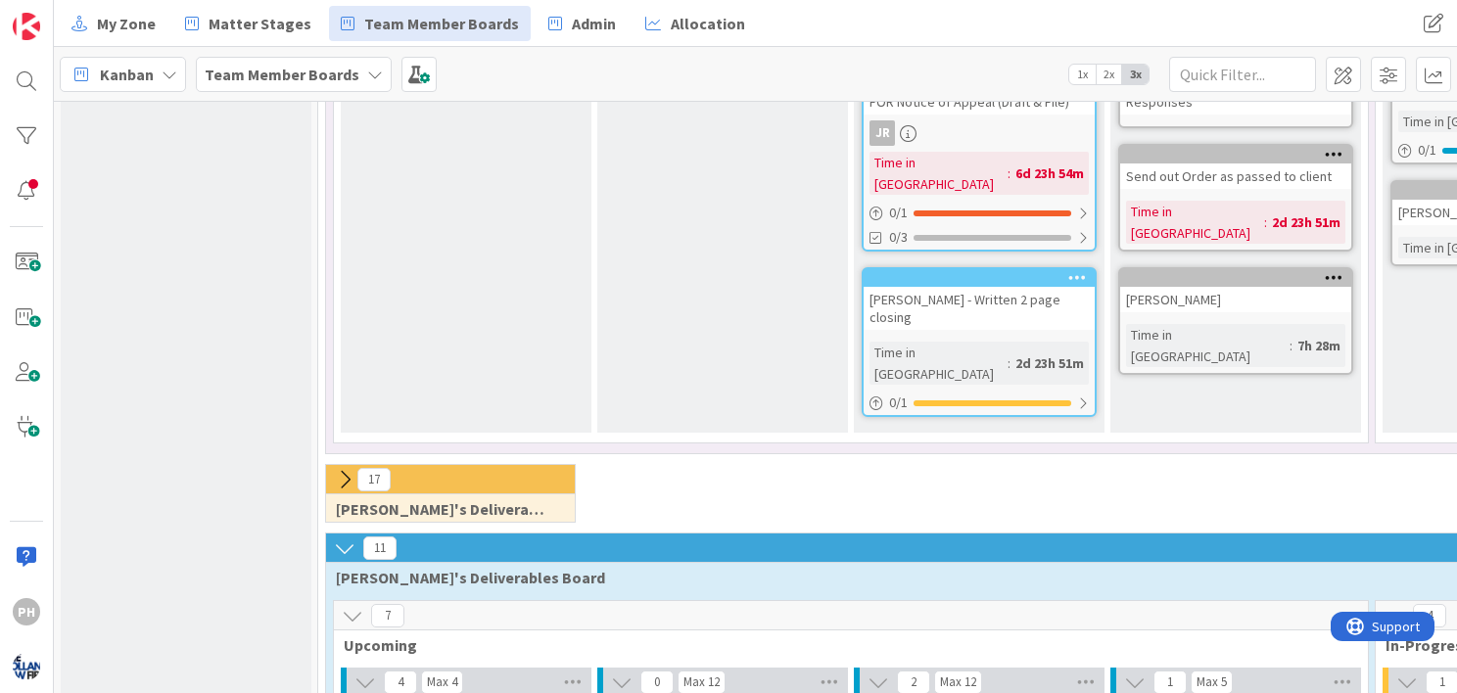
click at [356, 71] on div "Team Member Boards" at bounding box center [294, 74] width 196 height 35
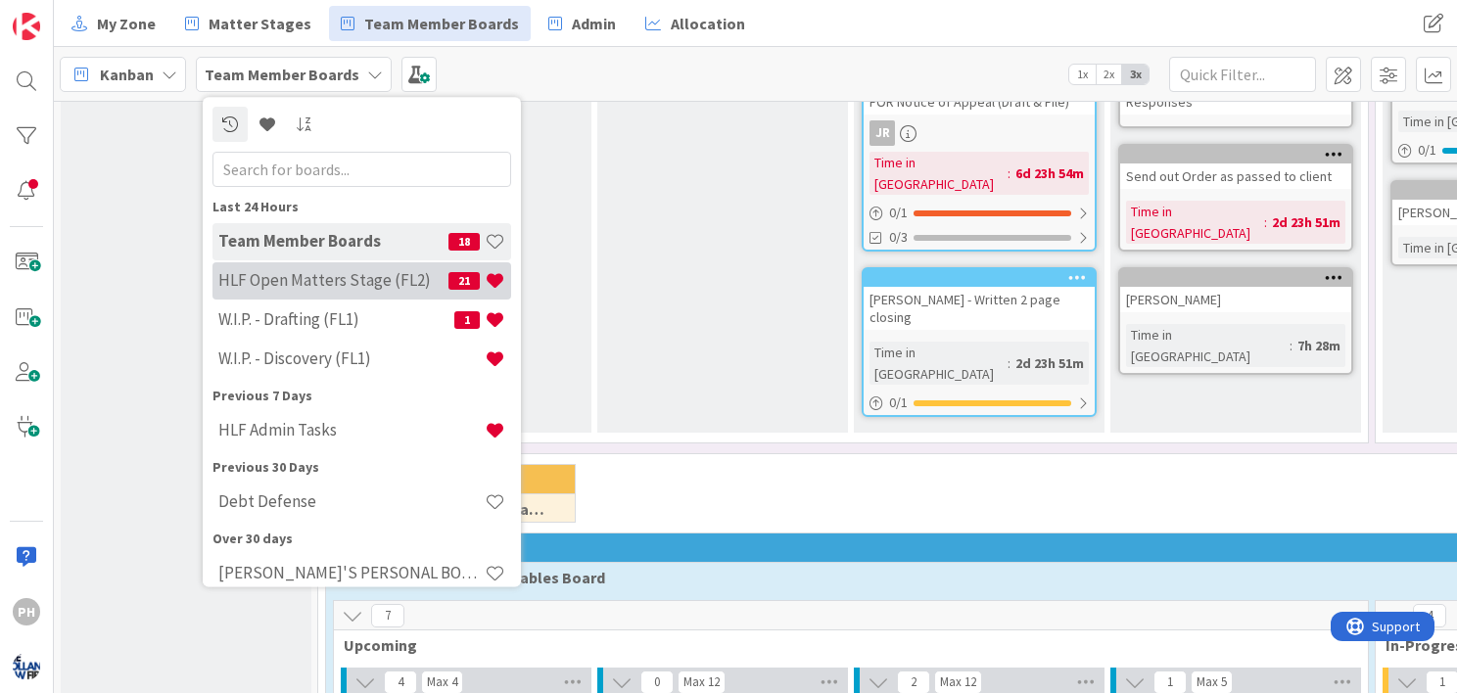
click at [294, 271] on h4 "HLF Open Matters Stage (FL2)" at bounding box center [333, 281] width 230 height 20
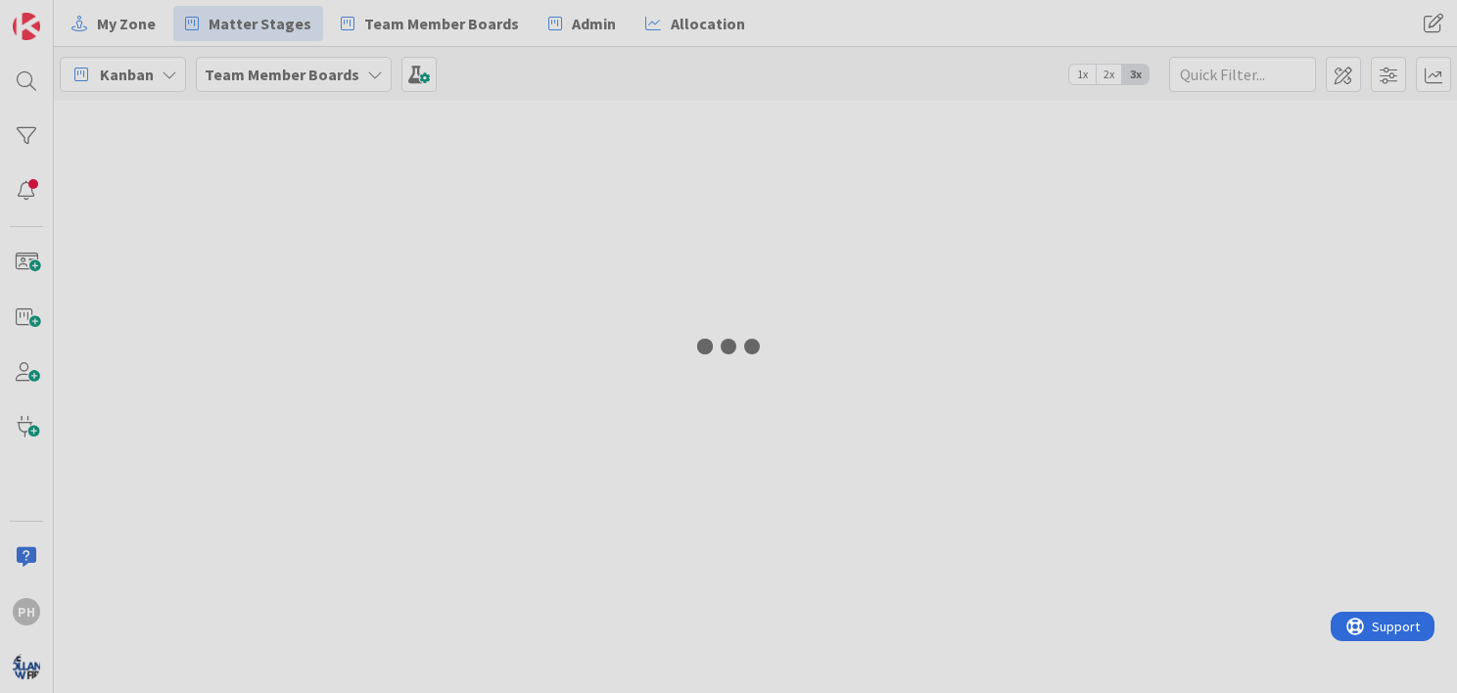
type input "per"
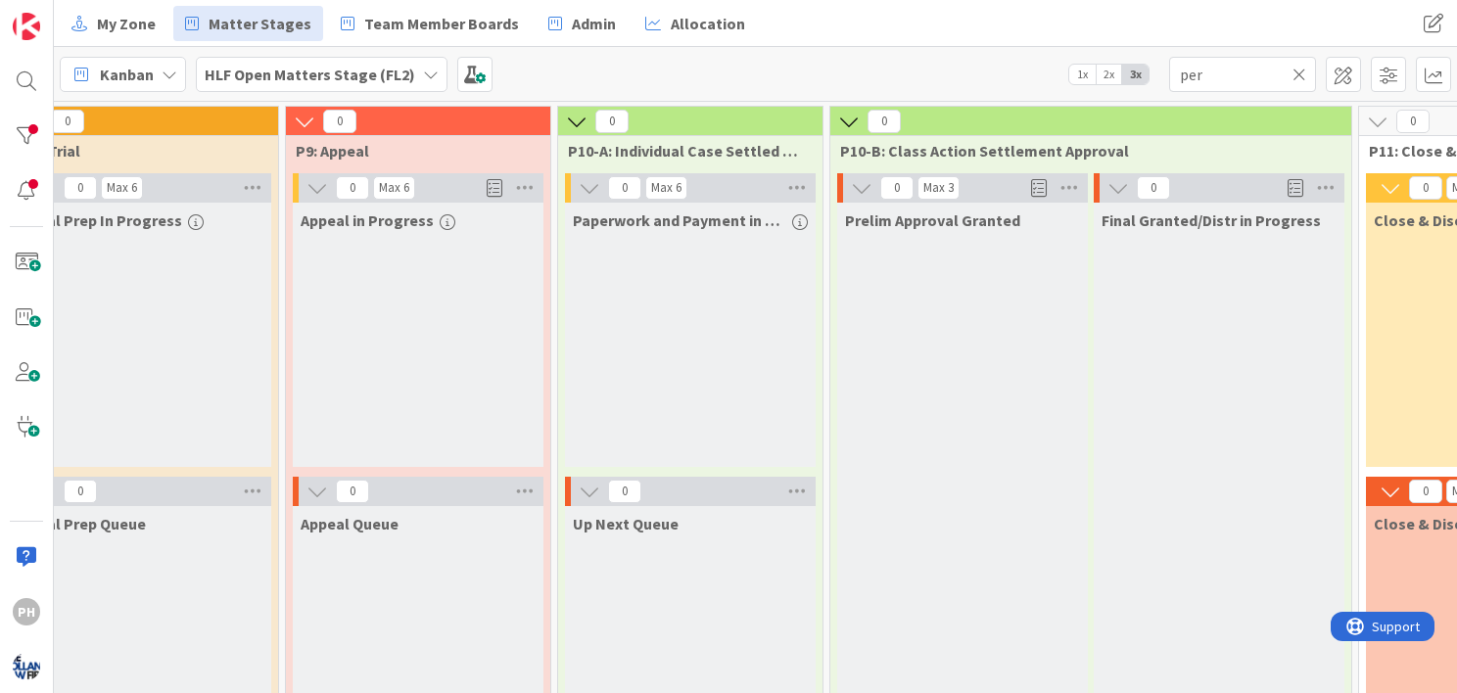
scroll to position [0, 3052]
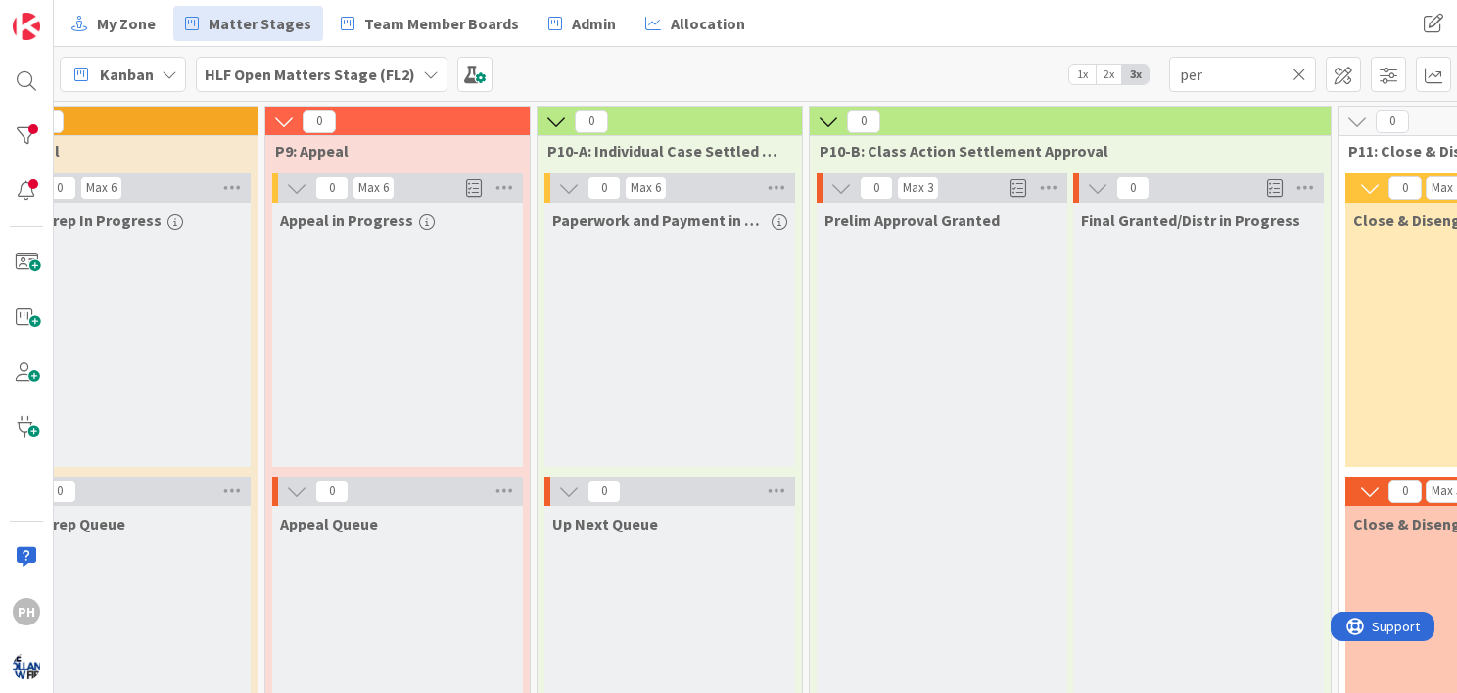
click at [1293, 69] on icon at bounding box center [1300, 75] width 14 height 18
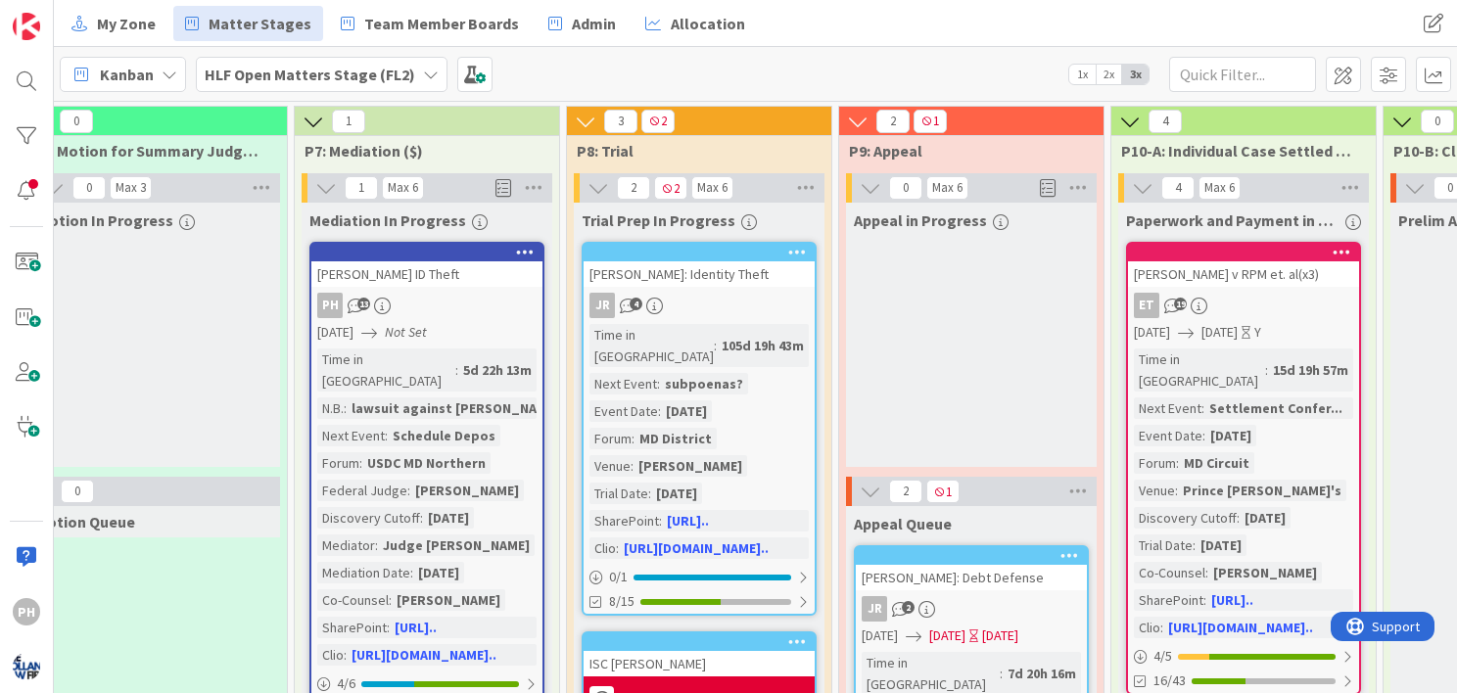
scroll to position [0, 2476]
click at [423, 71] on icon at bounding box center [431, 75] width 16 height 16
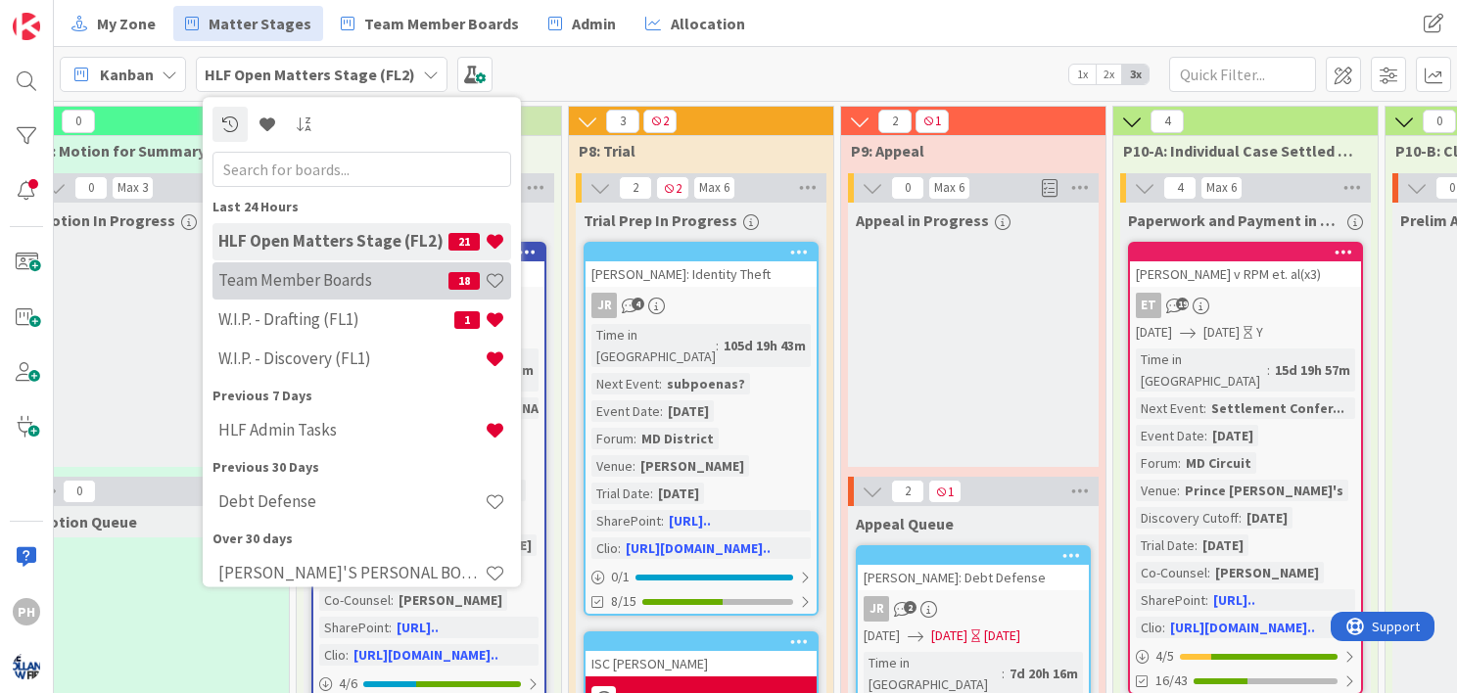
click at [303, 285] on h4 "Team Member Boards" at bounding box center [333, 281] width 230 height 20
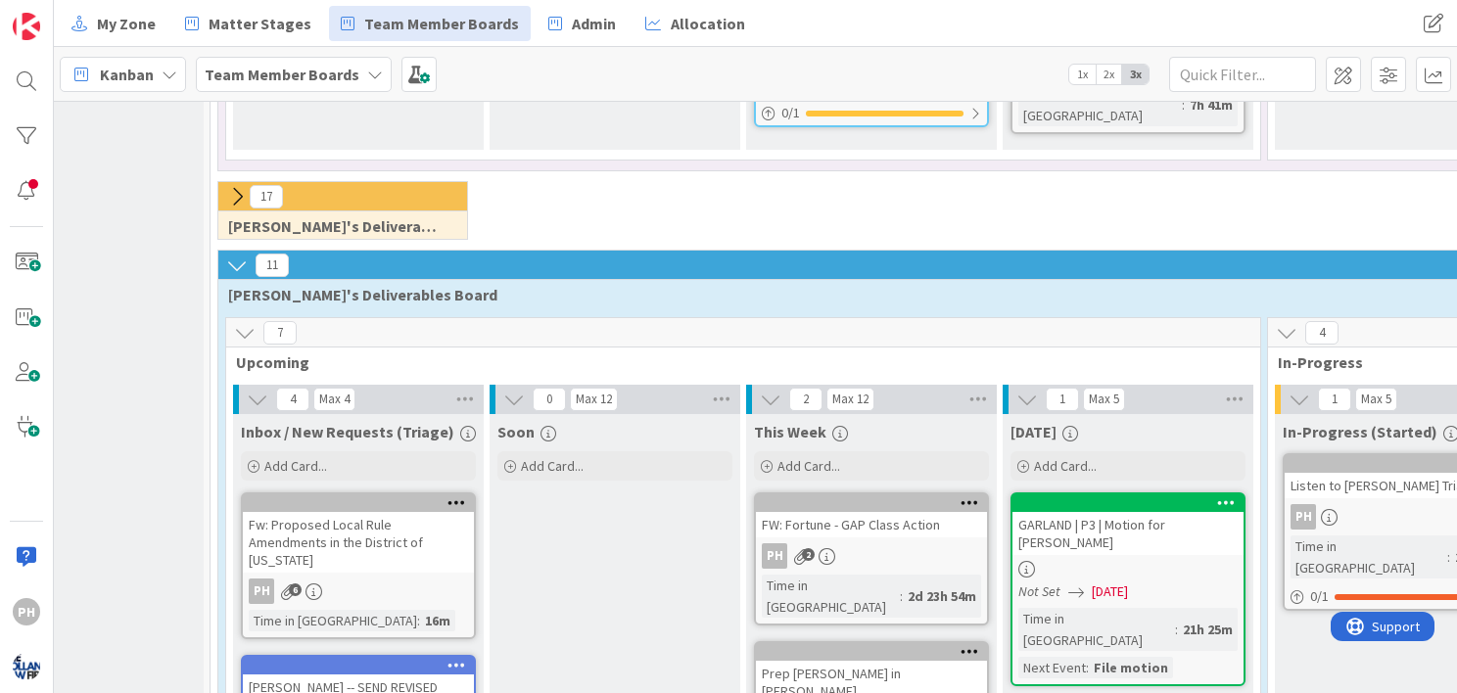
scroll to position [818, 104]
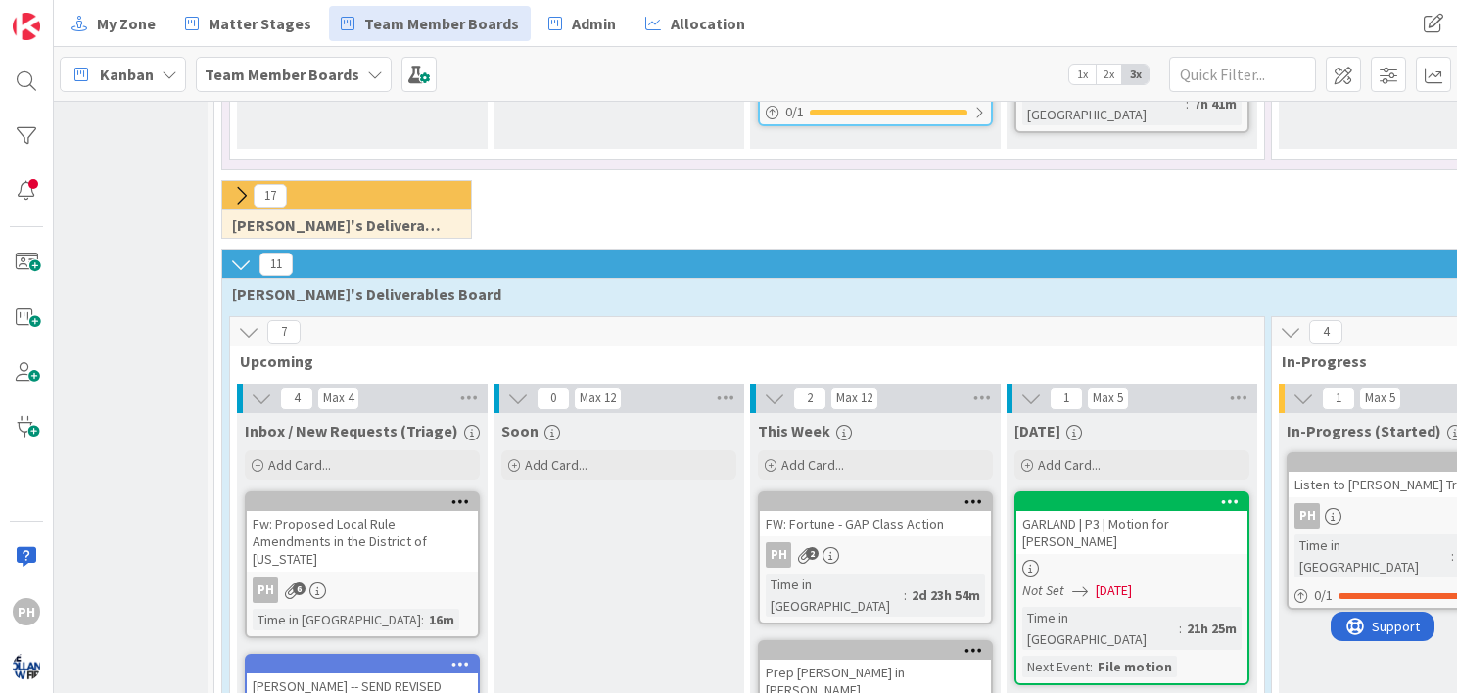
click at [235, 185] on icon at bounding box center [241, 196] width 22 height 22
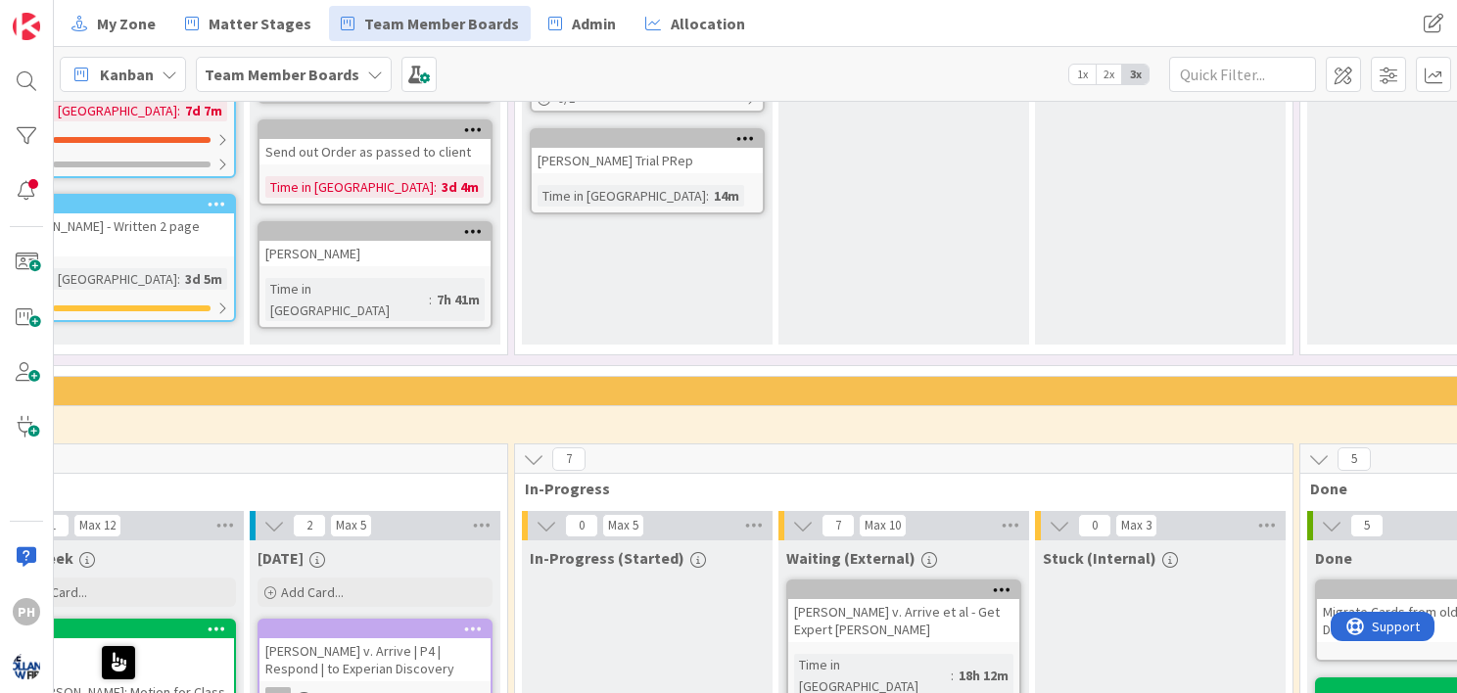
scroll to position [0, 861]
